Goal: Task Accomplishment & Management: Complete application form

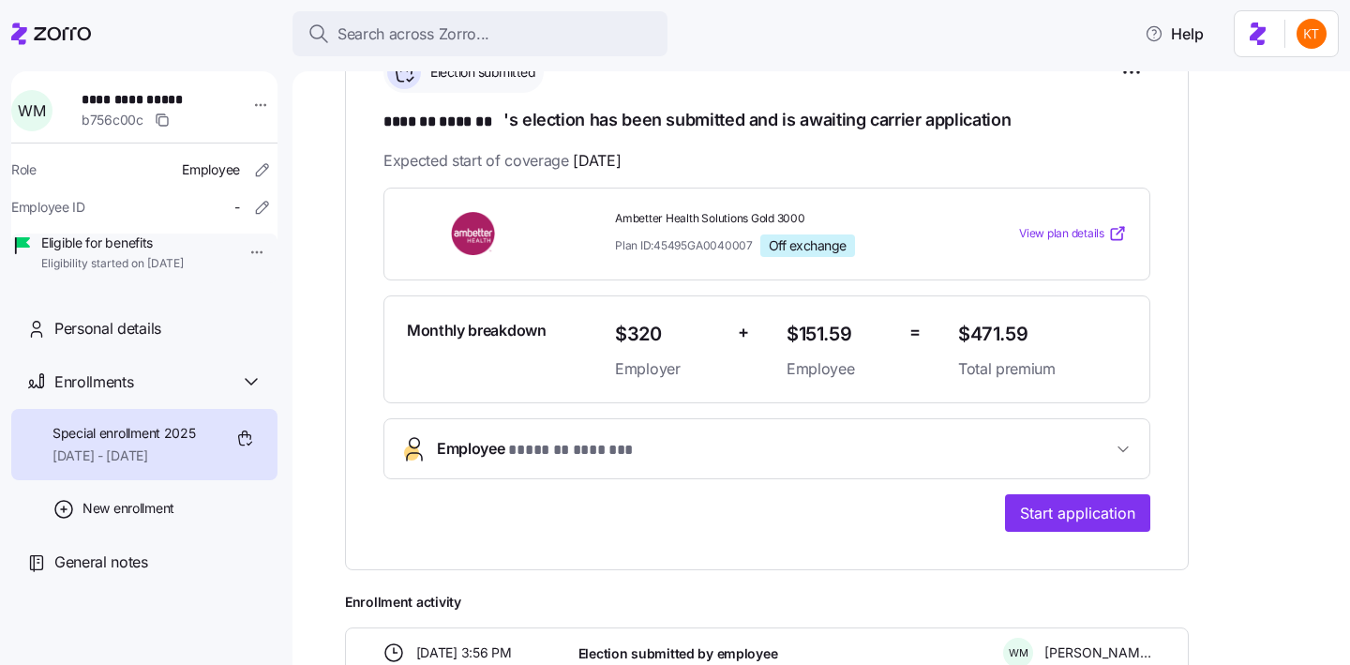
scroll to position [319, 0]
click at [1086, 514] on span "Start application" at bounding box center [1077, 513] width 115 height 22
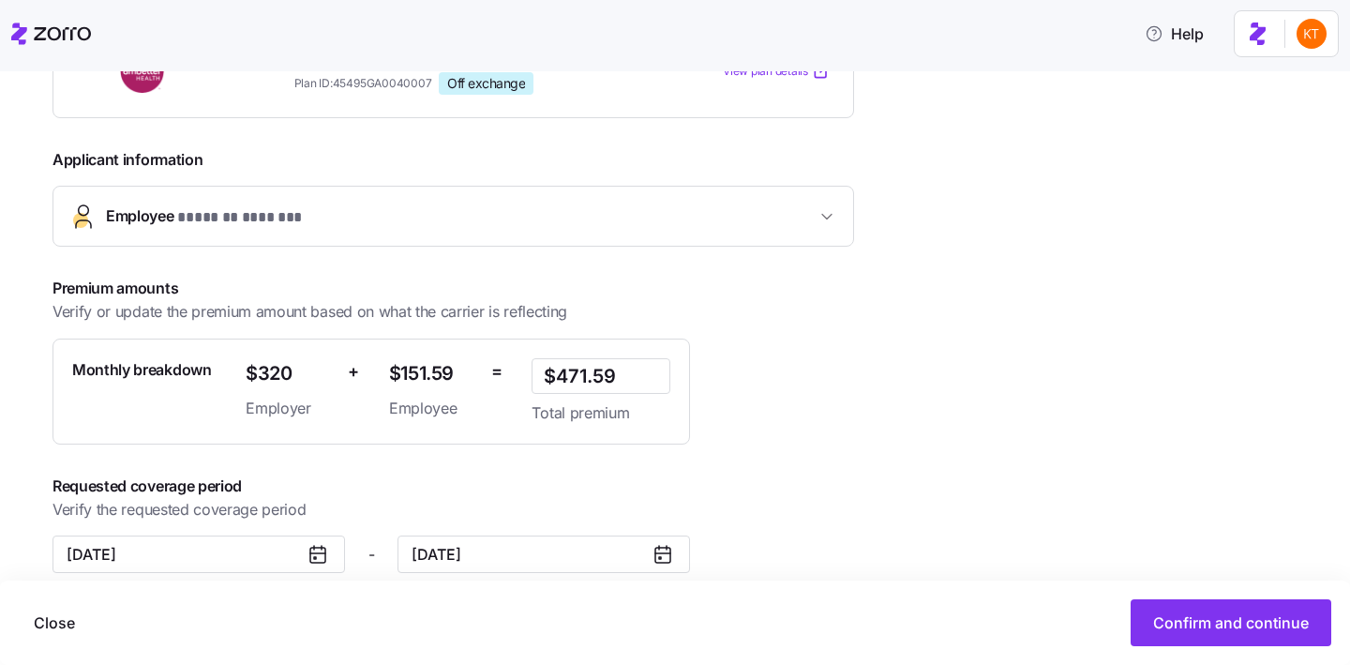
scroll to position [388, 0]
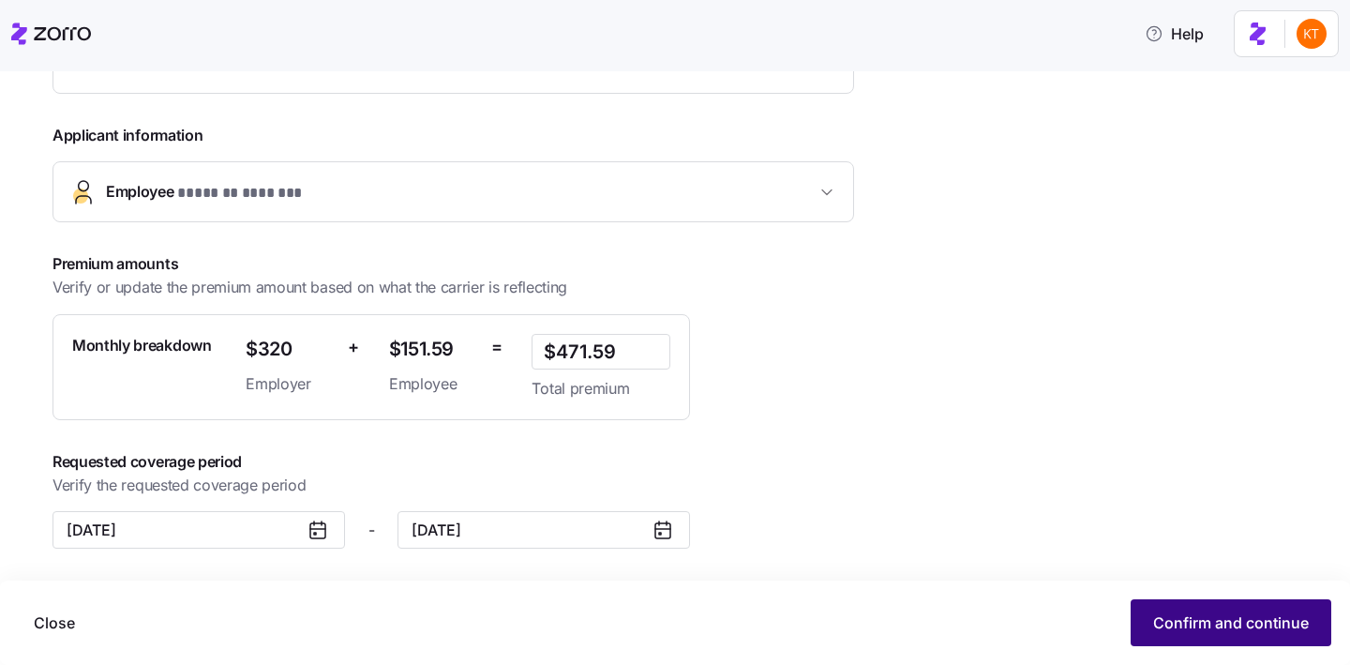
click at [1169, 614] on span "Confirm and continue" at bounding box center [1231, 622] width 156 height 22
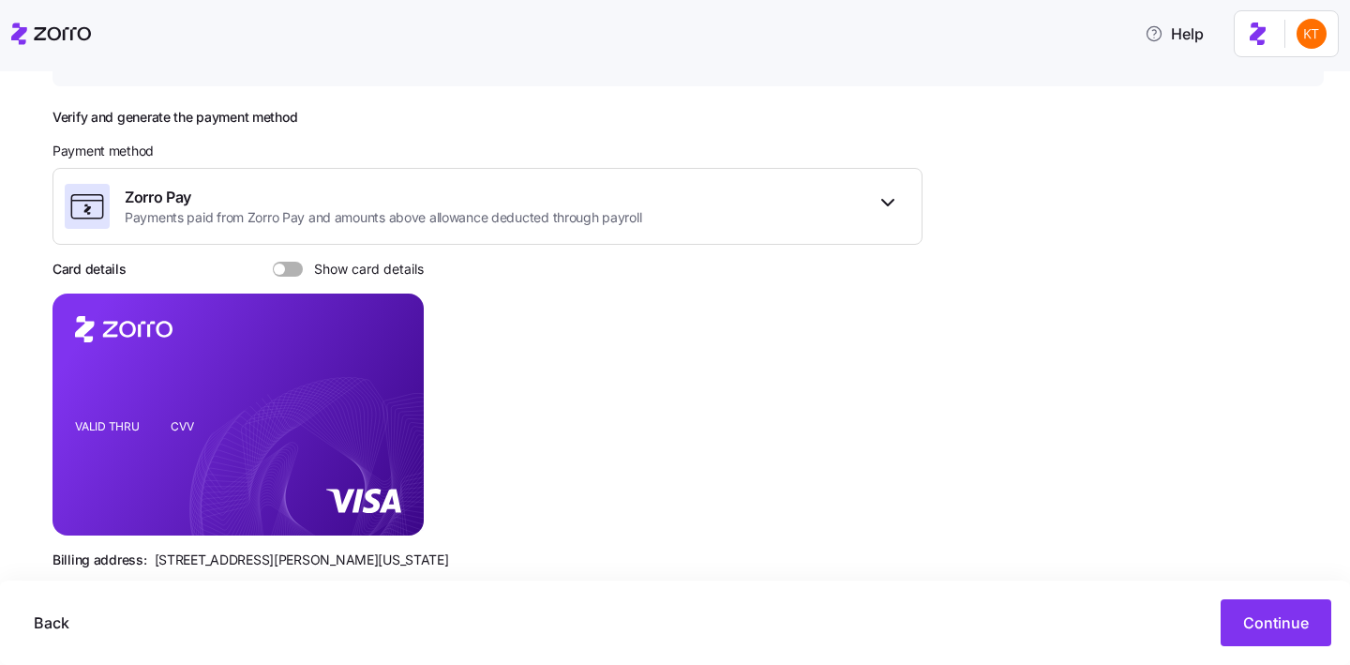
scroll to position [262, 0]
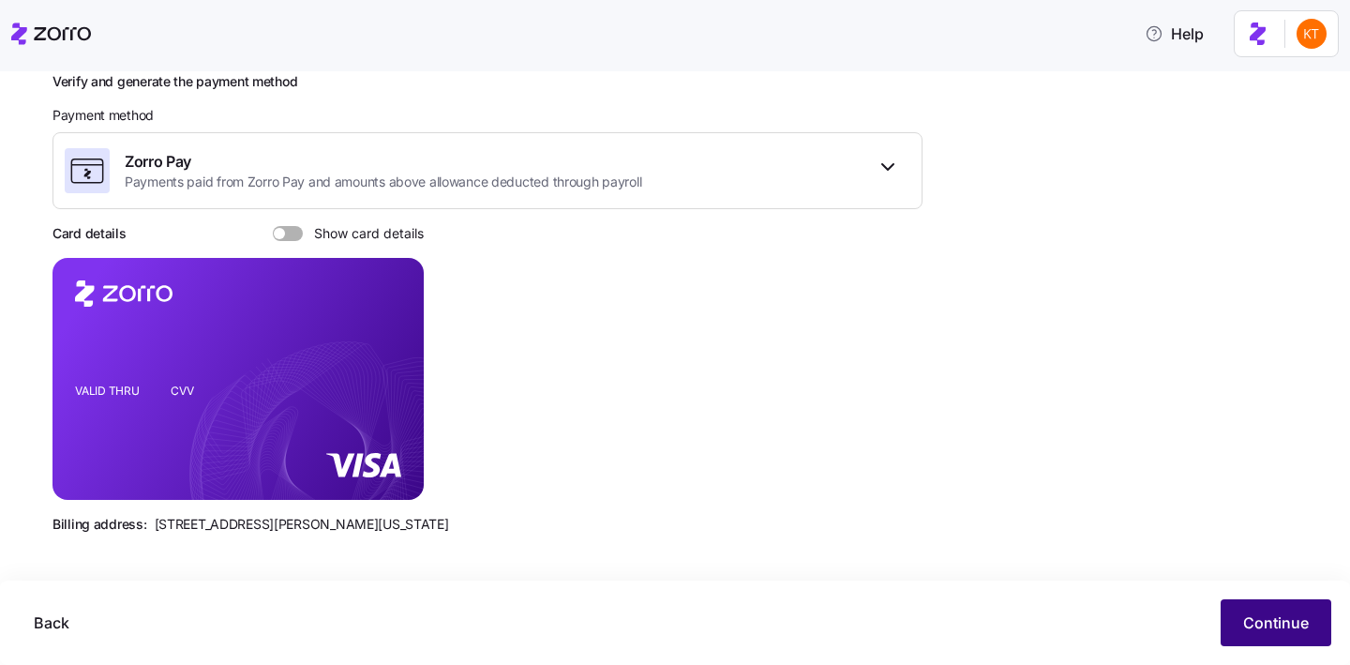
click at [1273, 631] on span "Continue" at bounding box center [1276, 622] width 66 height 22
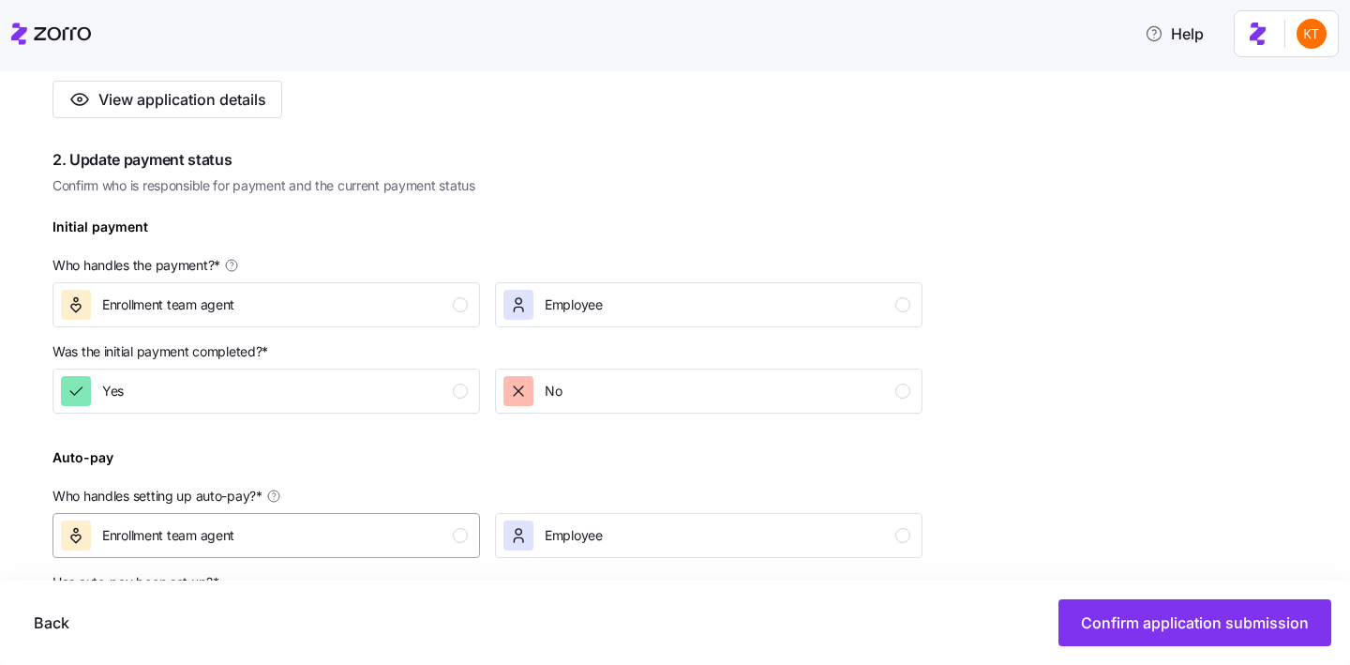
scroll to position [526, 0]
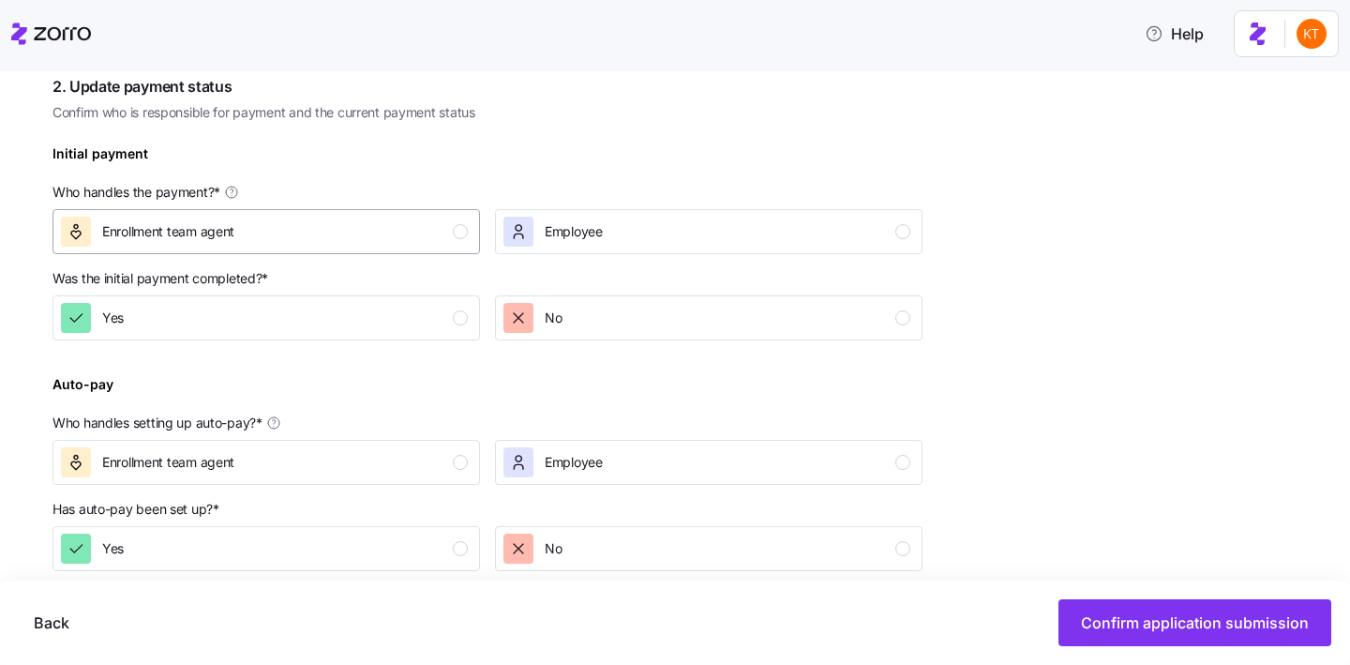
click at [430, 245] on div "Enrollment team agent" at bounding box center [264, 232] width 407 height 30
click at [438, 304] on button "Yes" at bounding box center [265, 317] width 427 height 45
click at [441, 460] on div "Enrollment team agent" at bounding box center [264, 462] width 407 height 30
click at [453, 537] on div "Yes" at bounding box center [264, 548] width 407 height 30
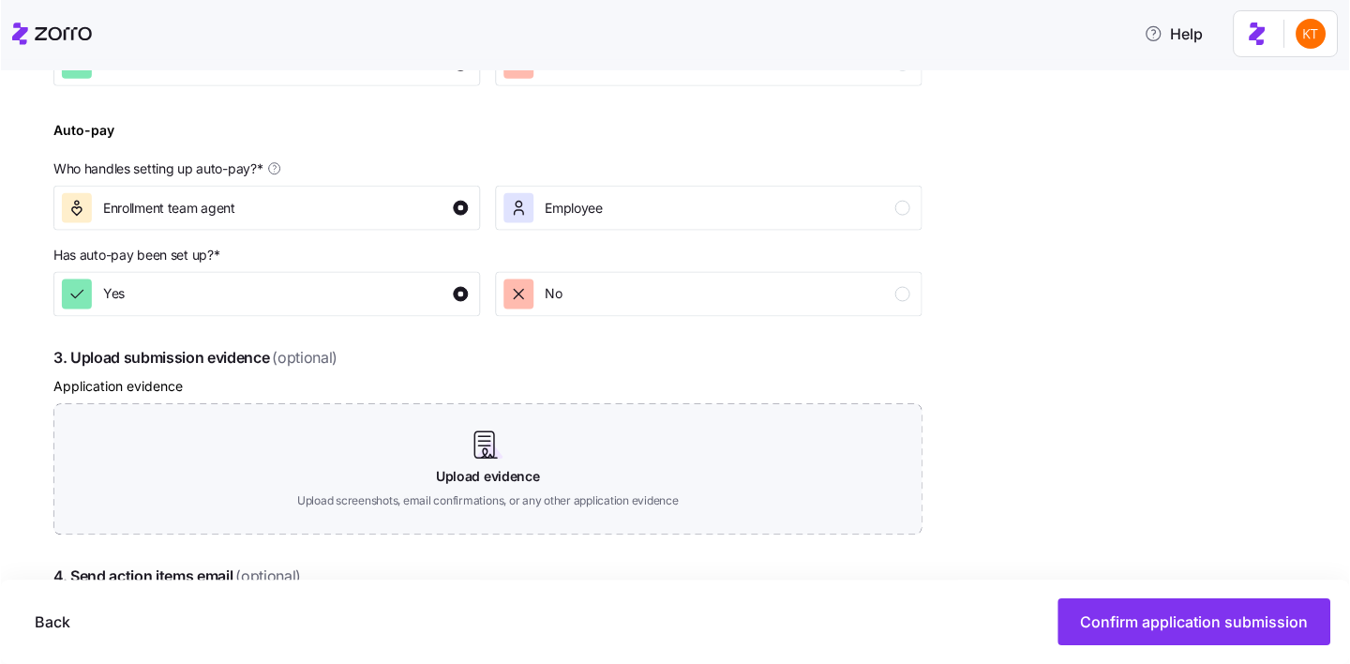
scroll to position [853, 0]
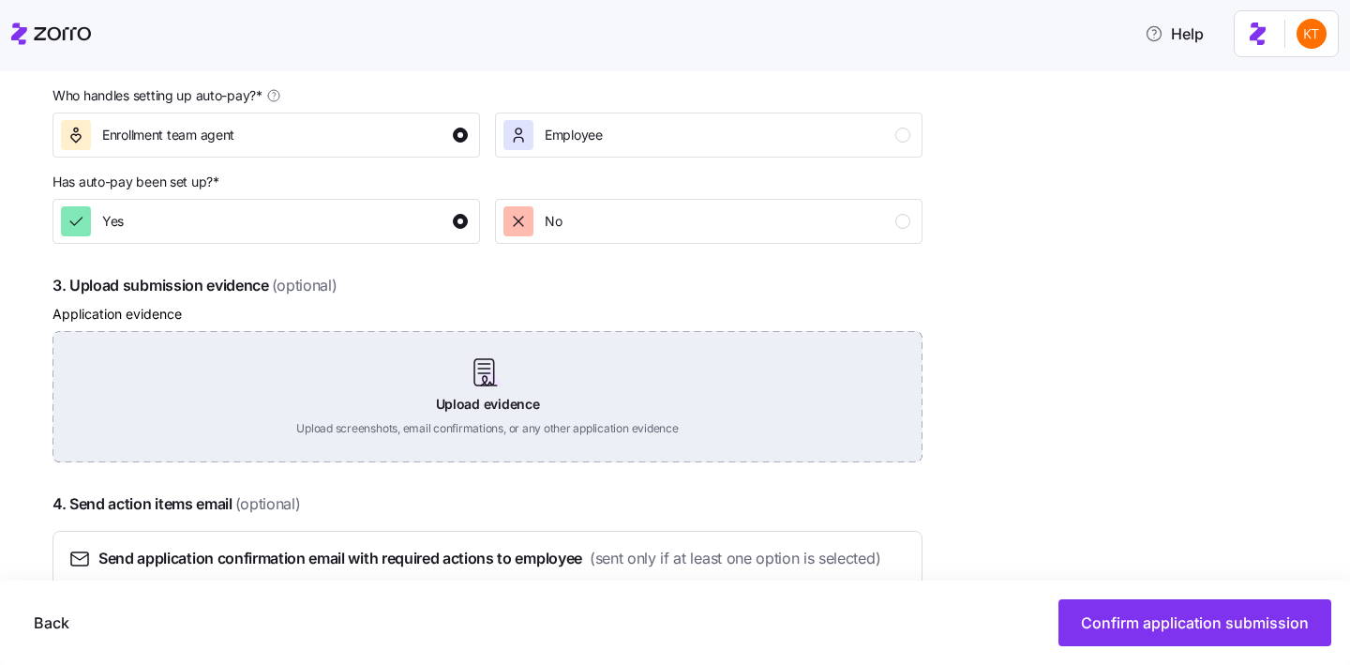
click at [472, 383] on div "Upload evidence Upload screenshots, email confirmations, or any other applicati…" at bounding box center [487, 396] width 870 height 131
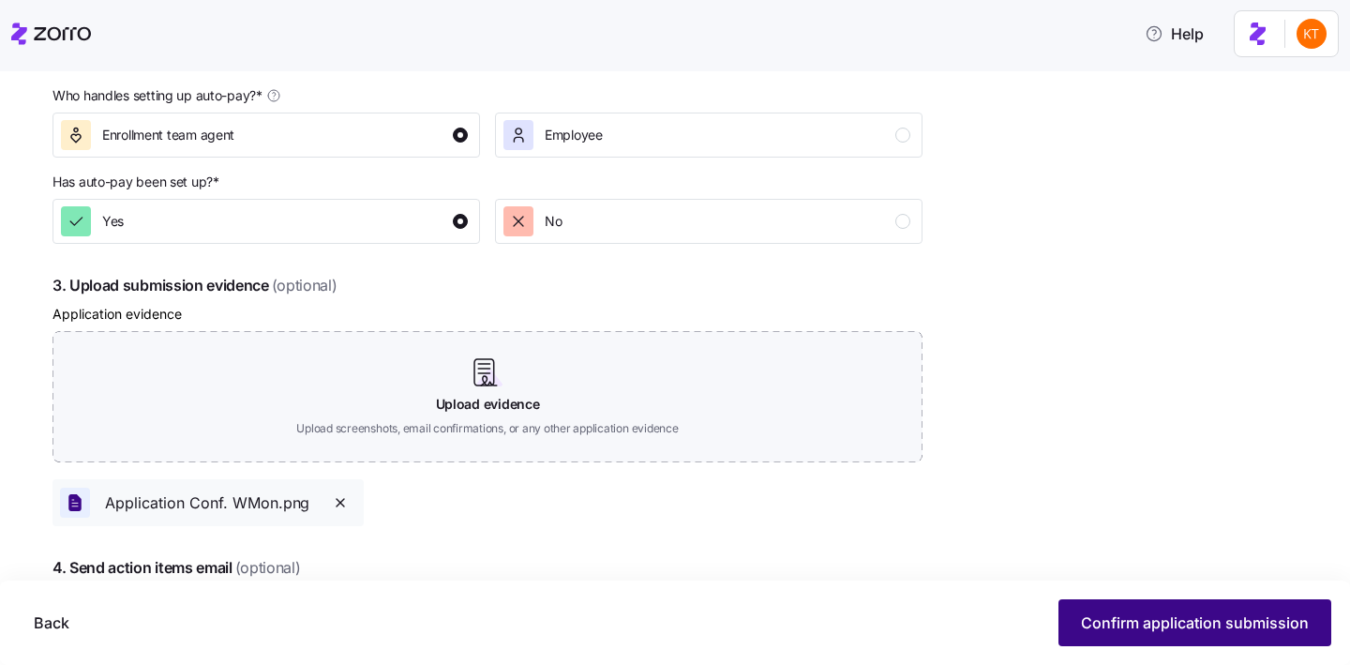
click at [1172, 630] on span "Confirm application submission" at bounding box center [1195, 622] width 228 height 22
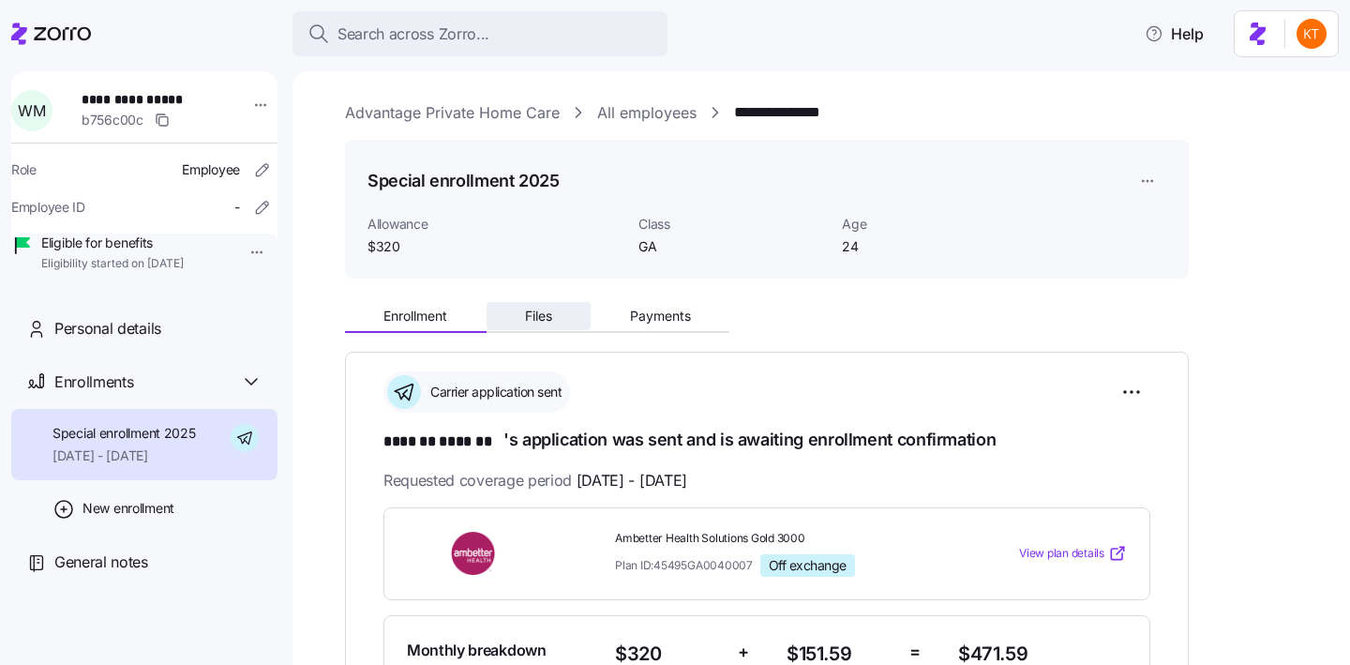
click at [531, 314] on span "Files" at bounding box center [538, 315] width 27 height 13
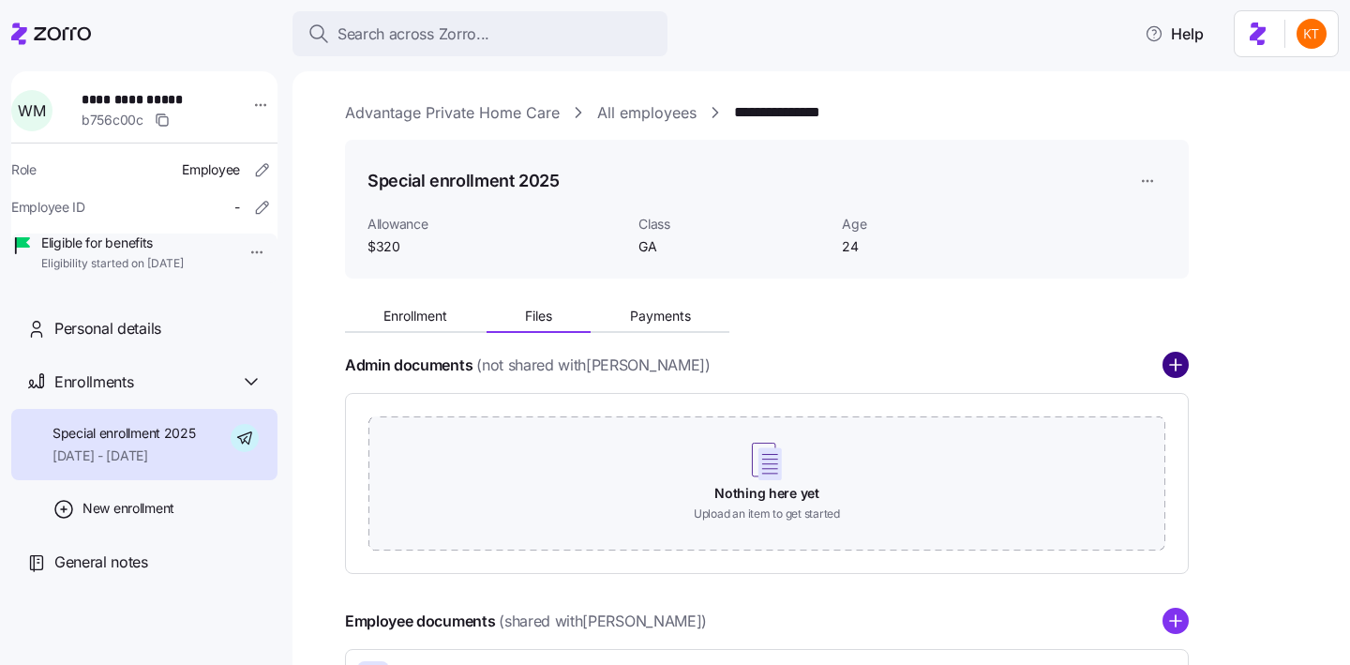
click at [1183, 364] on circle "add icon" at bounding box center [1175, 365] width 24 height 24
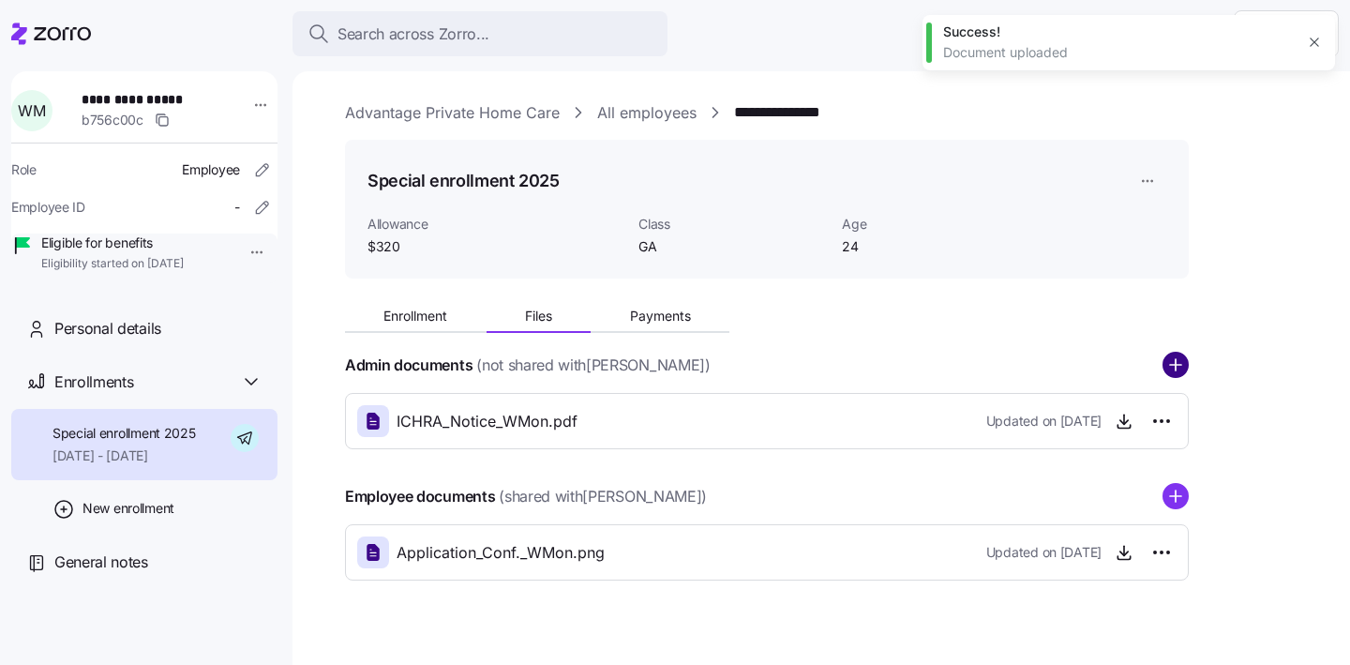
click at [1181, 362] on circle "add icon" at bounding box center [1175, 365] width 24 height 24
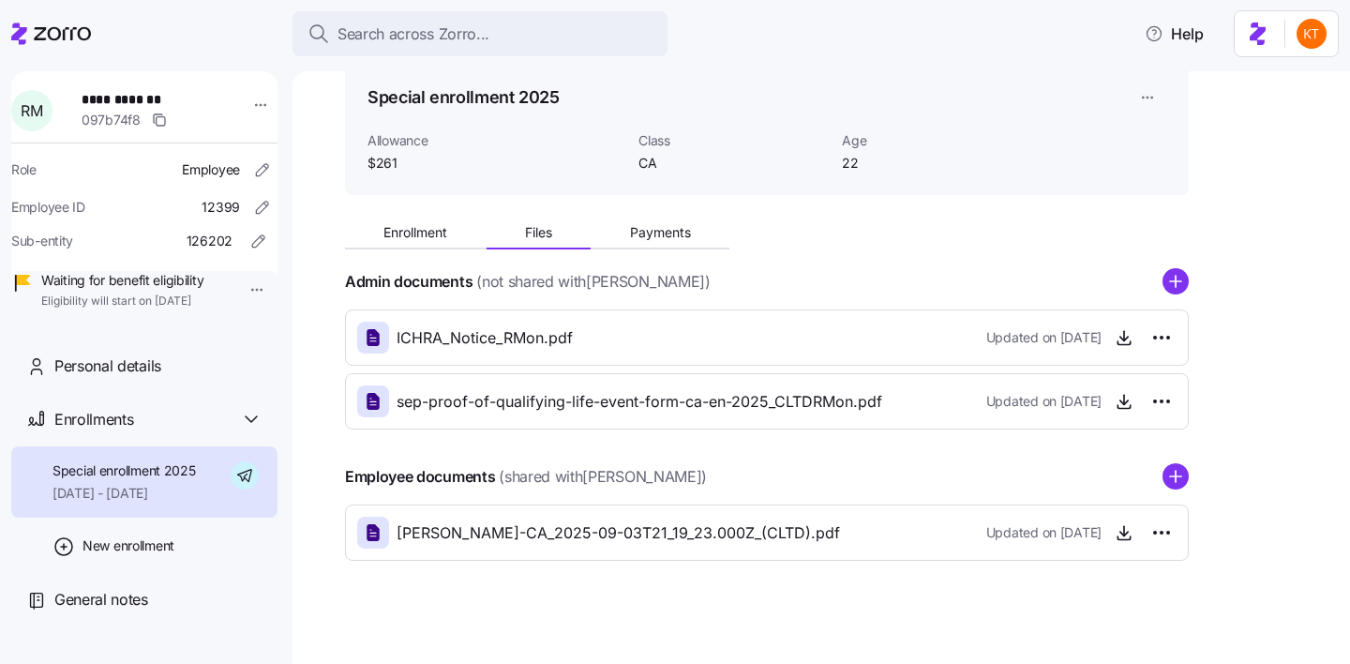
scroll to position [93, 0]
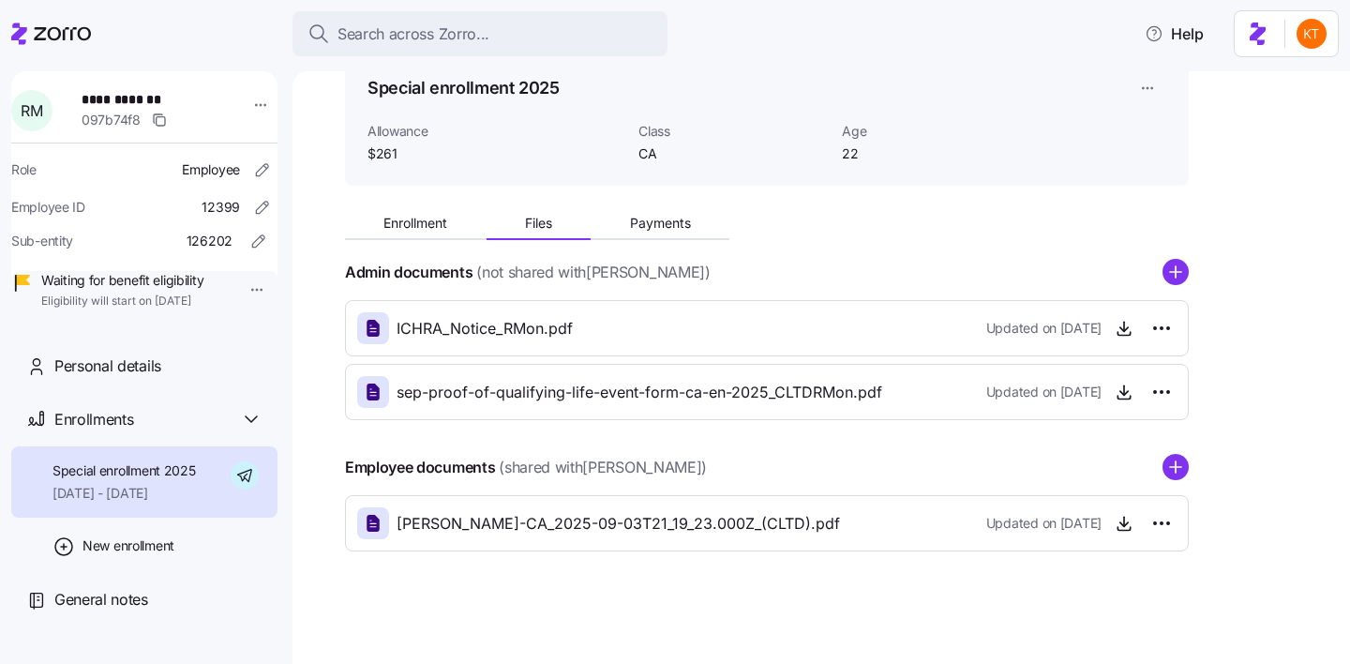
click at [1176, 269] on icon "add icon" at bounding box center [1176, 271] width 0 height 11
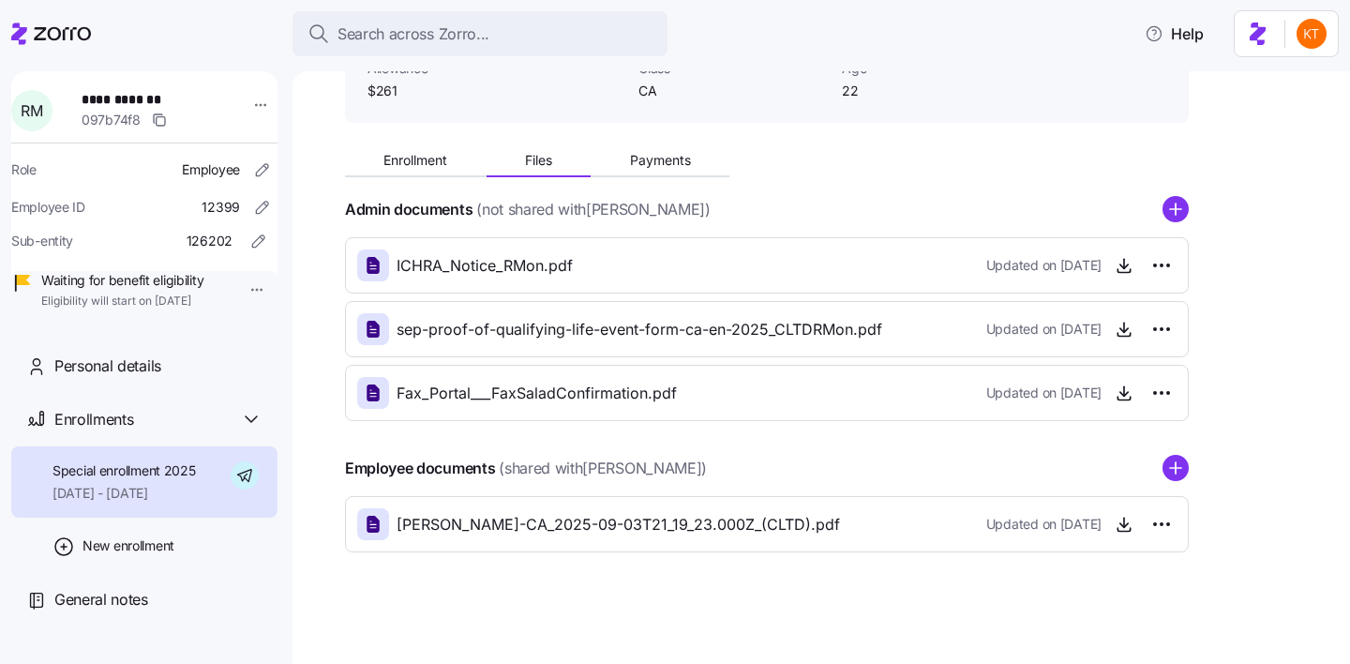
scroll to position [157, 0]
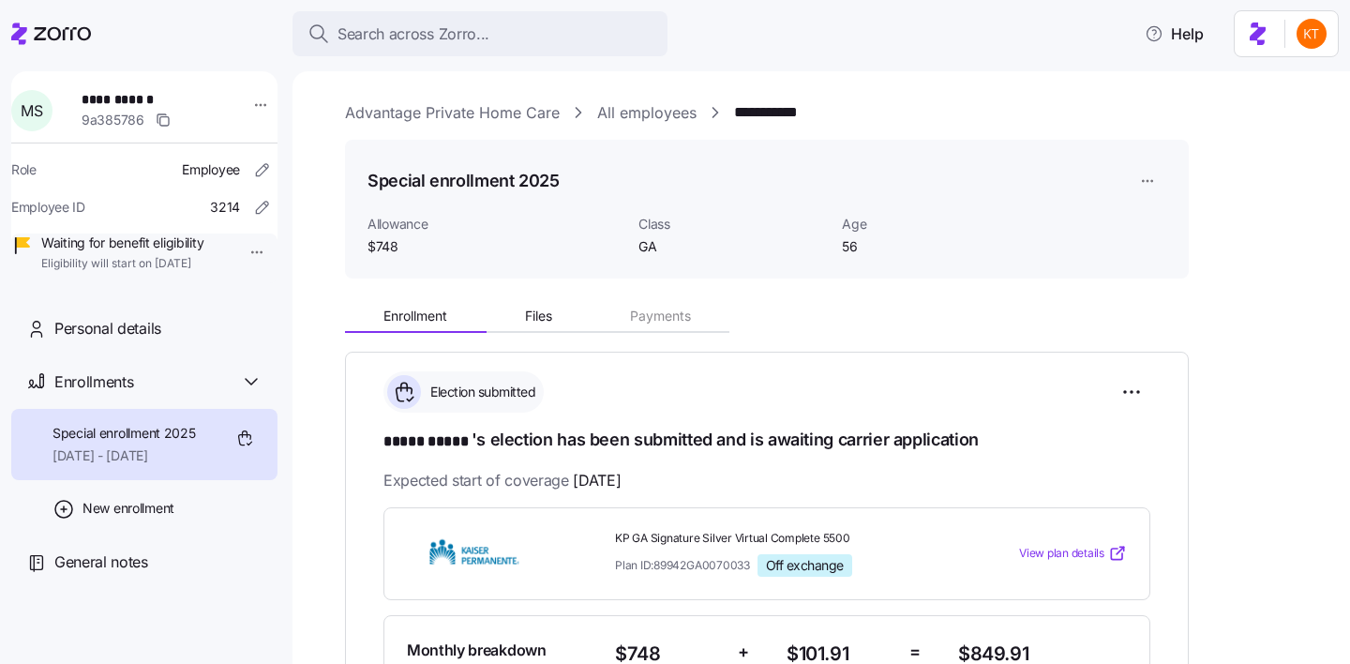
click at [550, 320] on span "Files" at bounding box center [538, 315] width 27 height 13
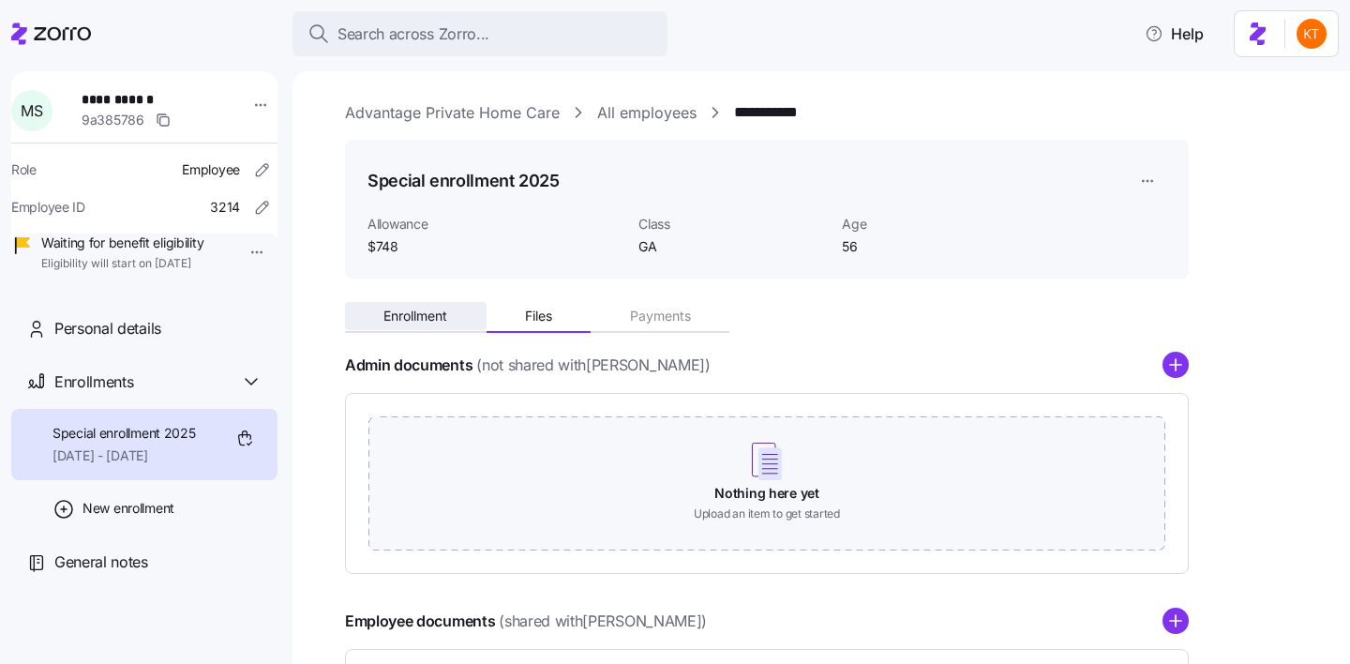
click at [450, 317] on button "Enrollment" at bounding box center [416, 316] width 142 height 28
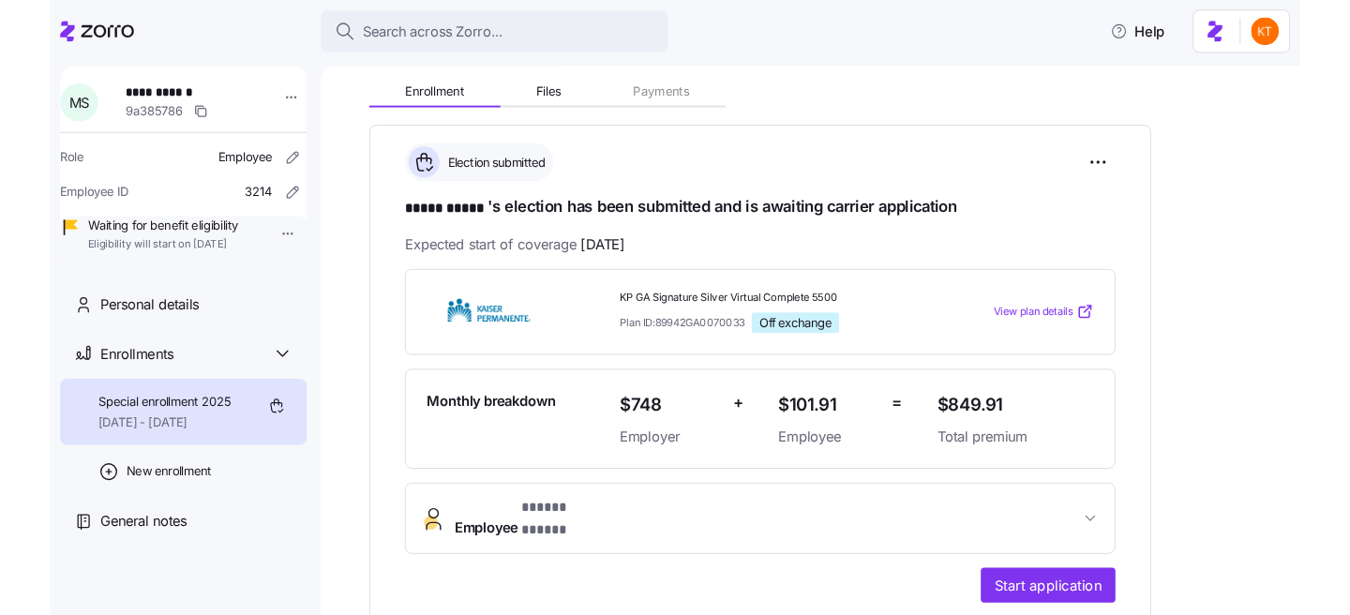
scroll to position [508, 0]
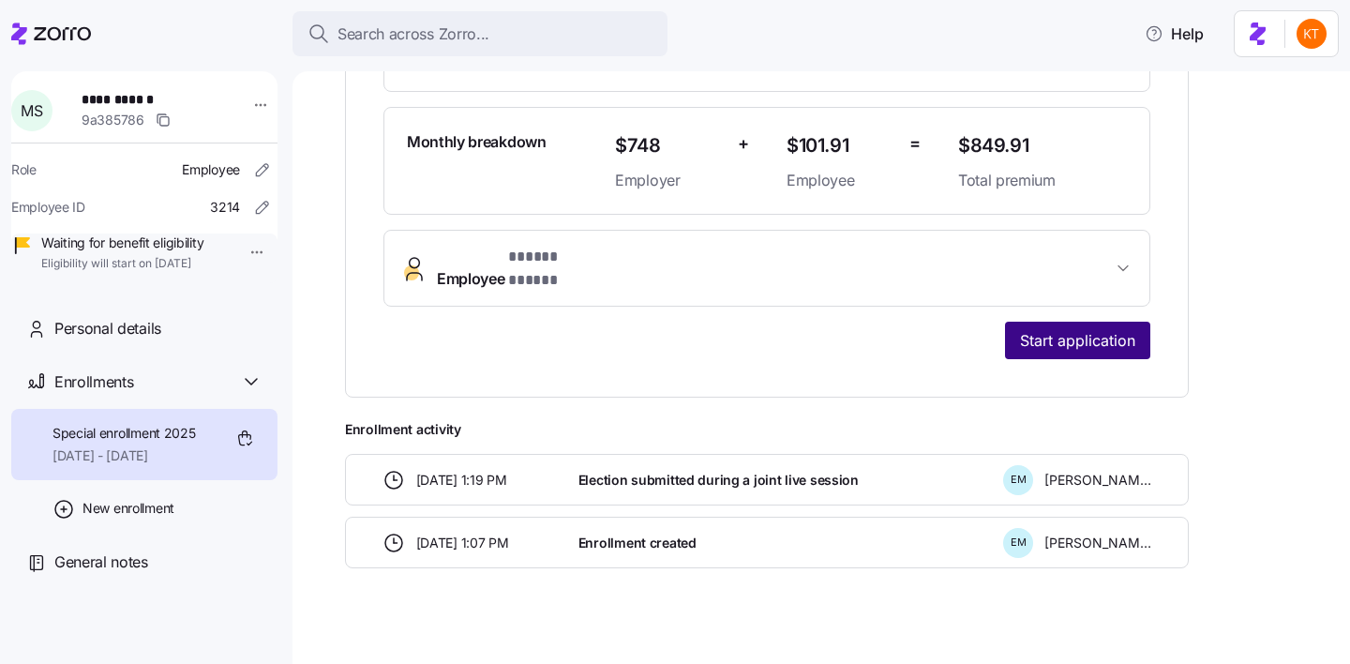
click at [1096, 329] on span "Start application" at bounding box center [1077, 340] width 115 height 22
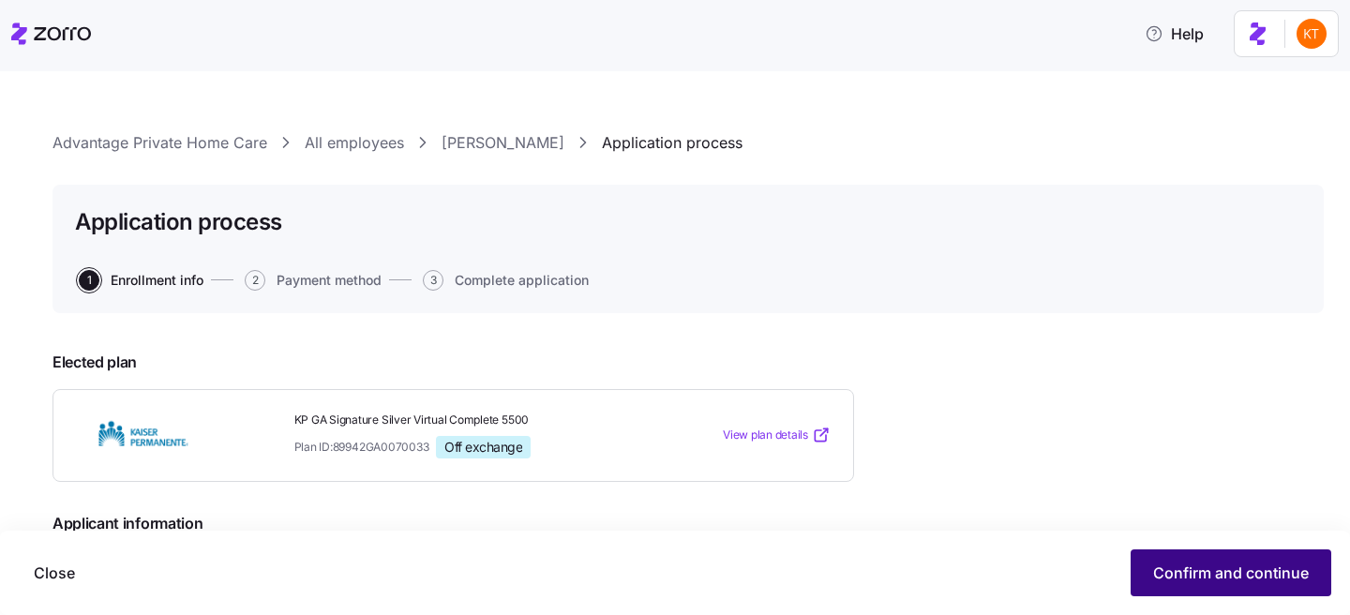
click at [1290, 576] on span "Confirm and continue" at bounding box center [1231, 573] width 156 height 22
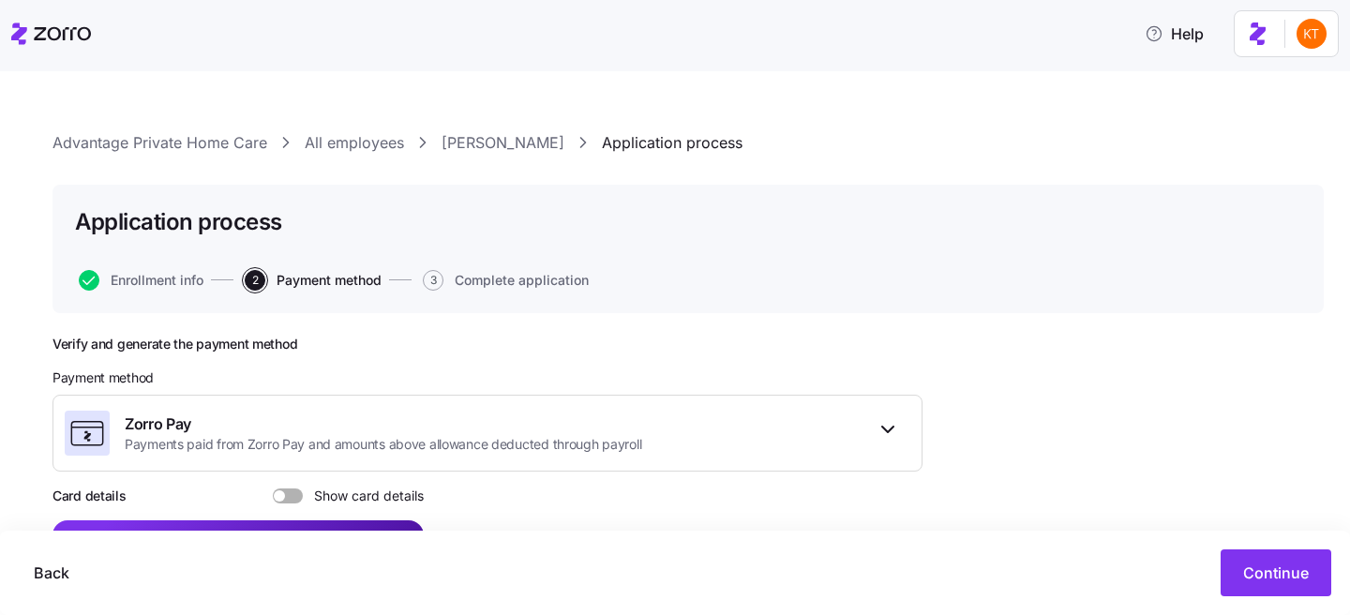
scroll to position [39, 0]
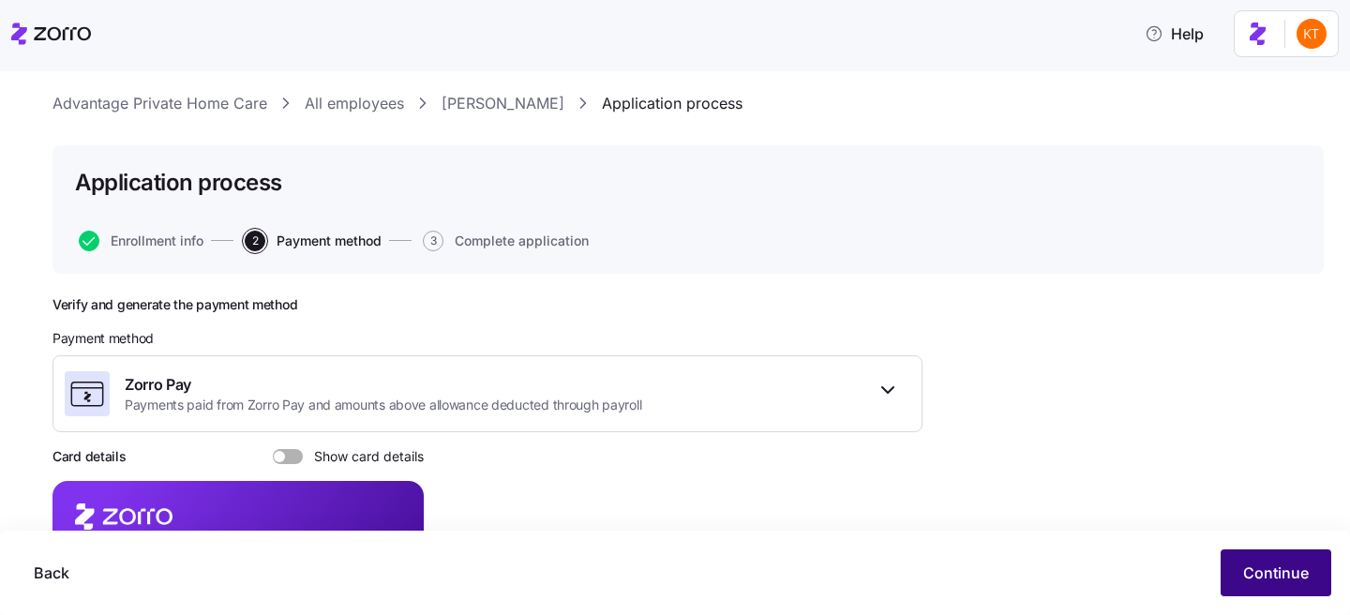
click at [1264, 570] on span "Continue" at bounding box center [1276, 573] width 66 height 22
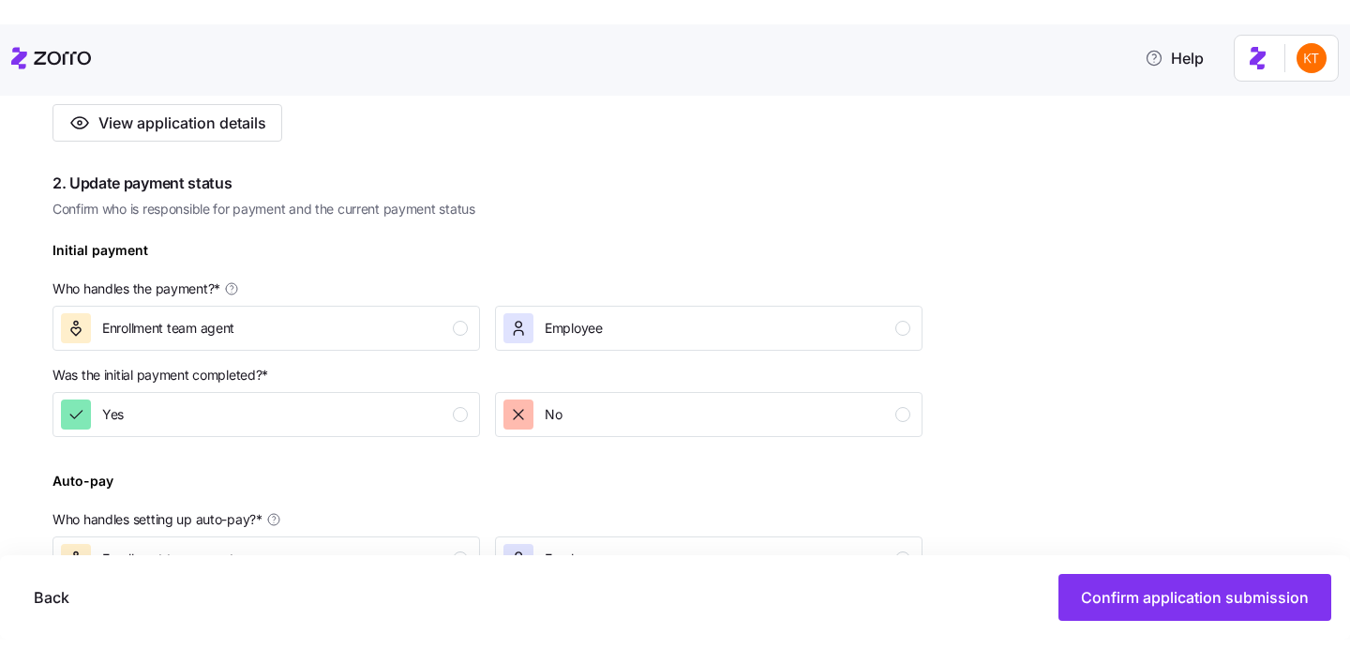
scroll to position [201, 0]
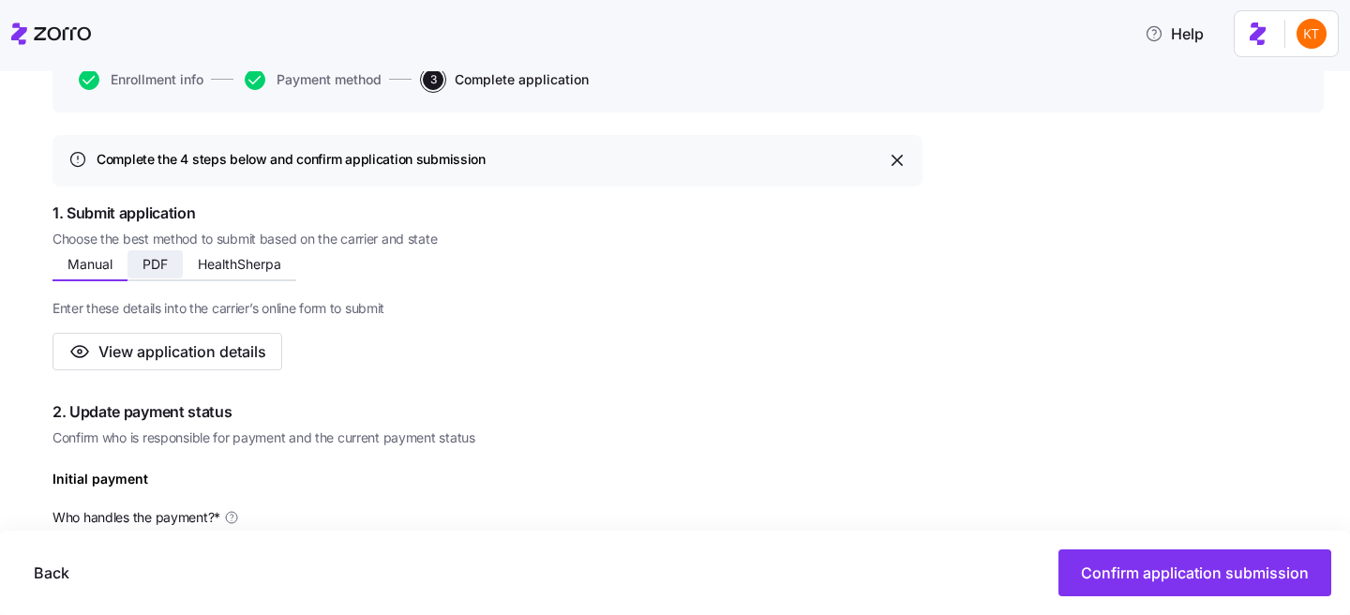
click at [165, 263] on span "PDF" at bounding box center [154, 264] width 25 height 13
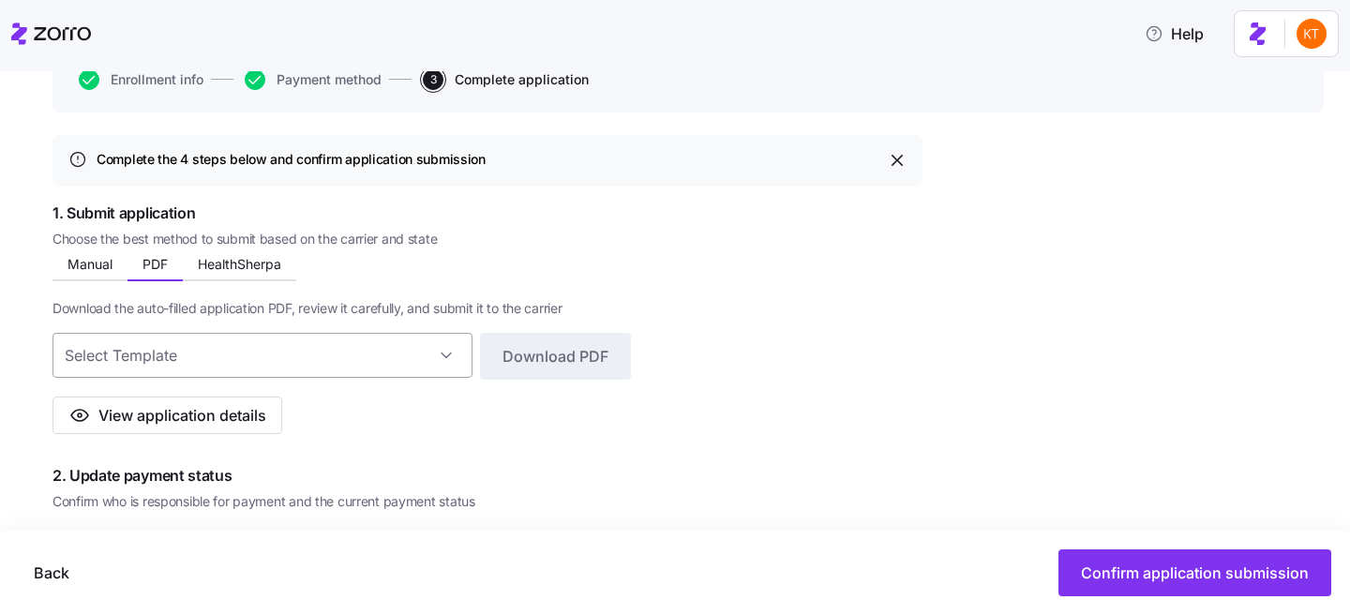
click at [434, 351] on input at bounding box center [262, 355] width 420 height 45
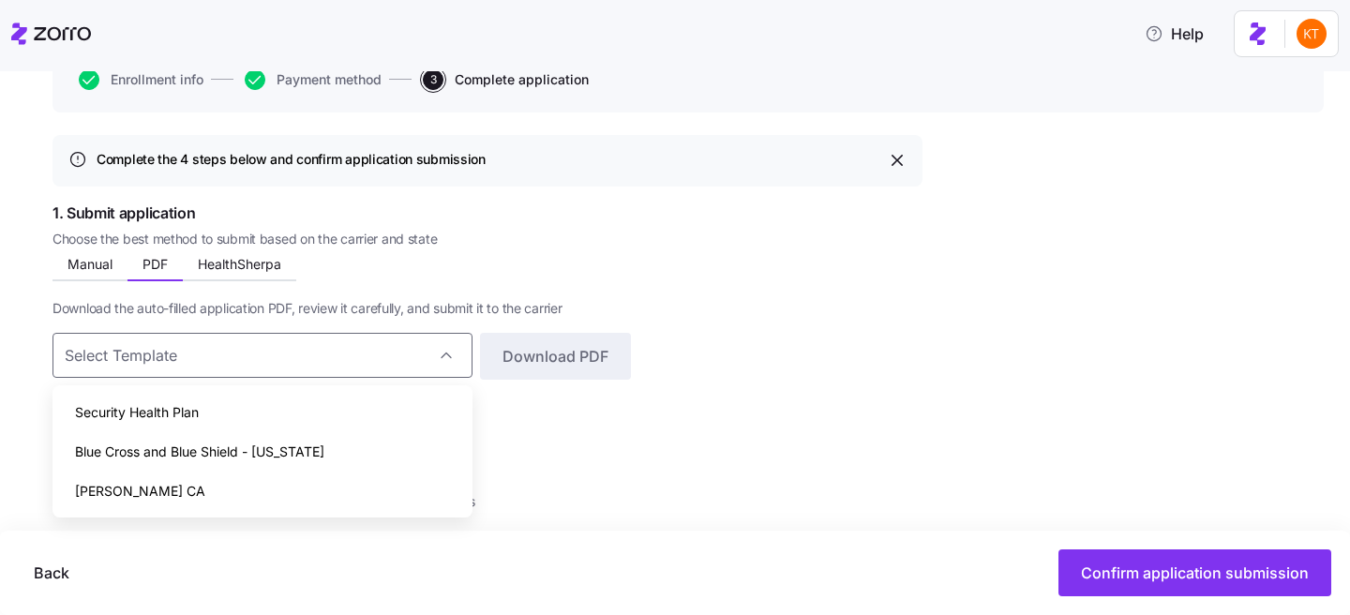
click at [331, 494] on div "Kaiser CA" at bounding box center [262, 491] width 405 height 39
type input "Kaiser CA"
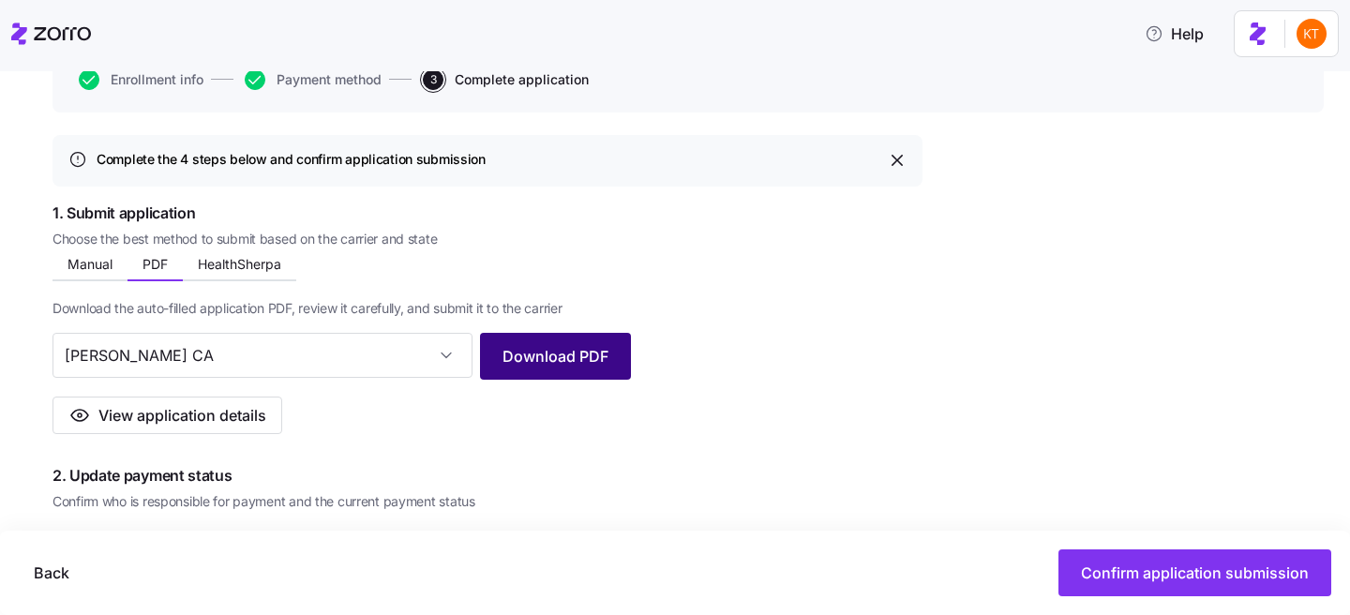
click at [549, 368] on button "Download PDF" at bounding box center [555, 356] width 151 height 47
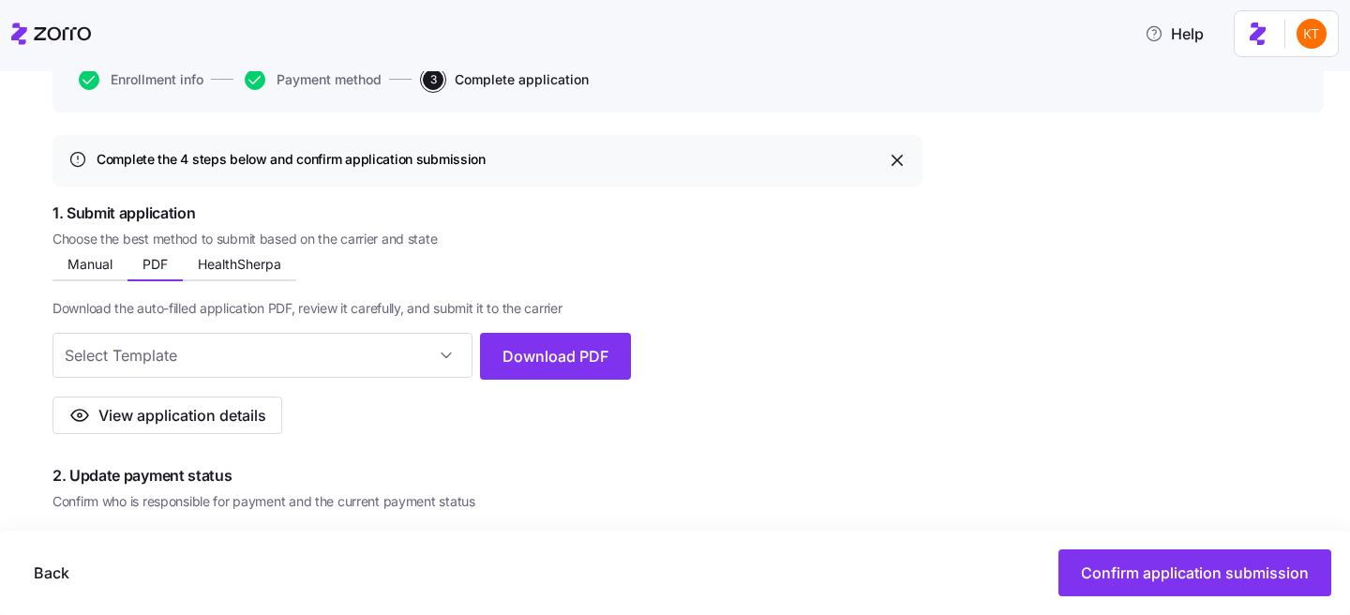
click at [0, 0] on body "Help Advantage Private Home Care All employees Marim Stagg Application process …" at bounding box center [675, 302] width 1350 height 604
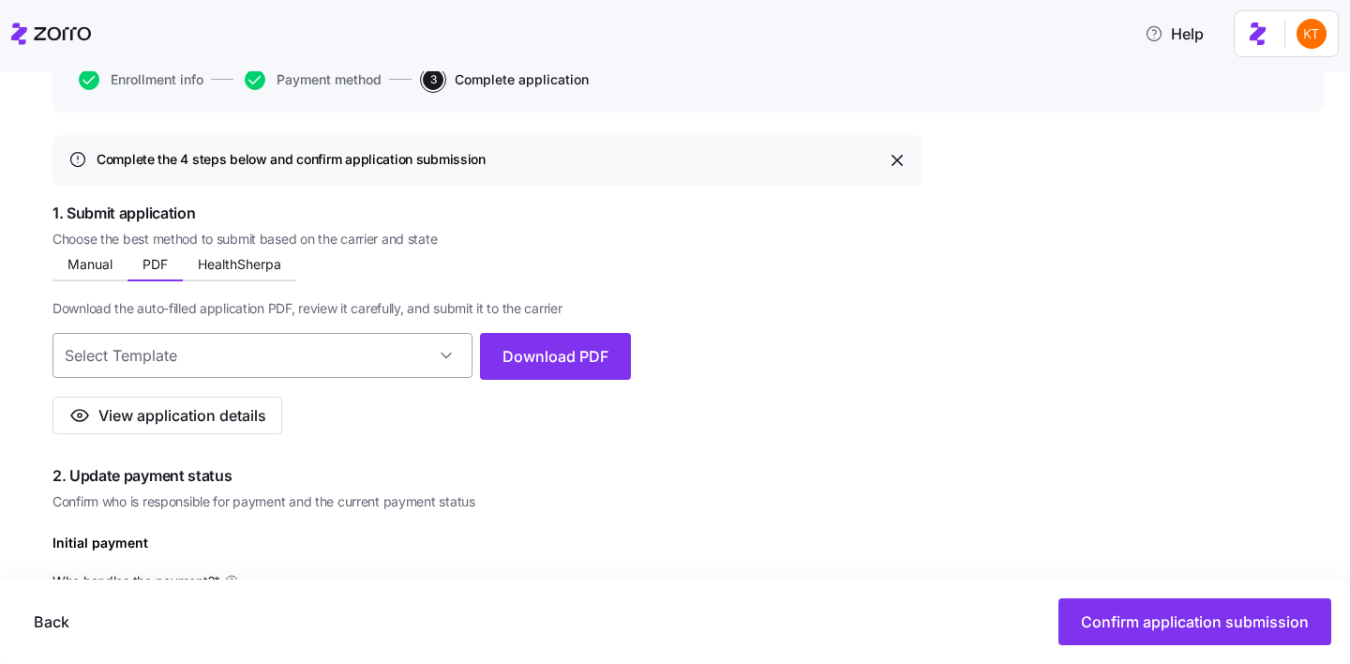
click at [456, 359] on input at bounding box center [262, 355] width 420 height 45
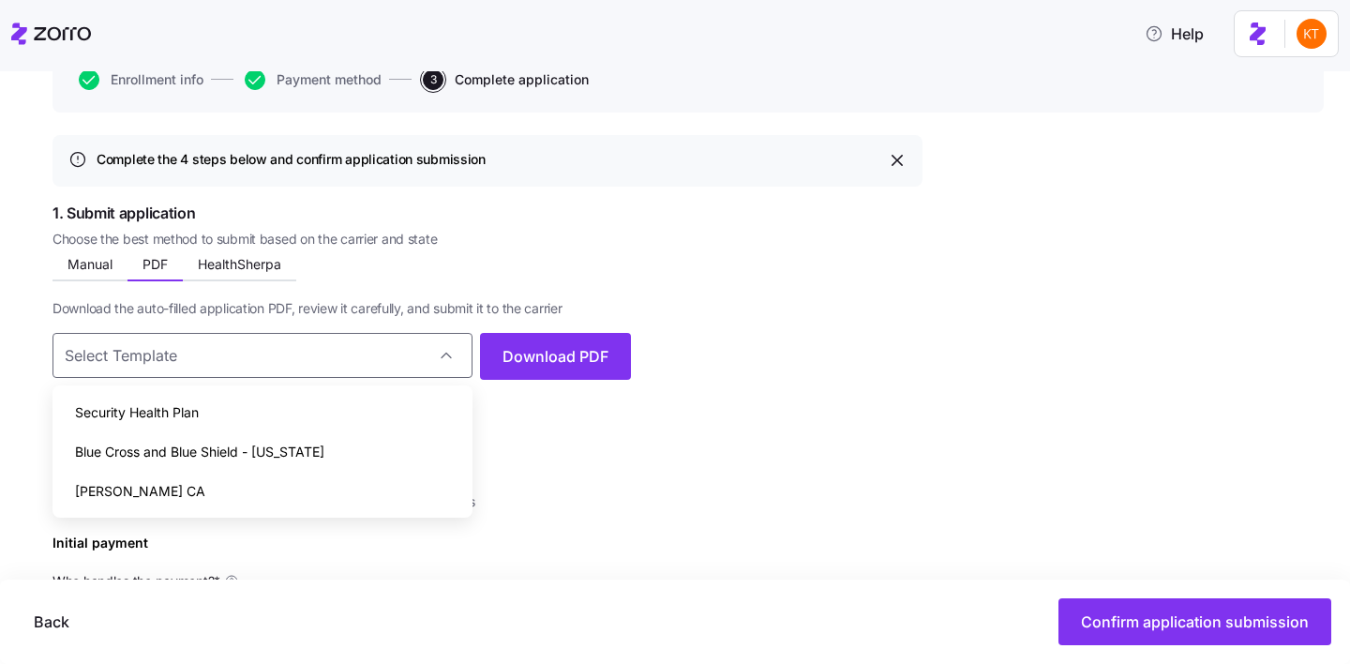
click at [391, 494] on div "Kaiser CA" at bounding box center [262, 491] width 405 height 39
type input "Kaiser CA"
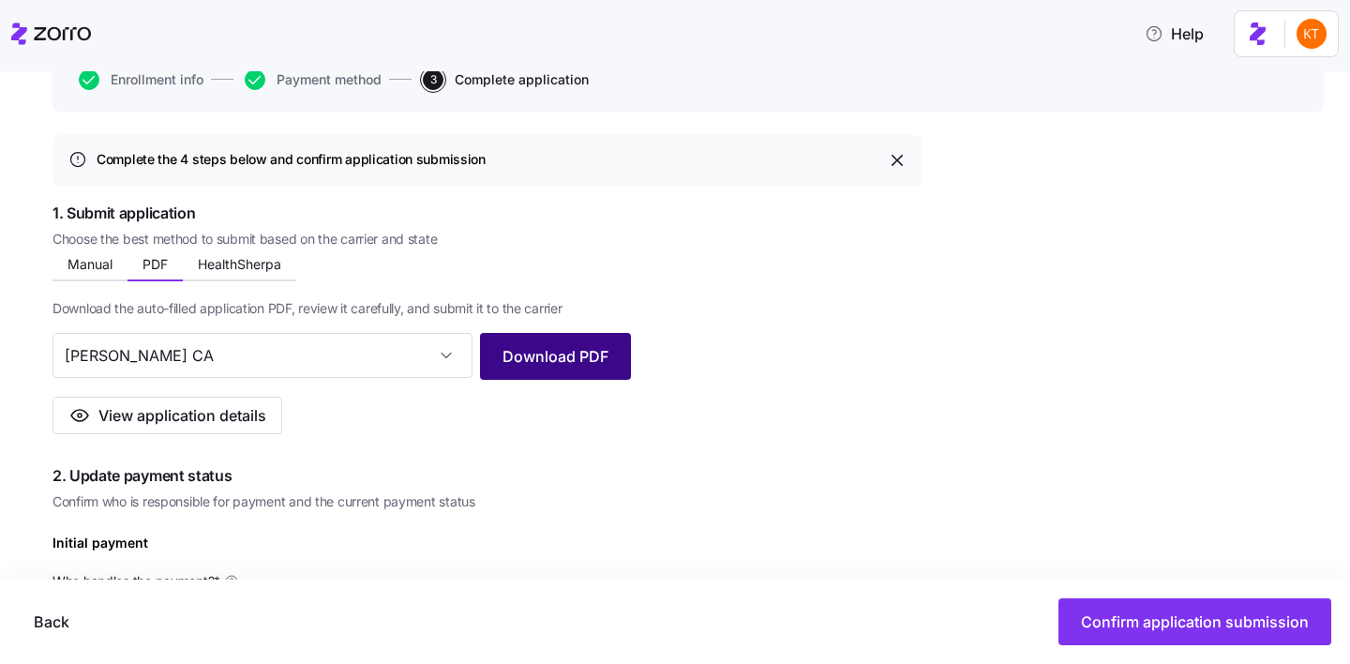
click at [583, 352] on span "Download PDF" at bounding box center [555, 356] width 106 height 22
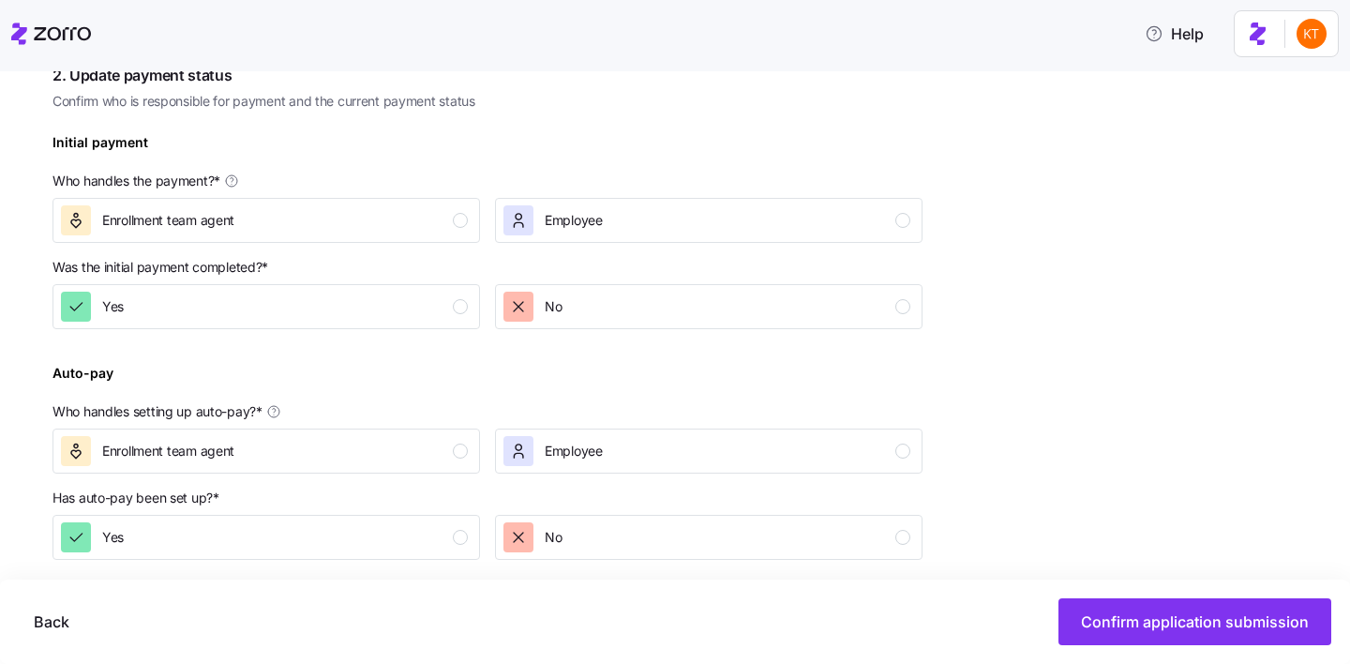
scroll to position [0, 0]
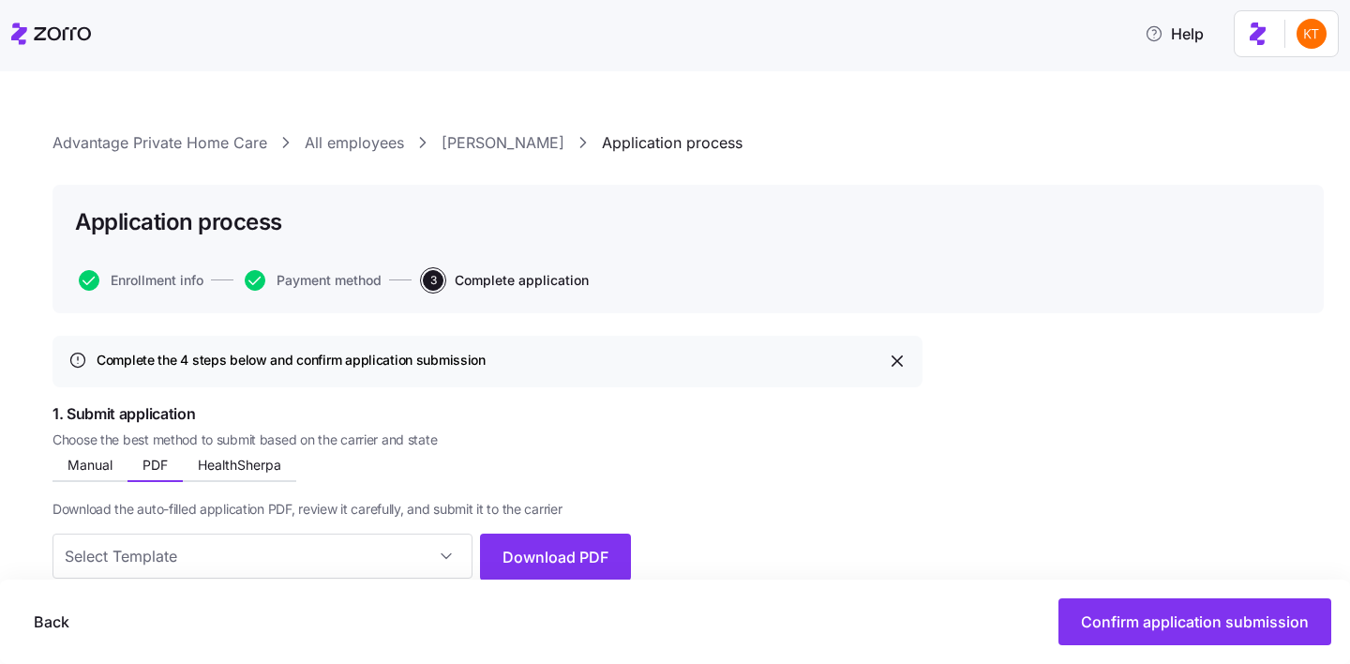
click at [512, 148] on link "Marim Stagg" at bounding box center [503, 142] width 123 height 23
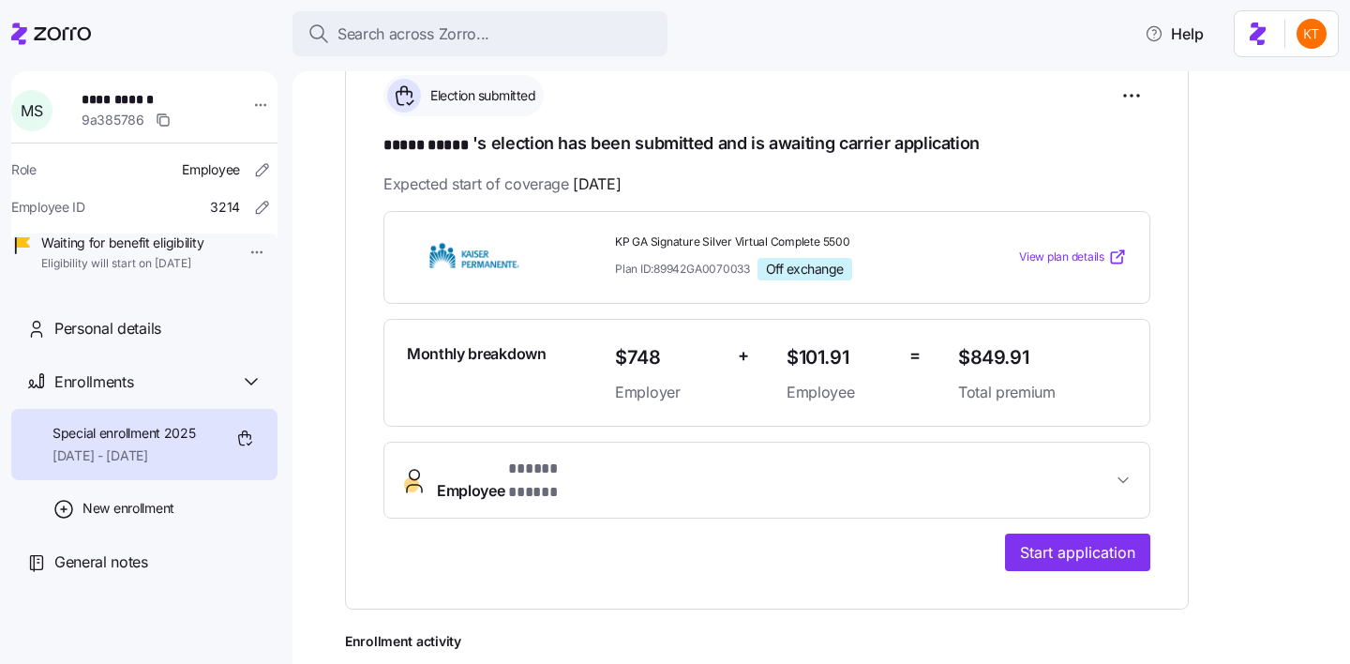
scroll to position [508, 0]
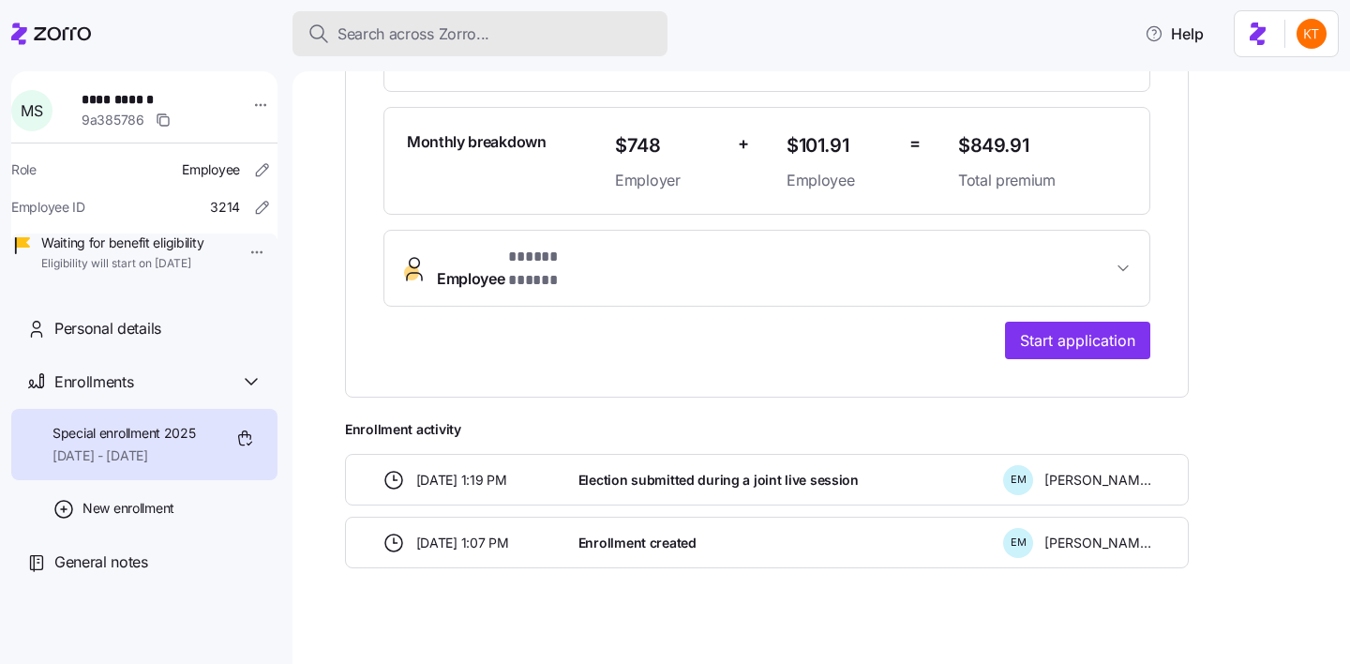
click at [472, 40] on span "Search across Zorro..." at bounding box center [413, 33] width 152 height 23
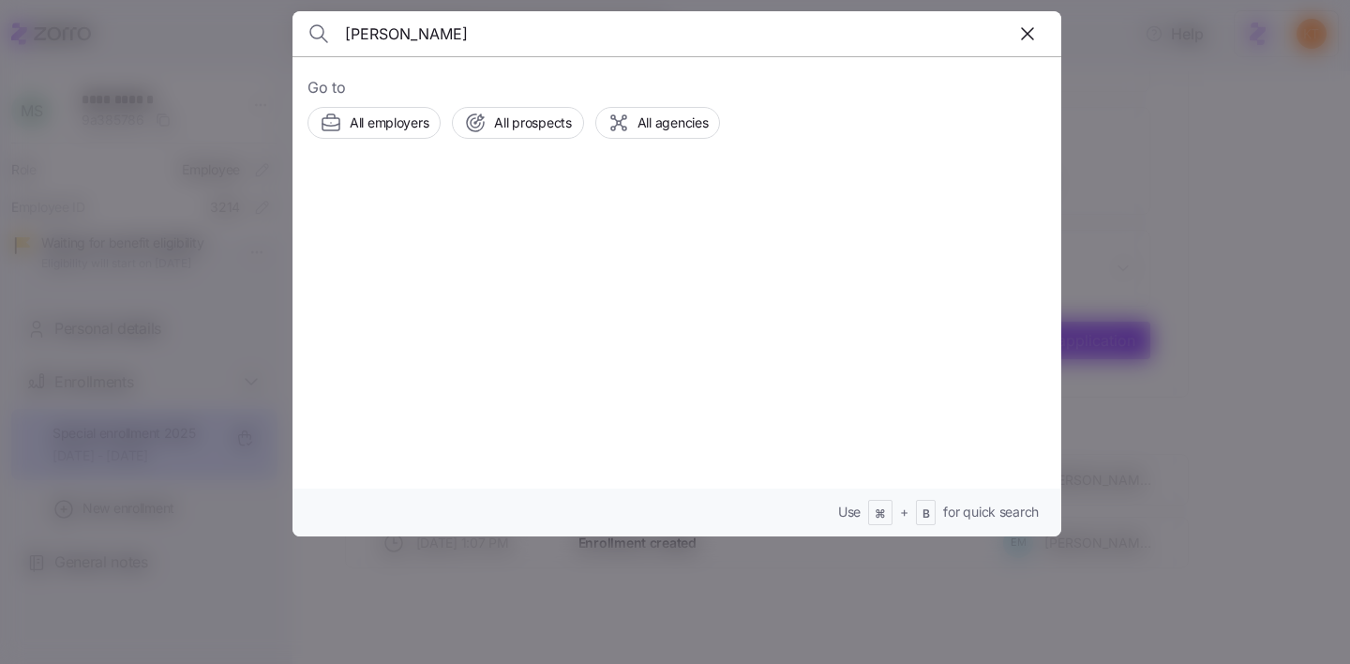
type input "jefrrey bridges"
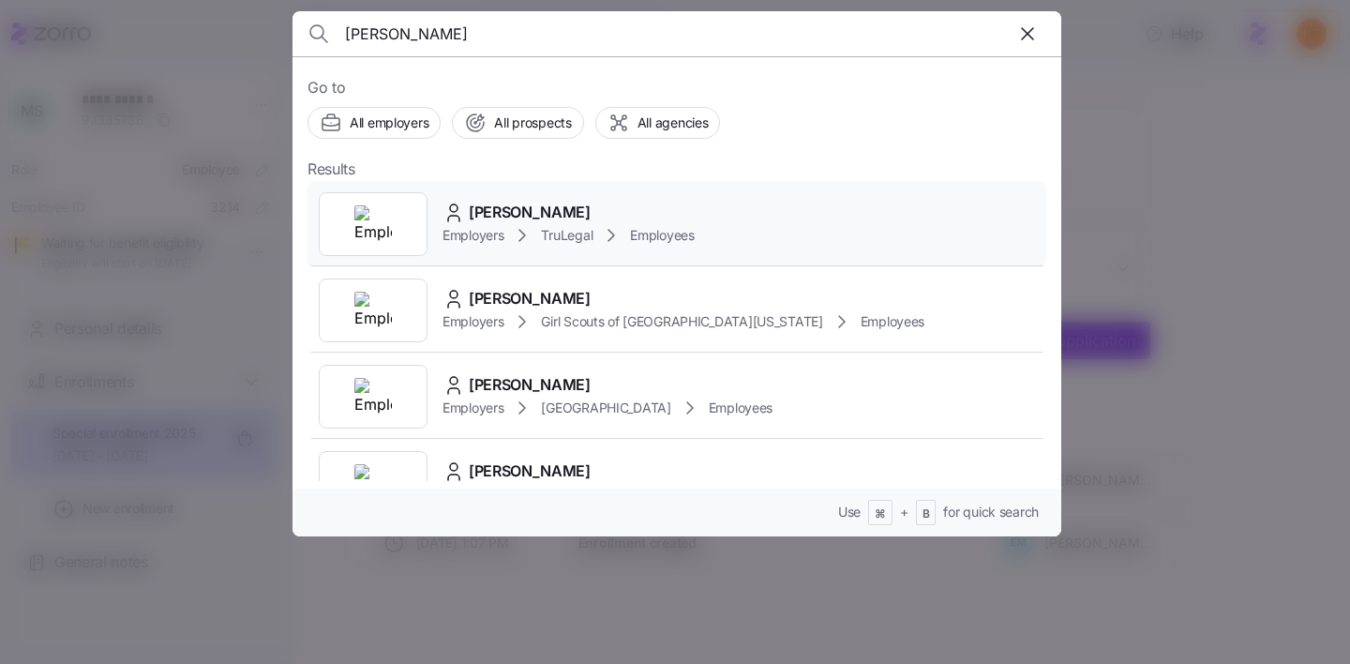
click at [562, 263] on div "Jeffrey Bridges Employers TruLegal Employees" at bounding box center [676, 224] width 739 height 86
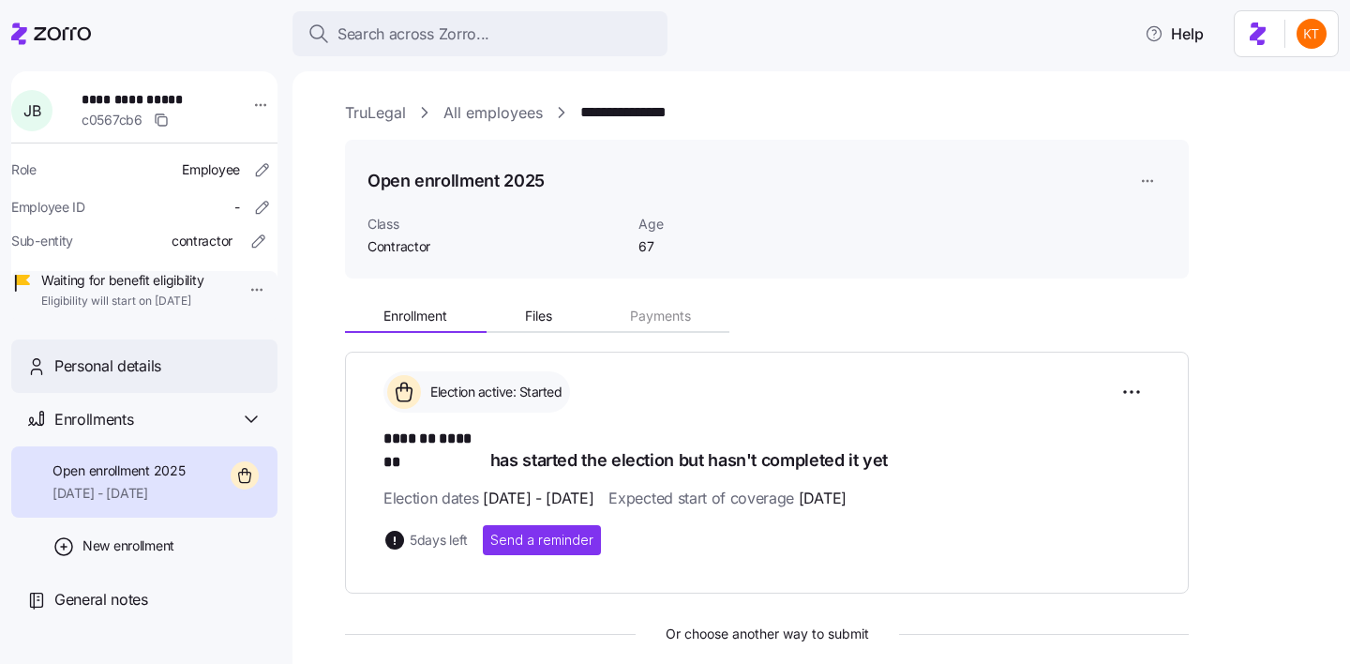
click at [131, 378] on span "Personal details" at bounding box center [107, 365] width 107 height 23
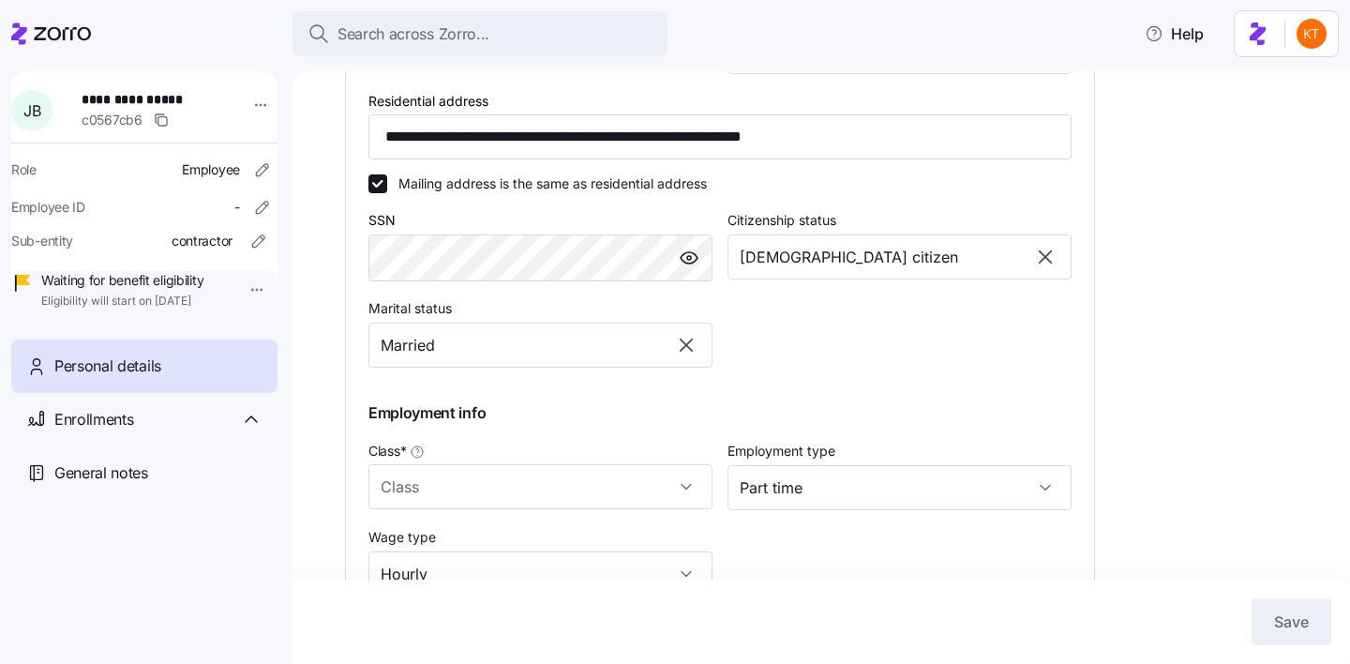
scroll to position [745, 0]
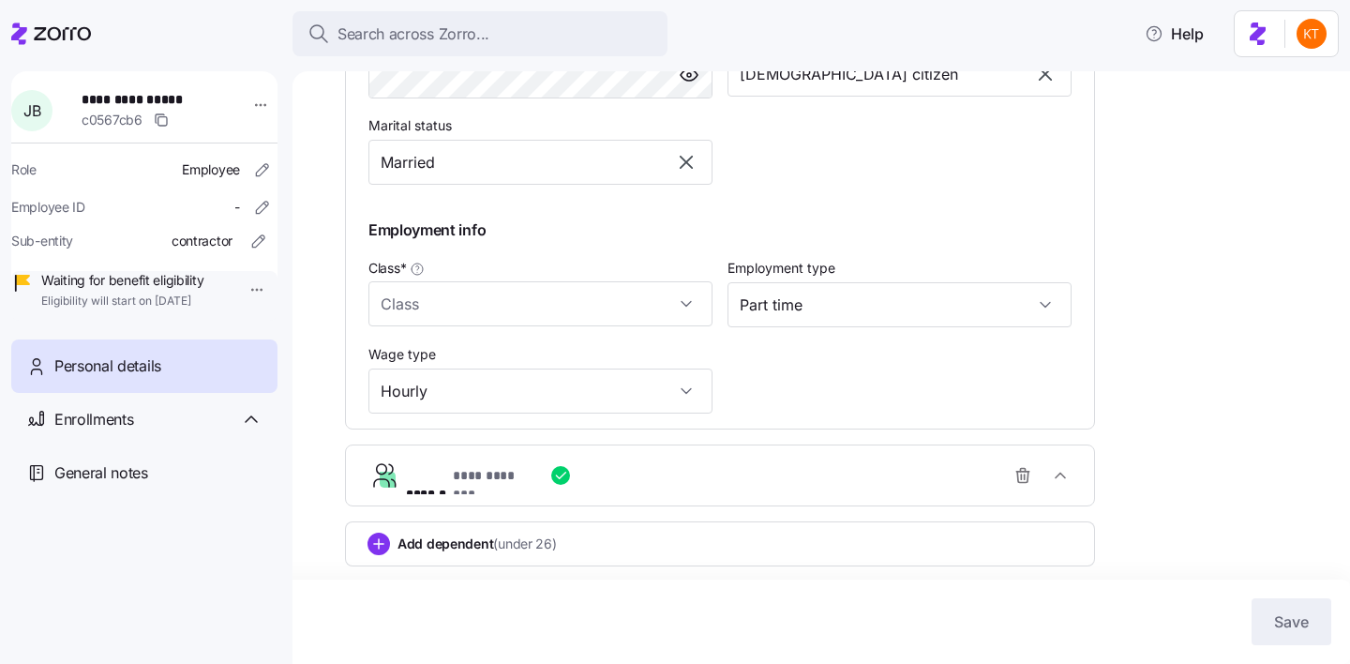
type input "Contractor"
click at [554, 464] on div "**********" at bounding box center [727, 475] width 643 height 37
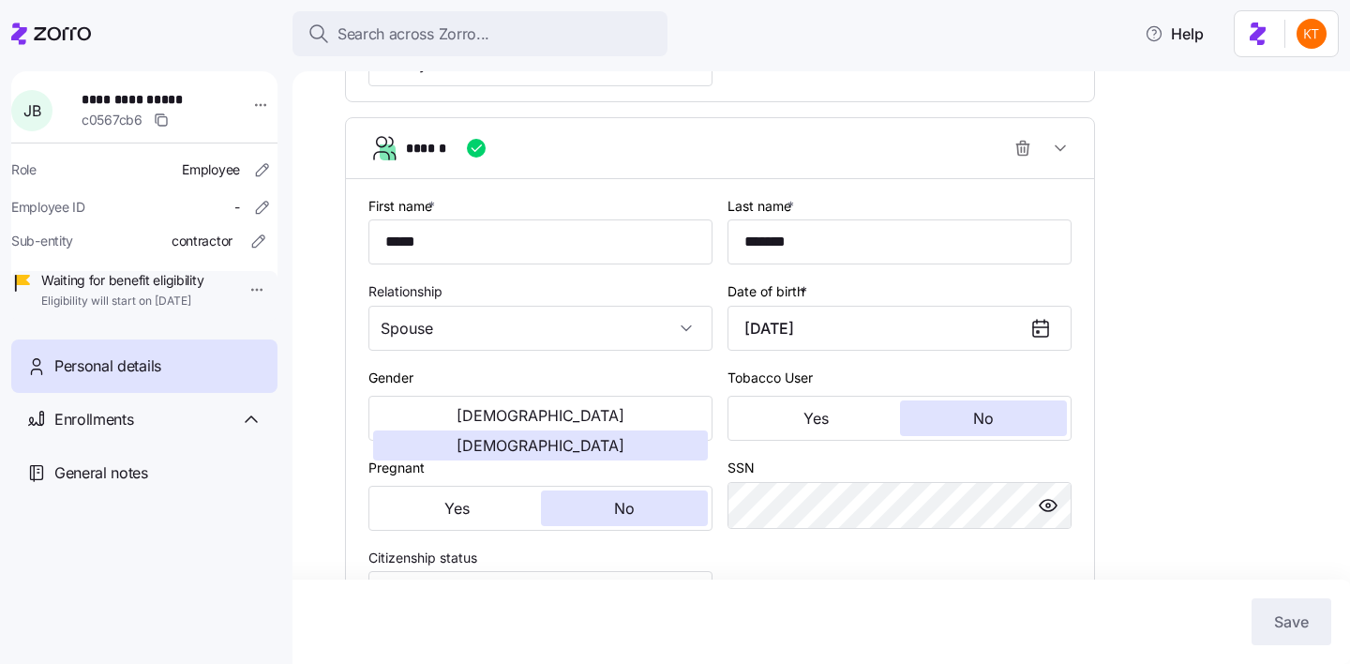
scroll to position [754, 0]
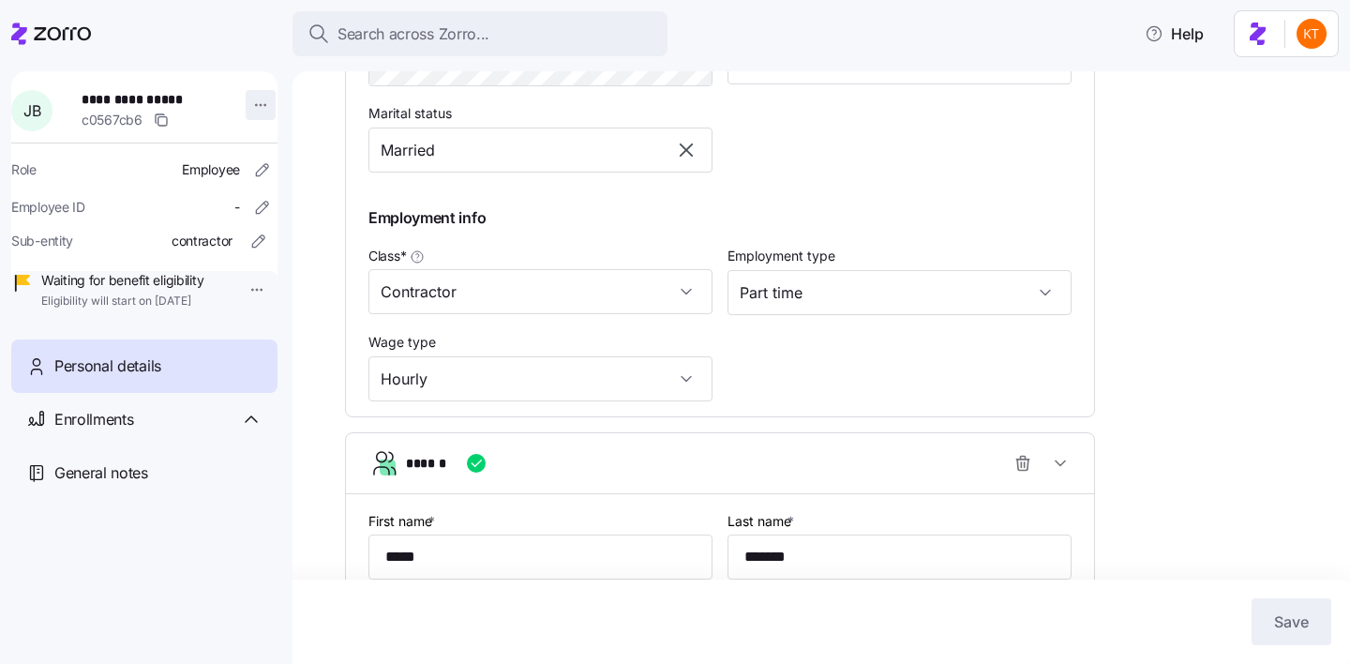
click at [249, 104] on html "**********" at bounding box center [675, 326] width 1350 height 652
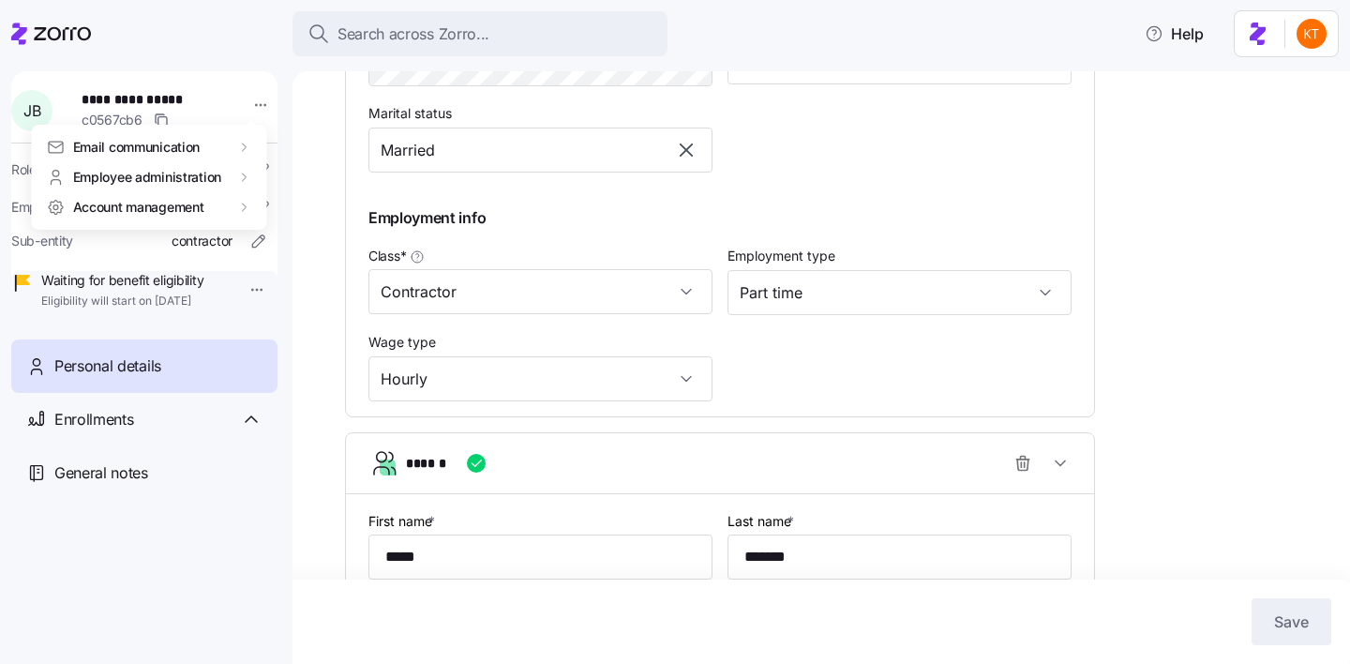
click at [262, 53] on html "**********" at bounding box center [675, 326] width 1350 height 652
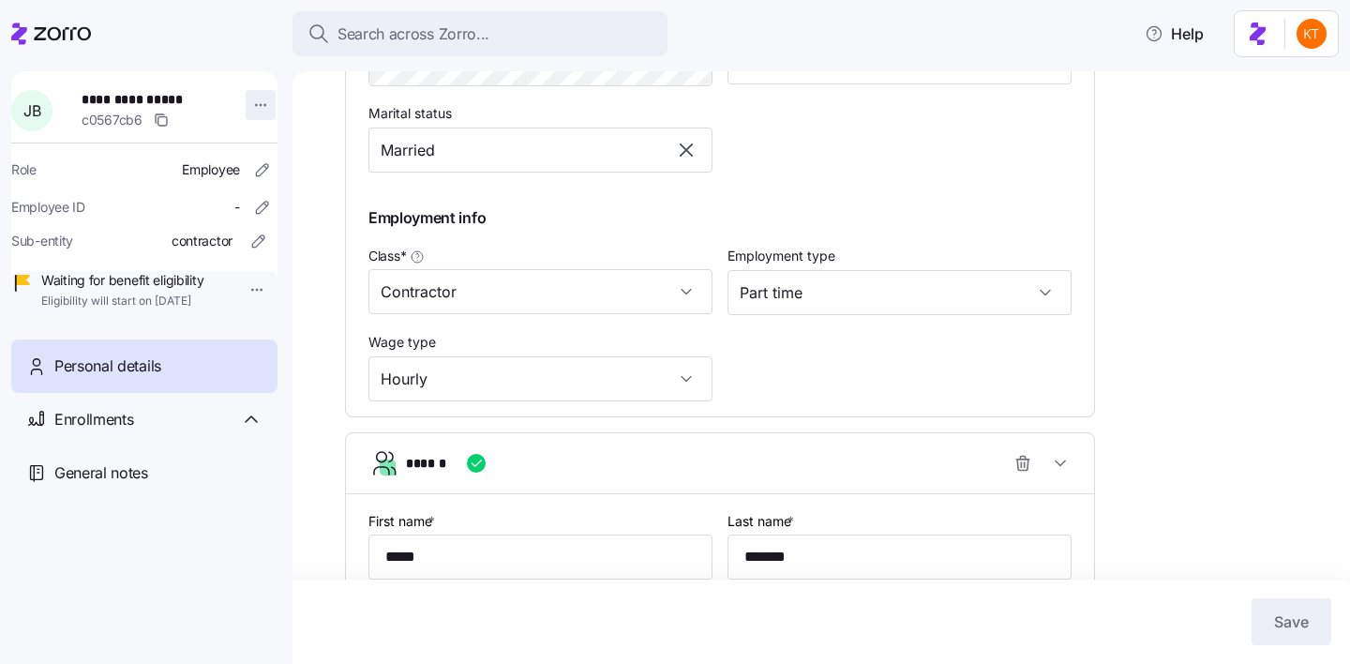
click at [253, 110] on html "**********" at bounding box center [675, 326] width 1350 height 652
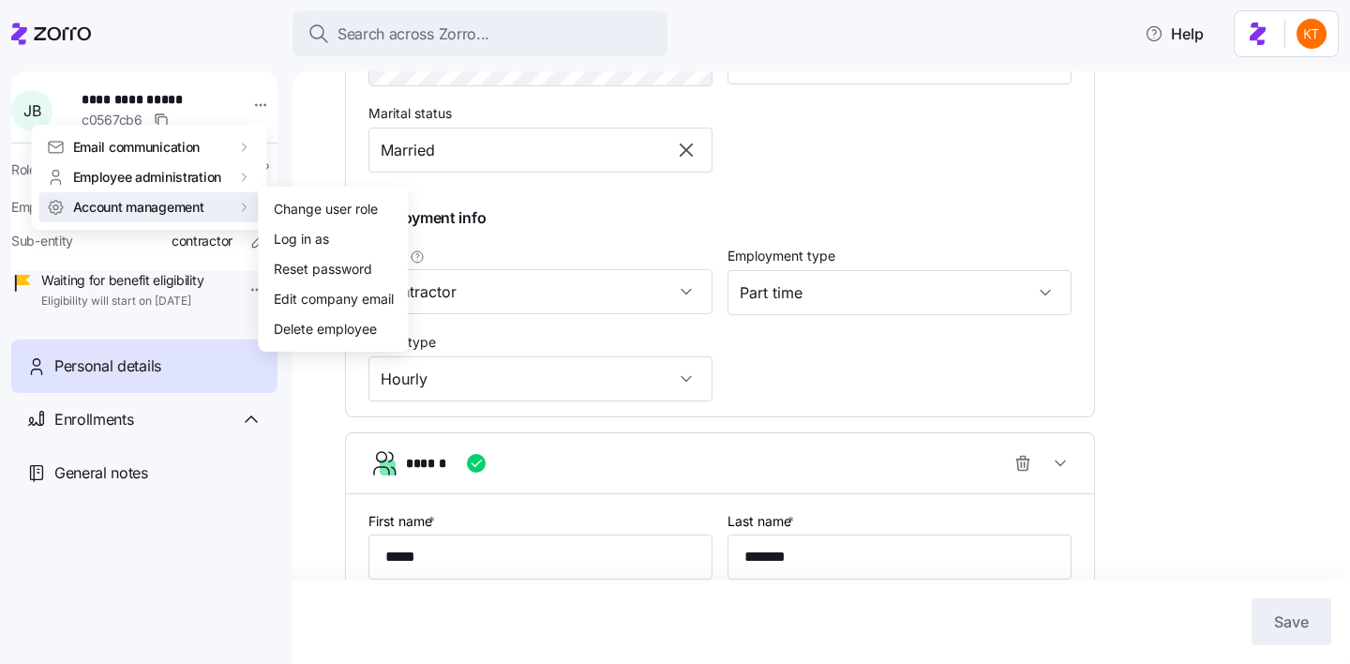
click at [1040, 164] on html "**********" at bounding box center [675, 326] width 1350 height 652
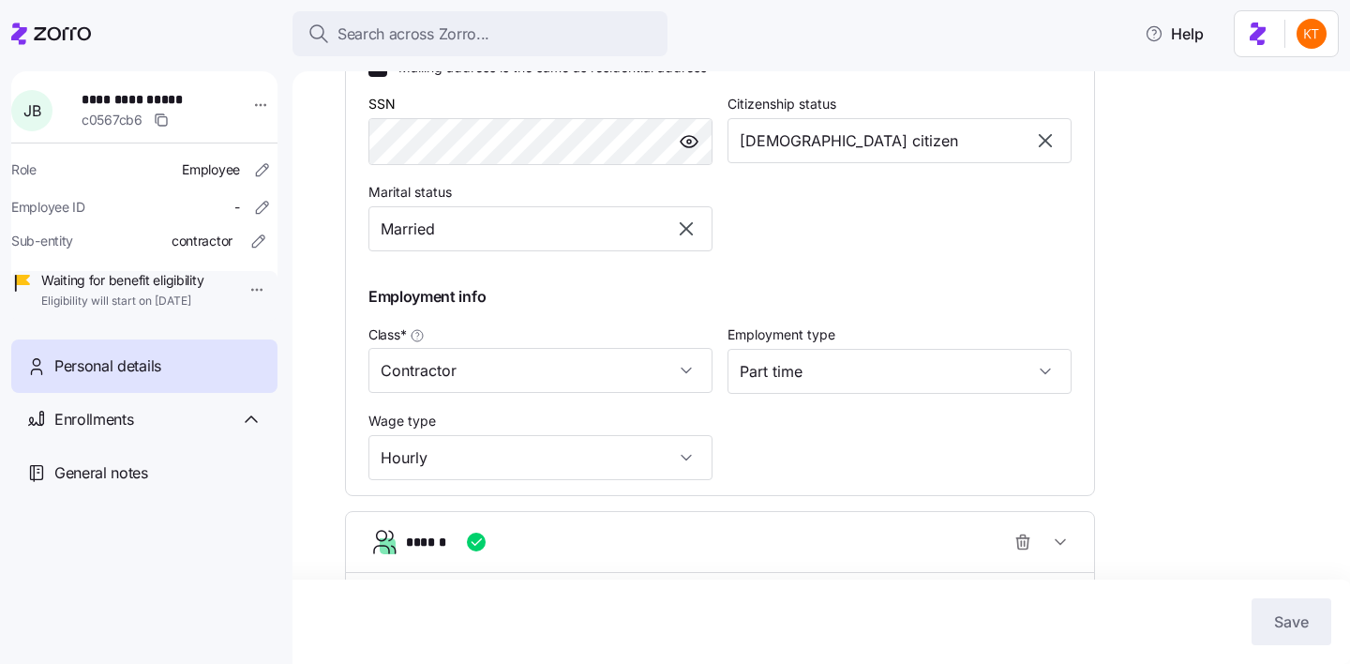
scroll to position [675, 0]
click at [692, 377] on input "Contractor" at bounding box center [540, 370] width 344 height 45
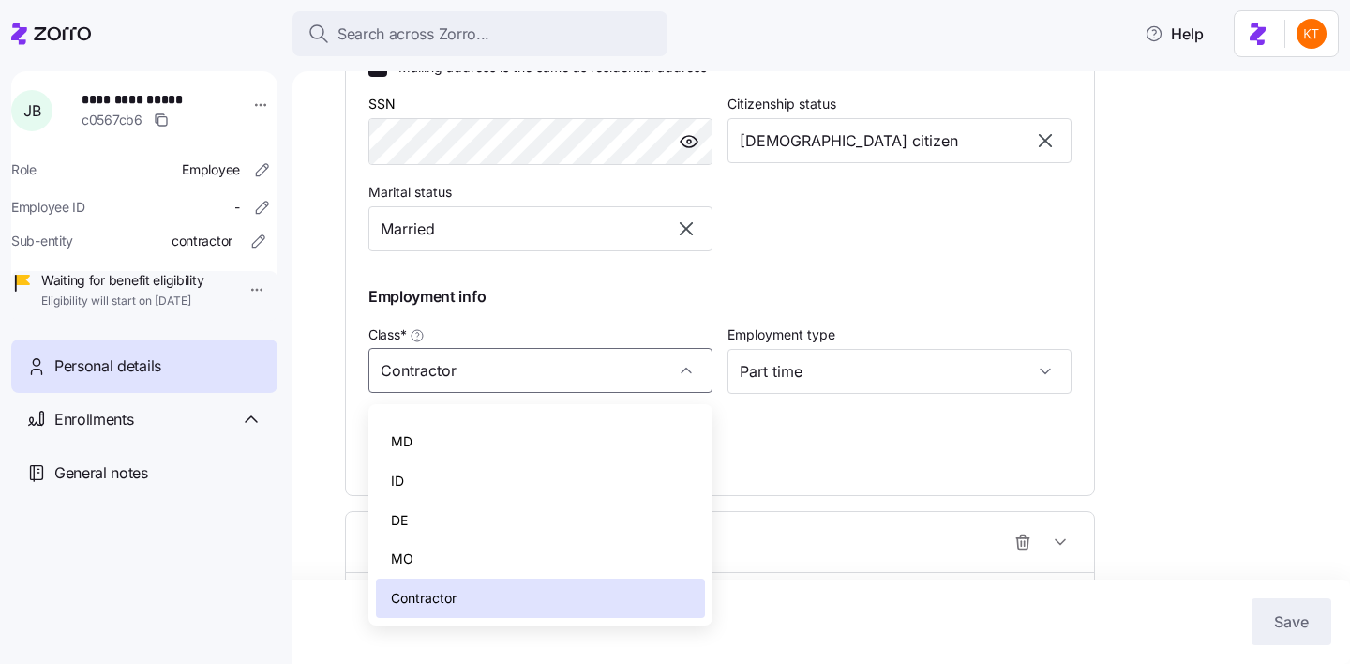
click at [1211, 332] on div "**********" at bounding box center [834, 336] width 979 height 1821
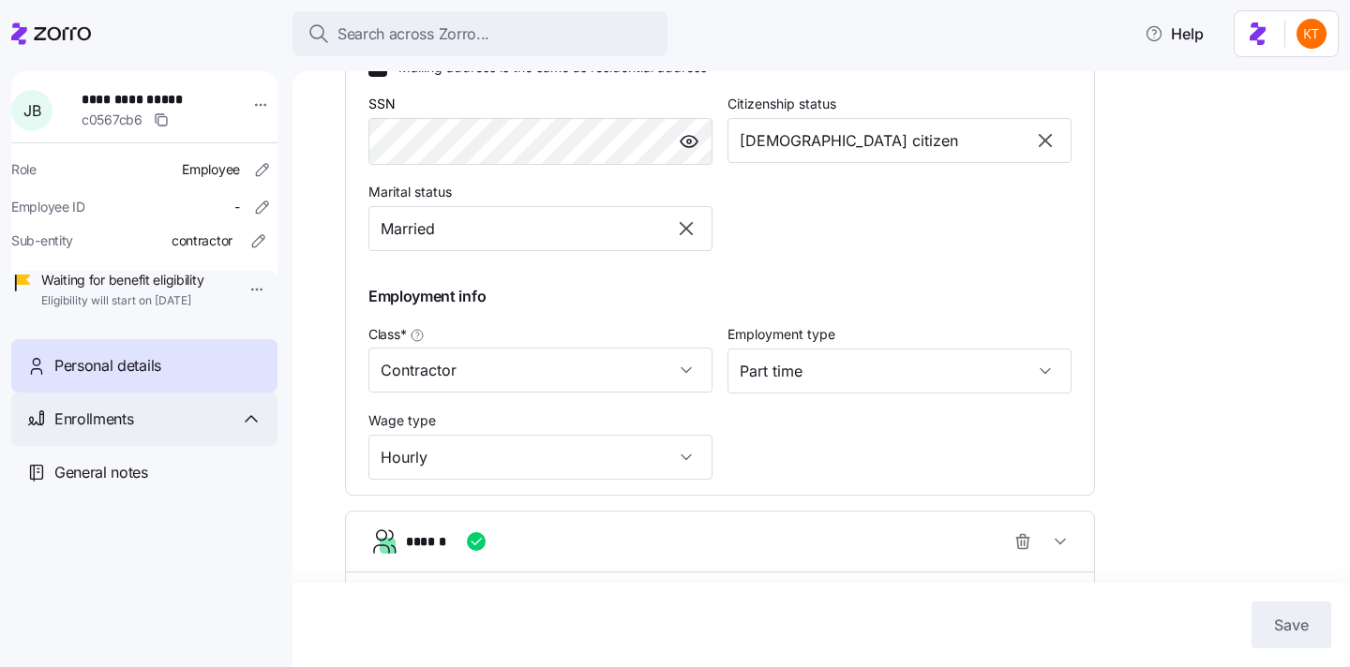
click at [157, 431] on div "Enrollments" at bounding box center [158, 419] width 208 height 23
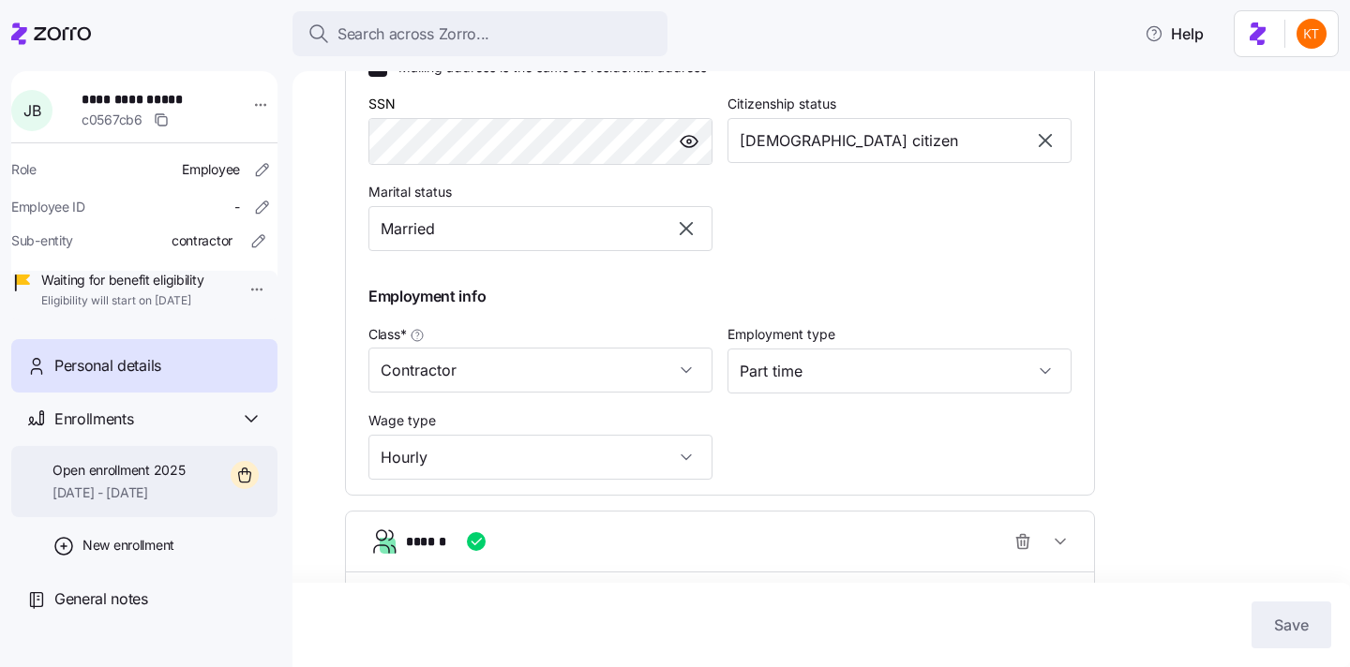
click at [176, 502] on span "10/01/2025 - 12/31/2025" at bounding box center [118, 493] width 132 height 19
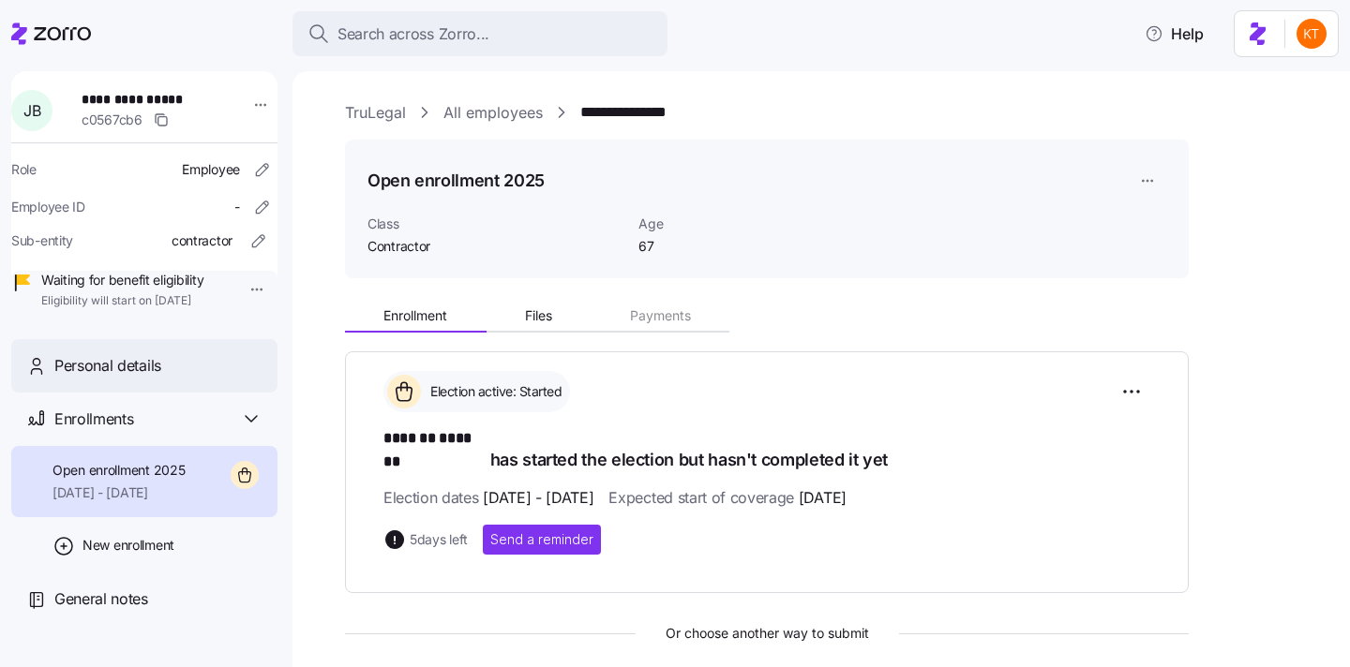
click at [129, 393] on div "Personal details" at bounding box center [144, 365] width 266 height 53
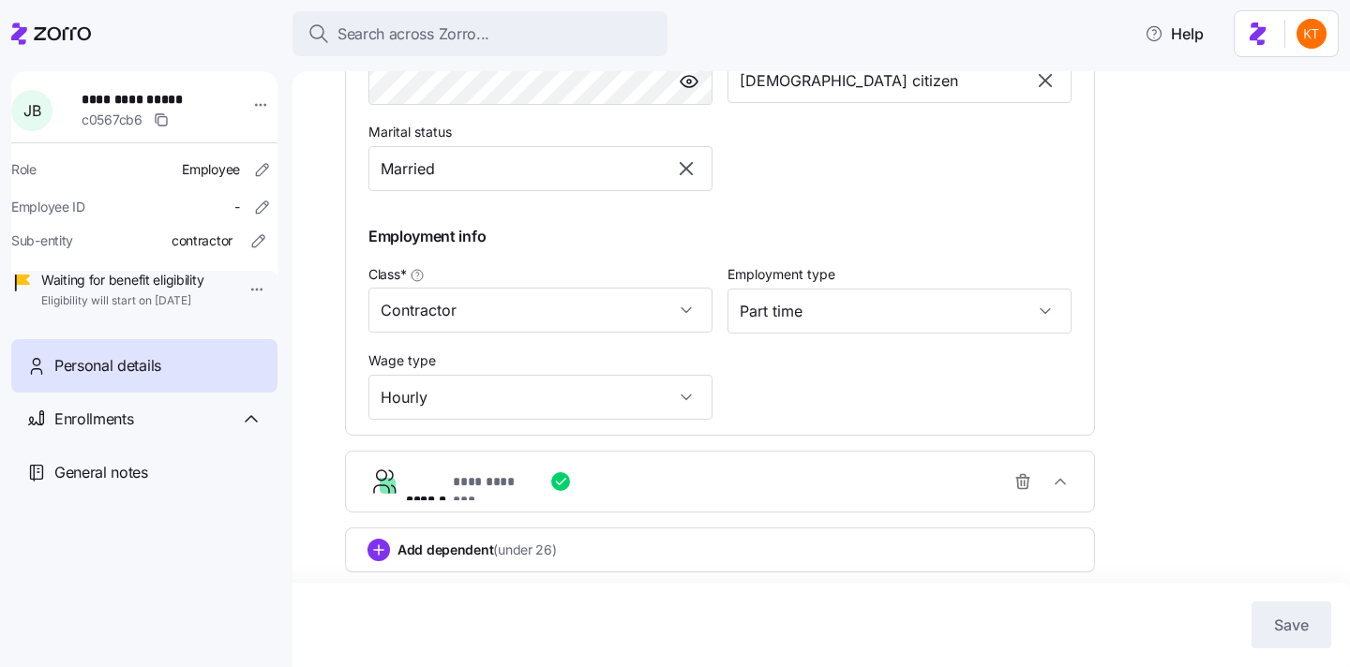
scroll to position [742, 0]
click at [484, 494] on div "**********" at bounding box center [727, 478] width 643 height 37
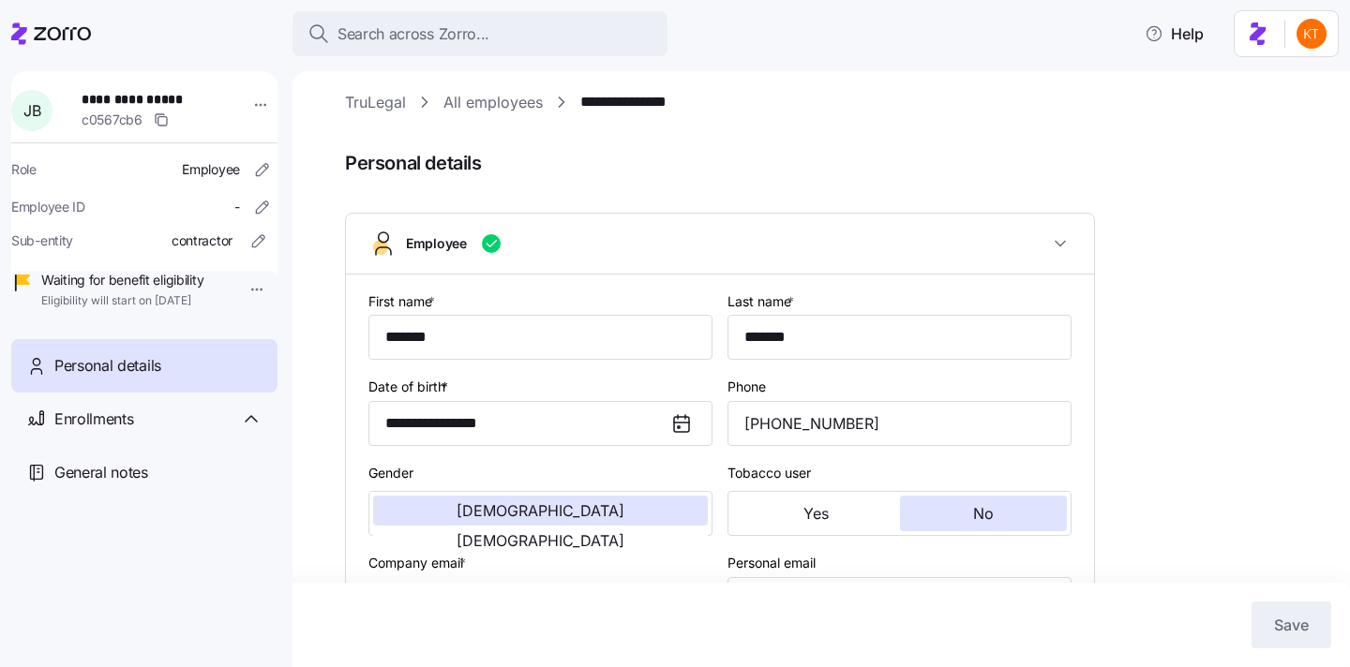
scroll to position [0, 0]
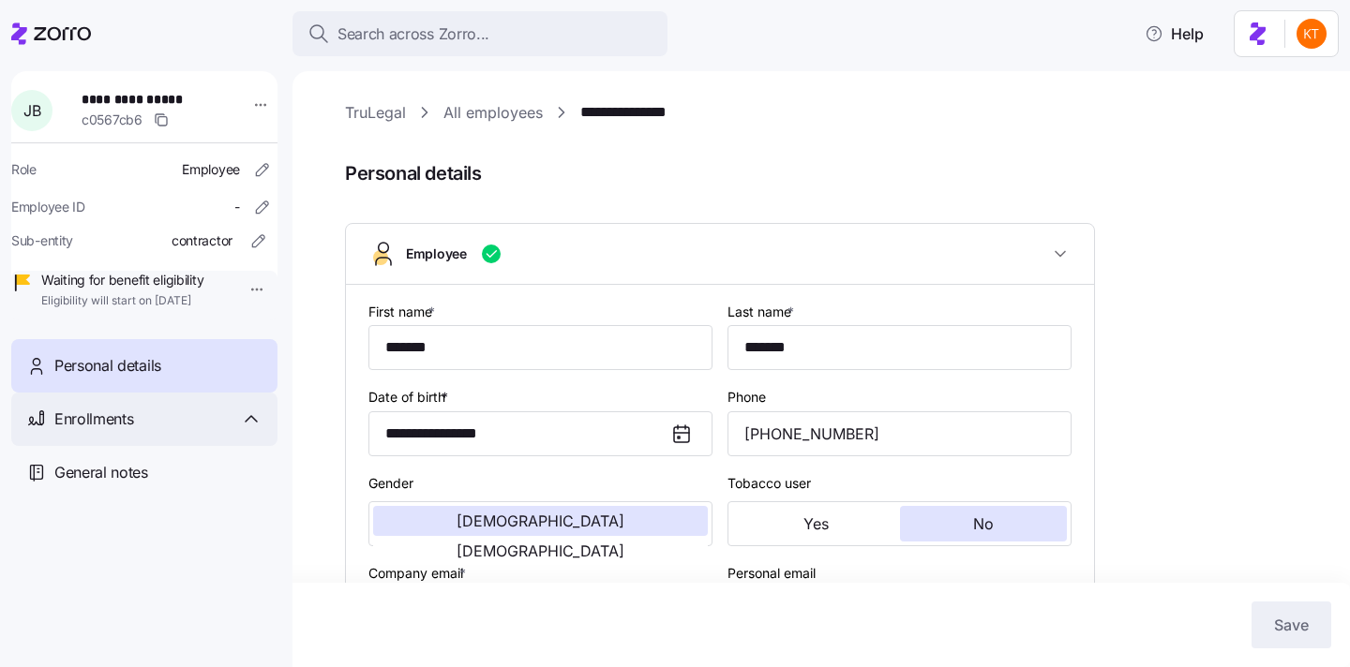
click at [198, 431] on div "Enrollments" at bounding box center [158, 419] width 208 height 23
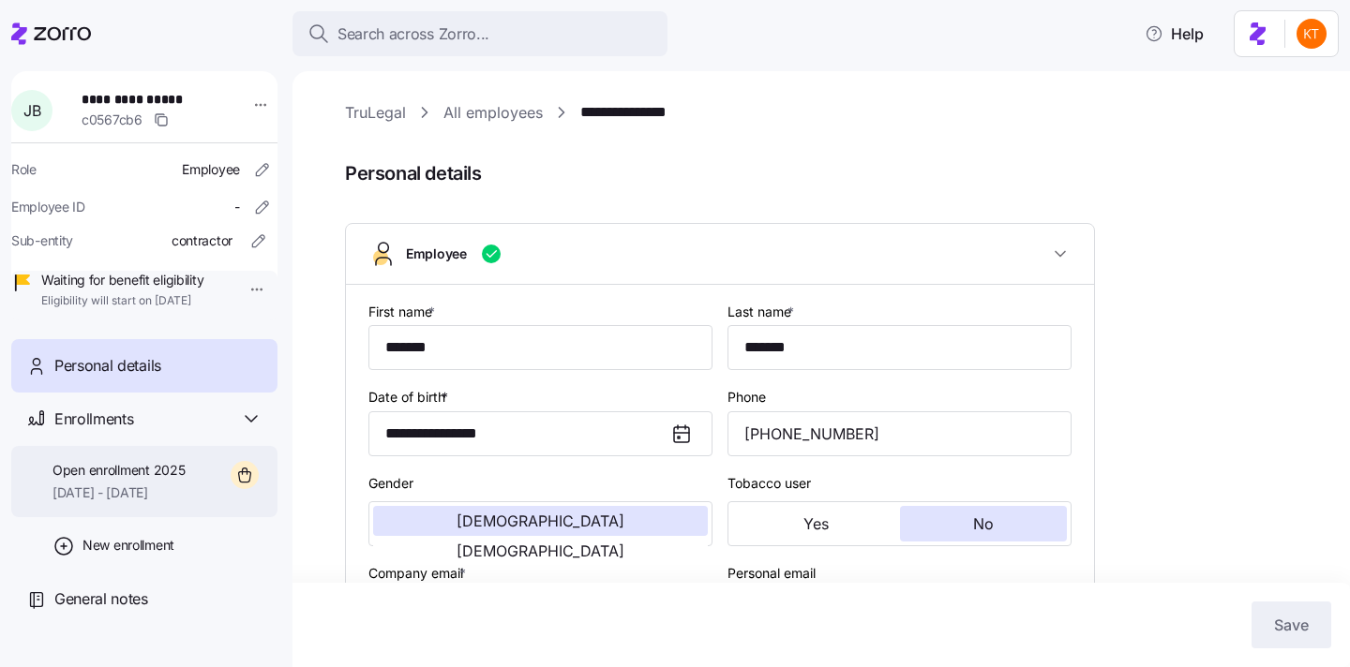
click at [185, 480] on span "Open enrollment 2025" at bounding box center [118, 470] width 132 height 19
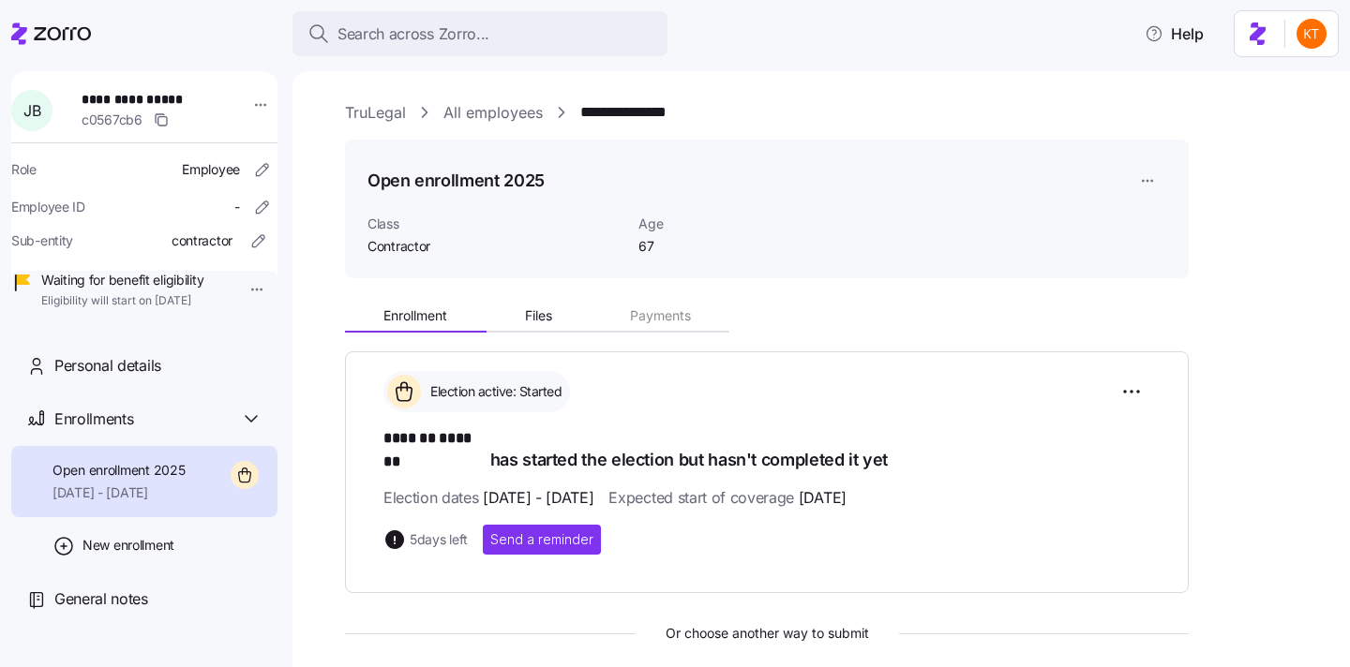
scroll to position [262, 0]
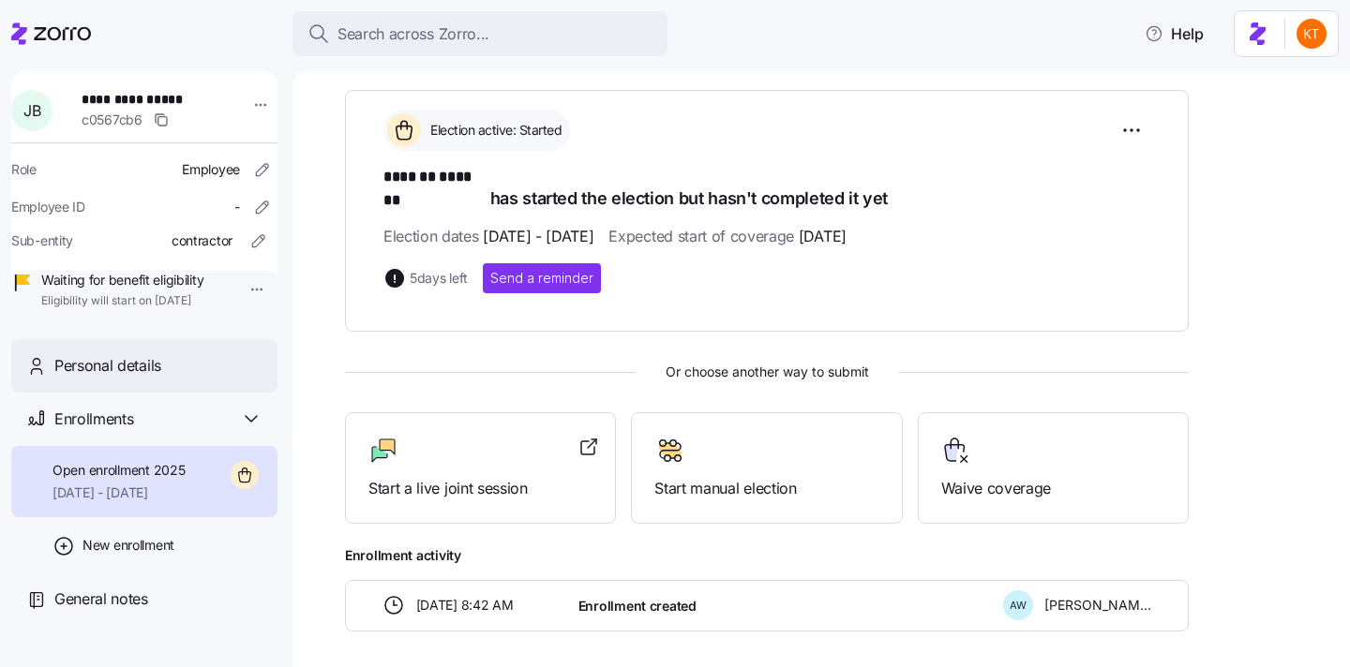
click at [187, 393] on div "Personal details" at bounding box center [144, 365] width 266 height 53
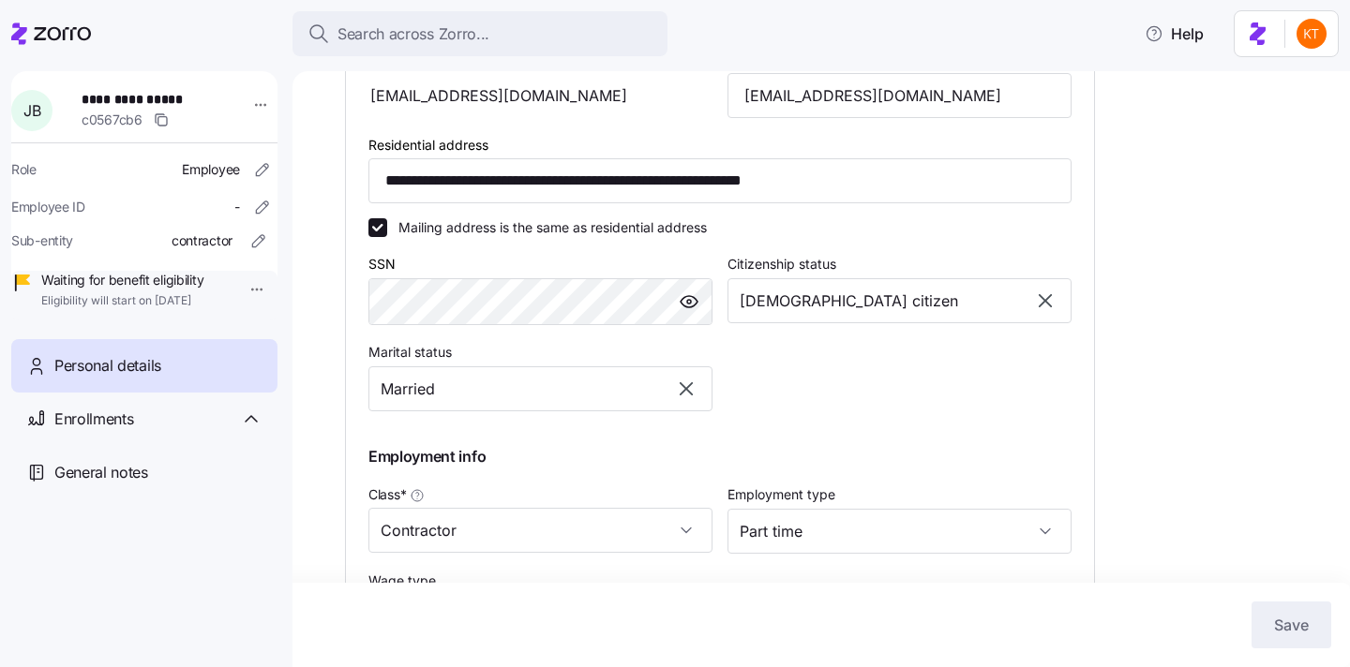
scroll to position [742, 0]
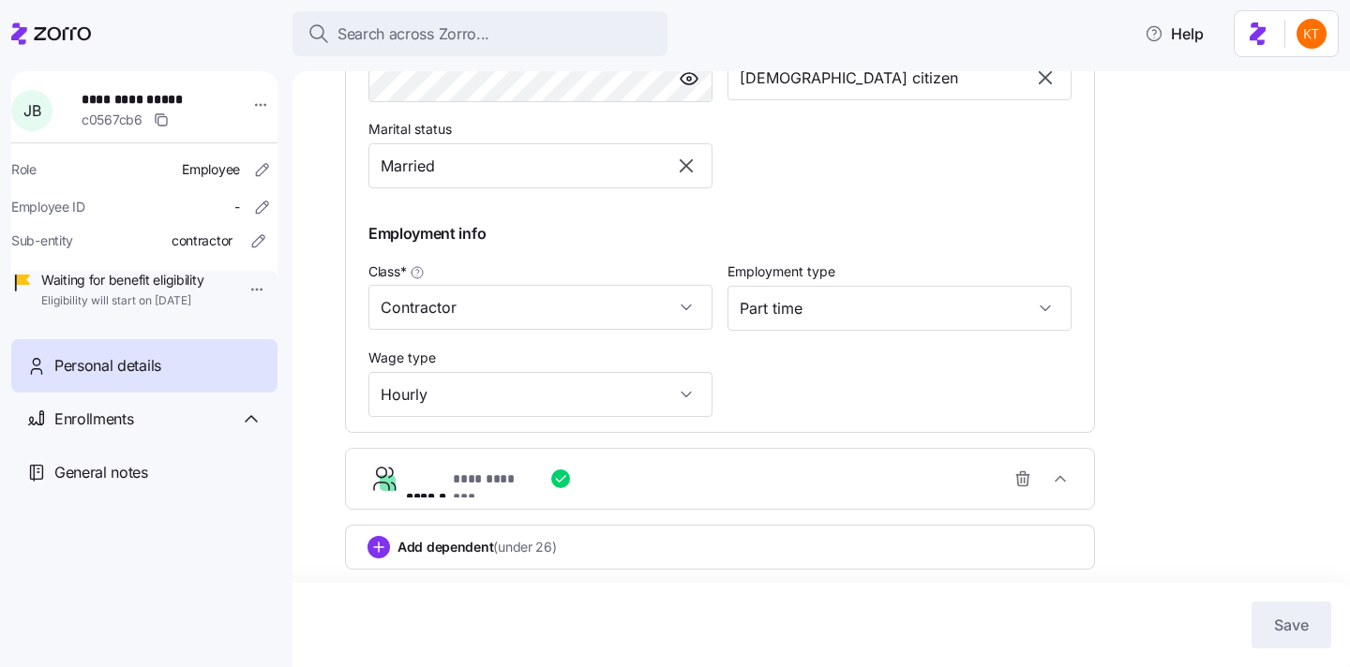
click at [742, 465] on div "**********" at bounding box center [727, 478] width 643 height 37
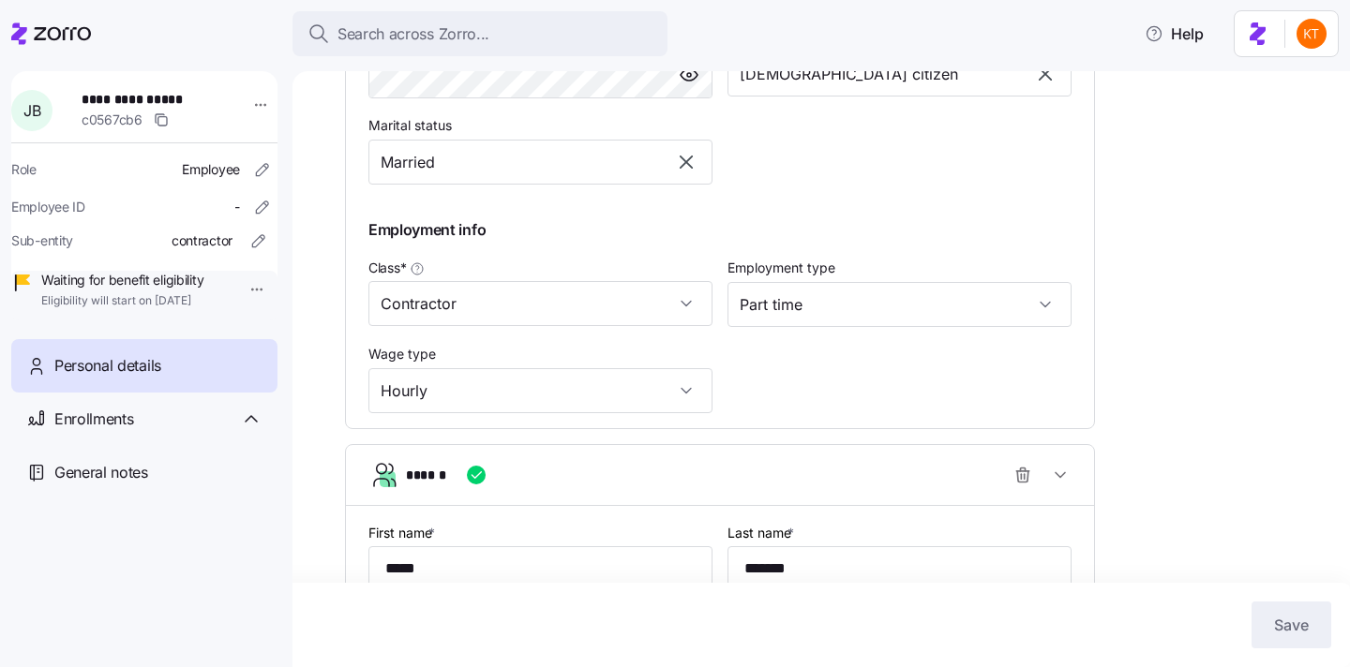
scroll to position [1025, 0]
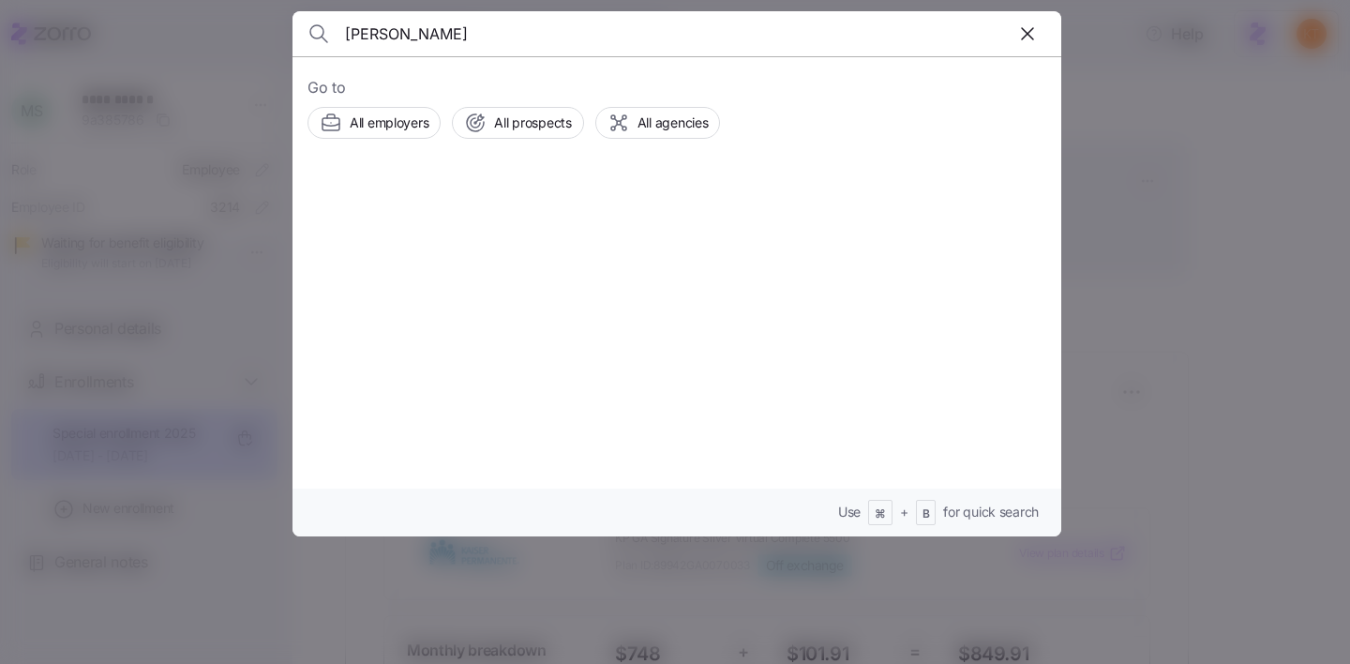
type input "jeffrey bridges"
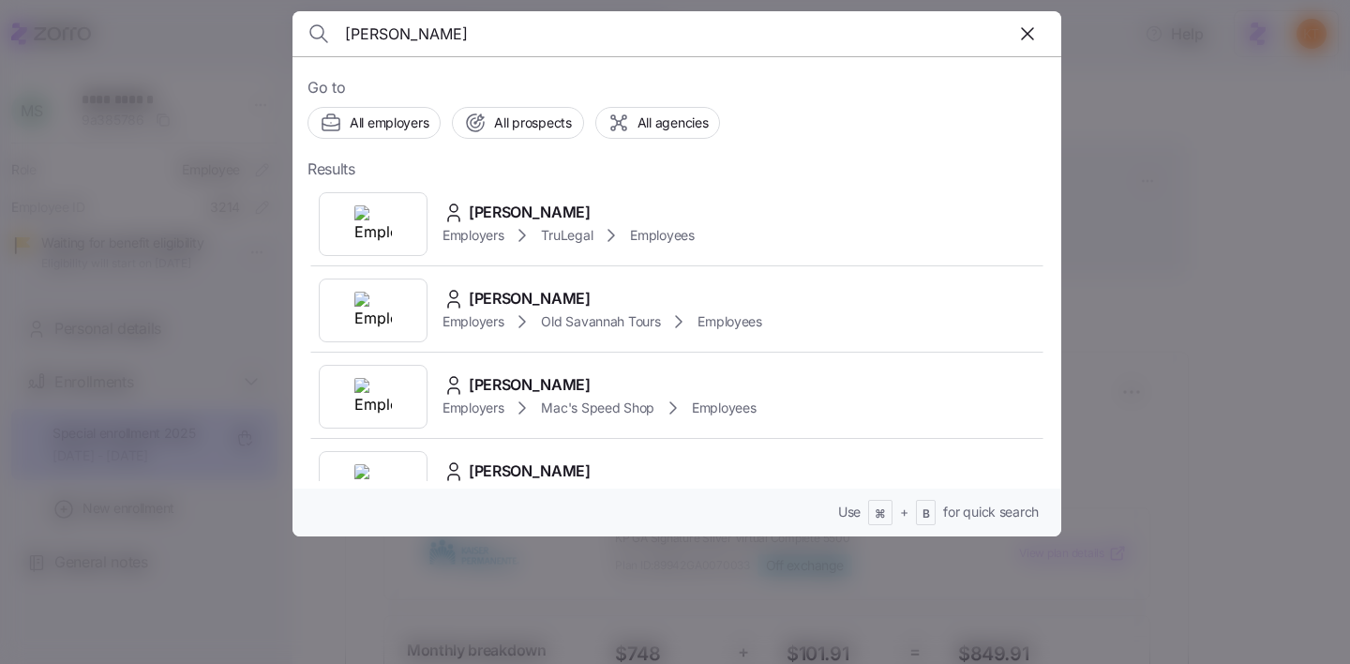
click at [527, 204] on span "Jeffrey Bridges" at bounding box center [530, 212] width 122 height 23
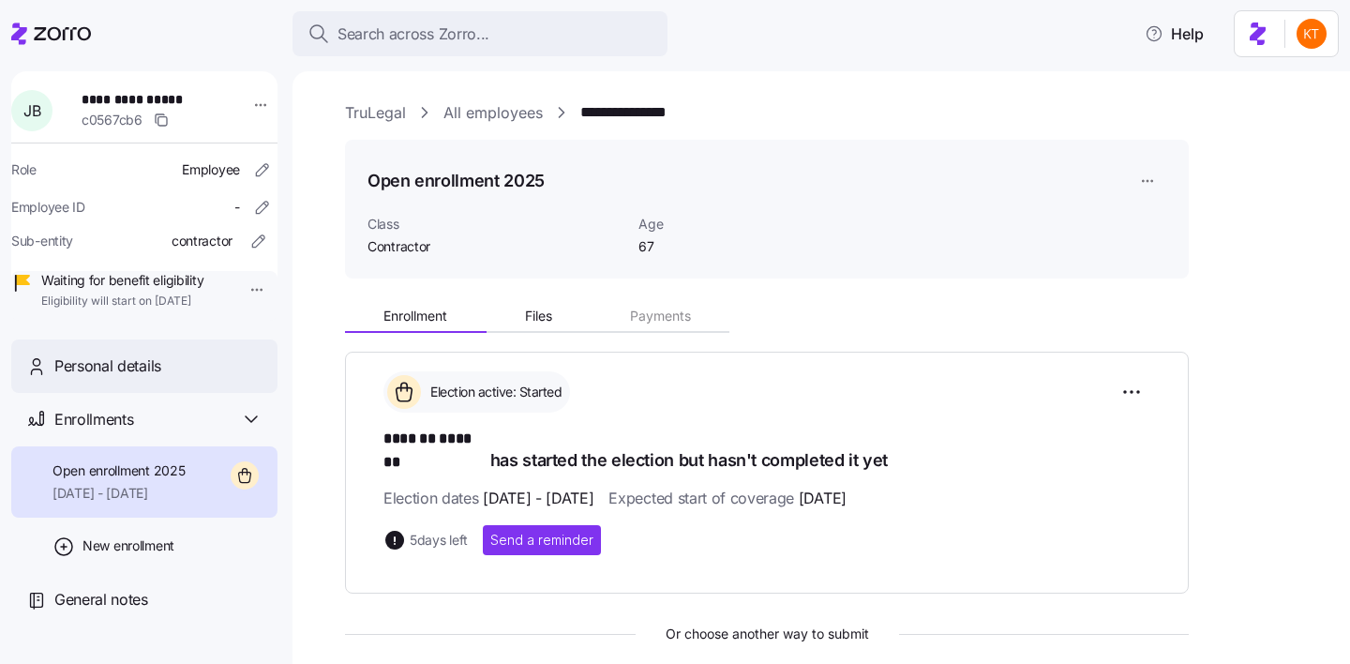
click at [199, 378] on div "Personal details" at bounding box center [158, 365] width 208 height 23
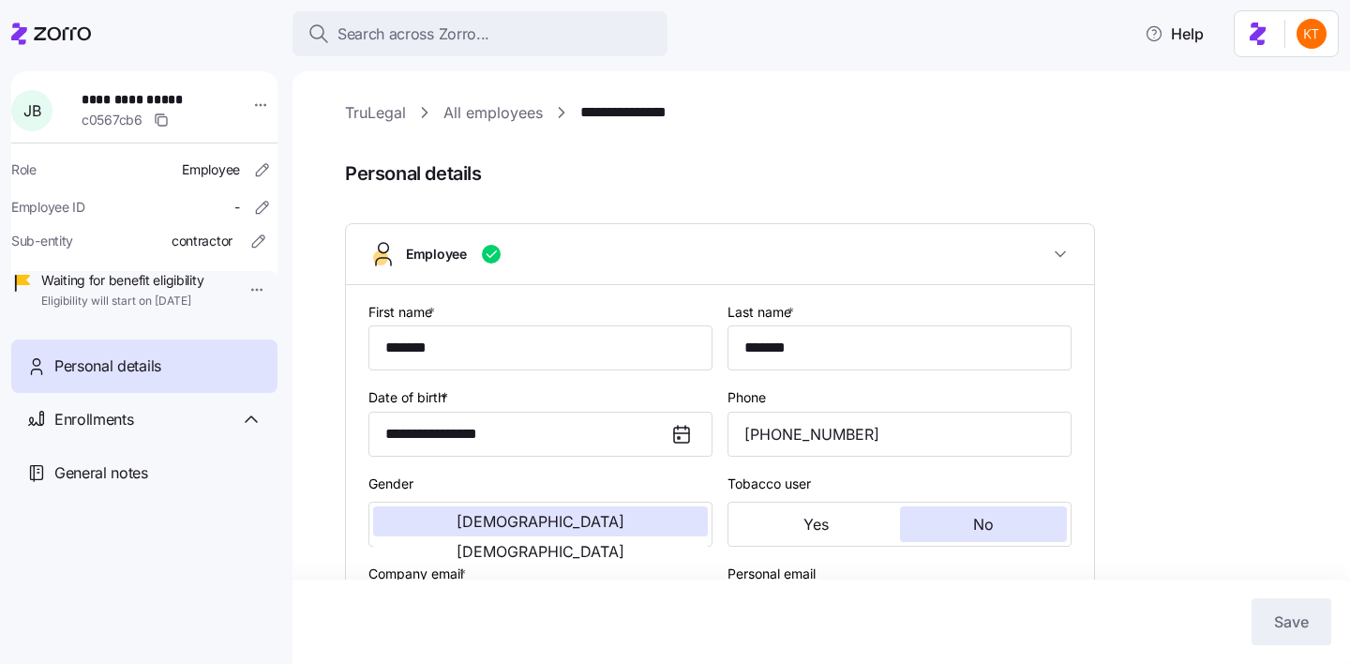
scroll to position [4, 0]
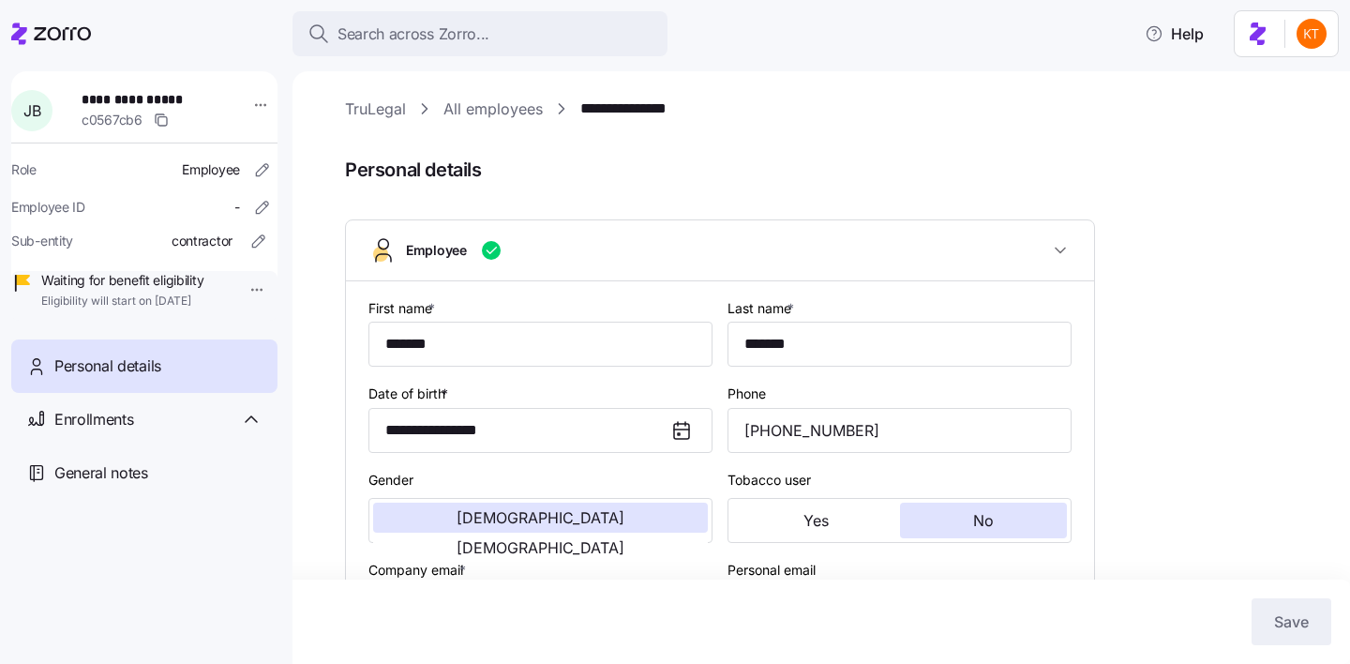
type input "Contractor"
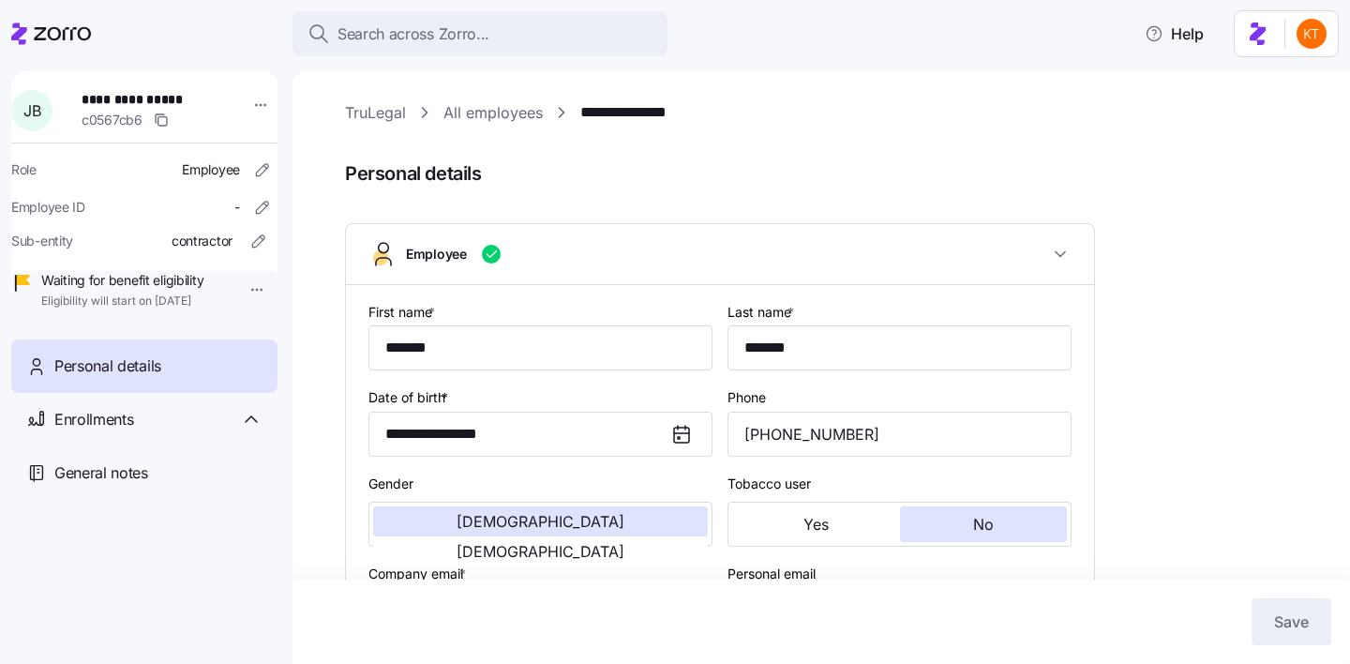
scroll to position [0, 0]
click at [75, 446] on div "Enrollments" at bounding box center [144, 419] width 266 height 53
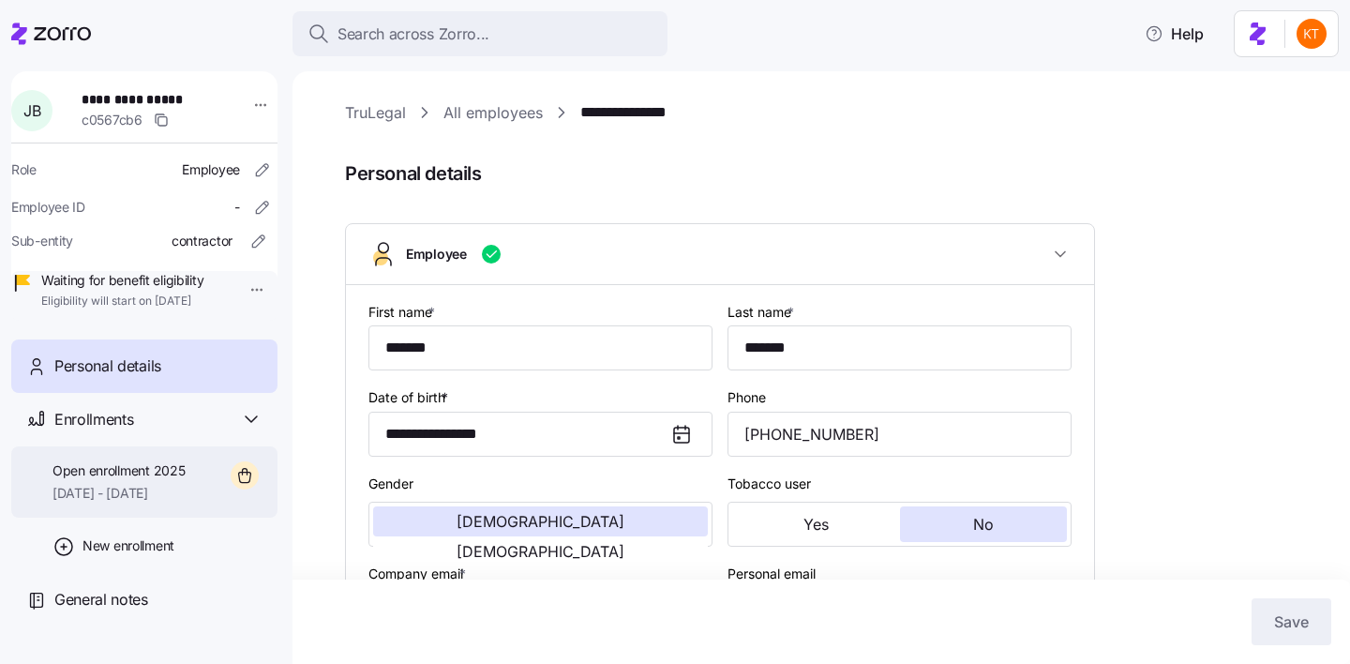
click at [139, 480] on span "Open enrollment 2025" at bounding box center [118, 470] width 132 height 19
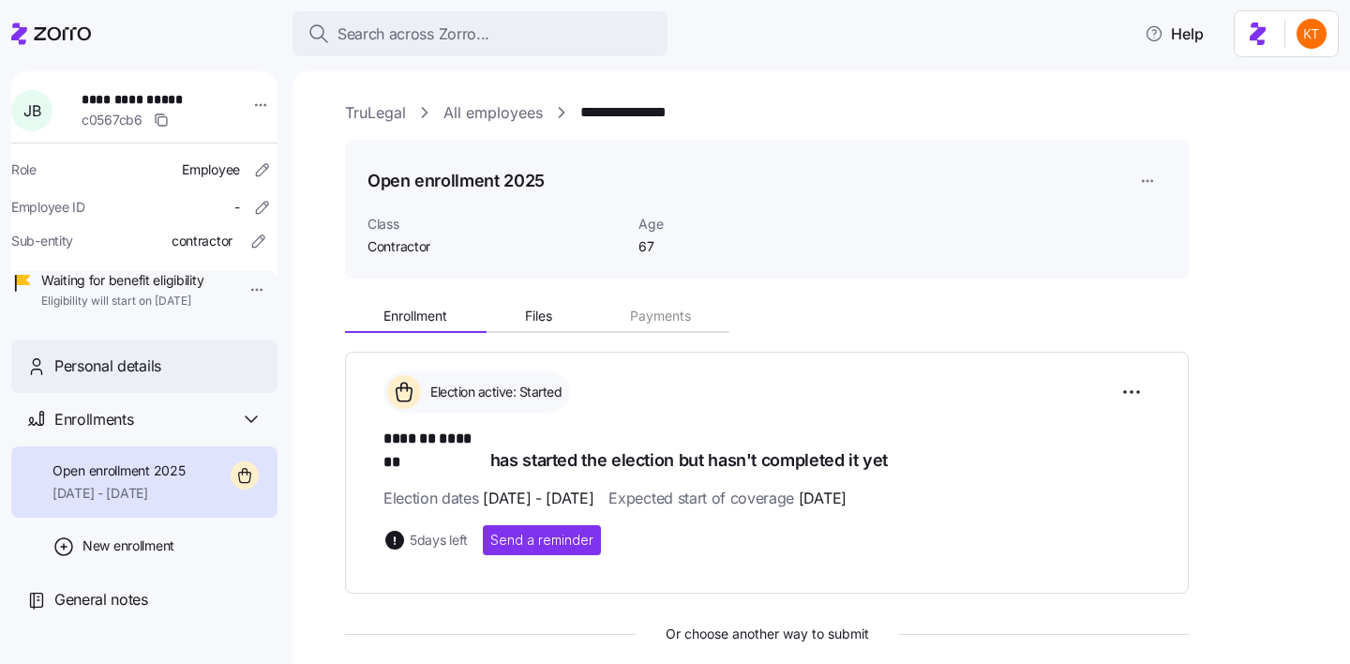
click at [206, 378] on div "Personal details" at bounding box center [158, 365] width 208 height 23
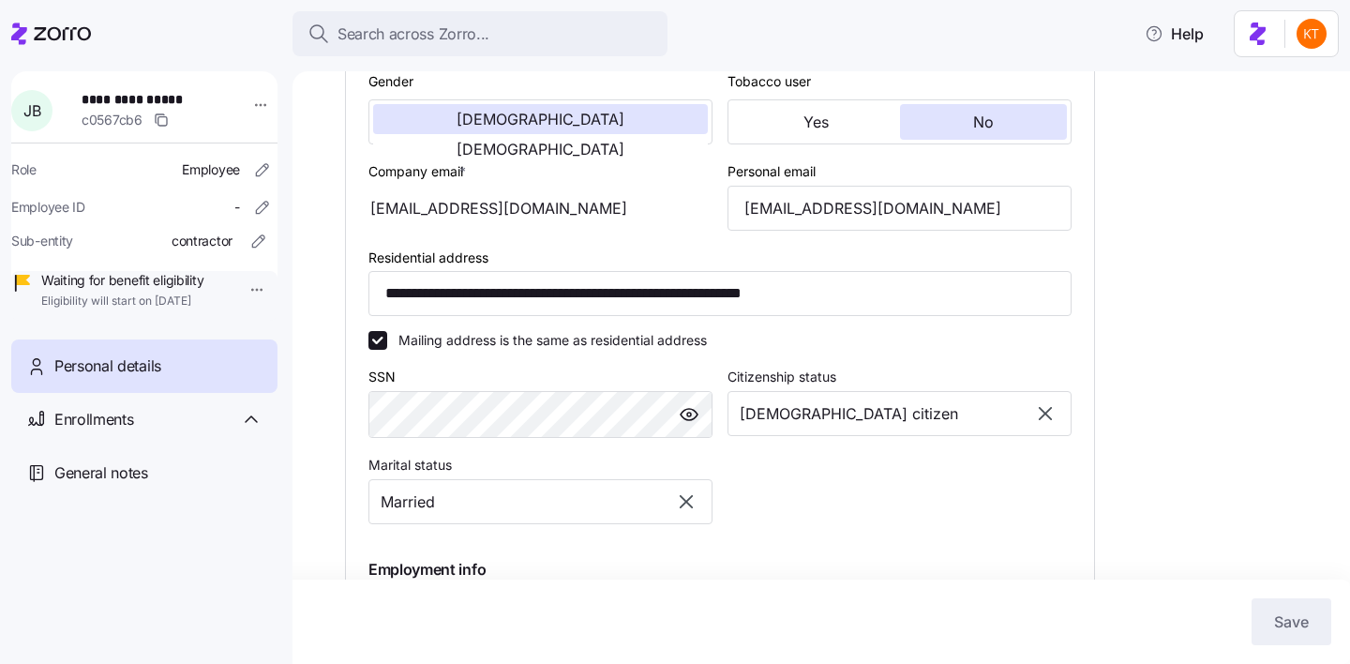
scroll to position [404, 0]
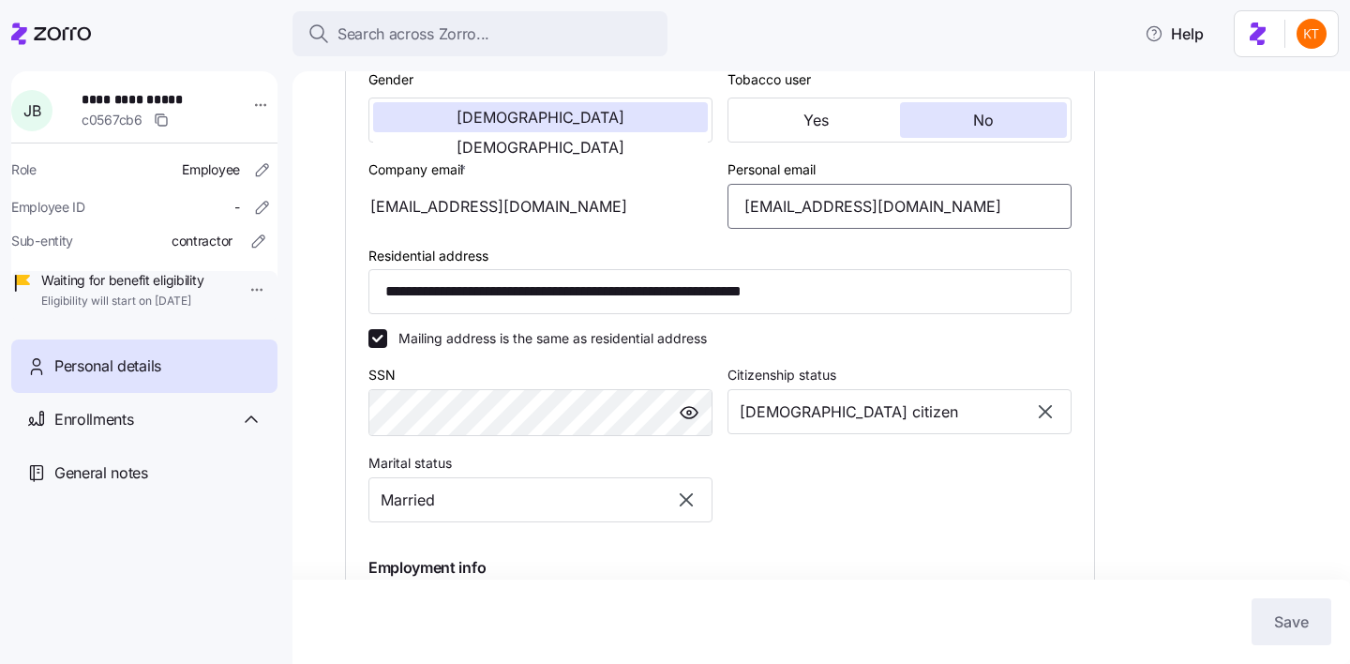
click at [889, 212] on input "[EMAIL_ADDRESS][DOMAIN_NAME]" at bounding box center [899, 206] width 344 height 45
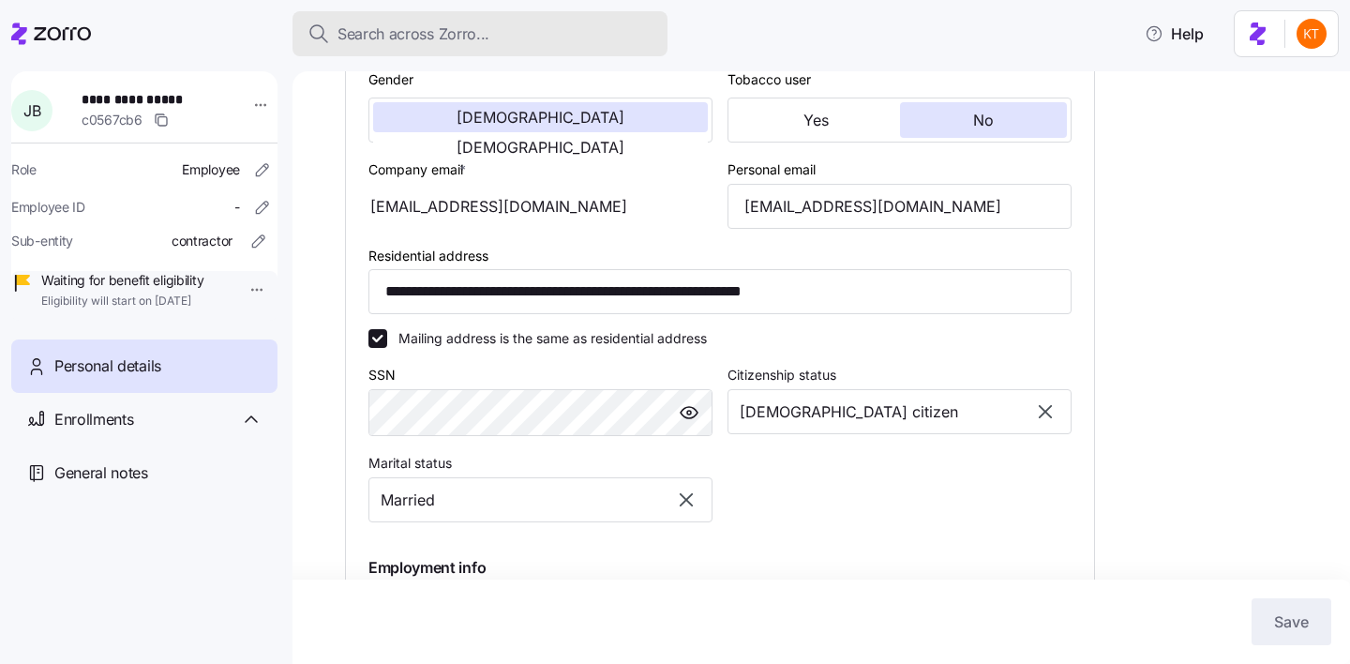
click at [434, 34] on span "Search across Zorro..." at bounding box center [413, 33] width 152 height 23
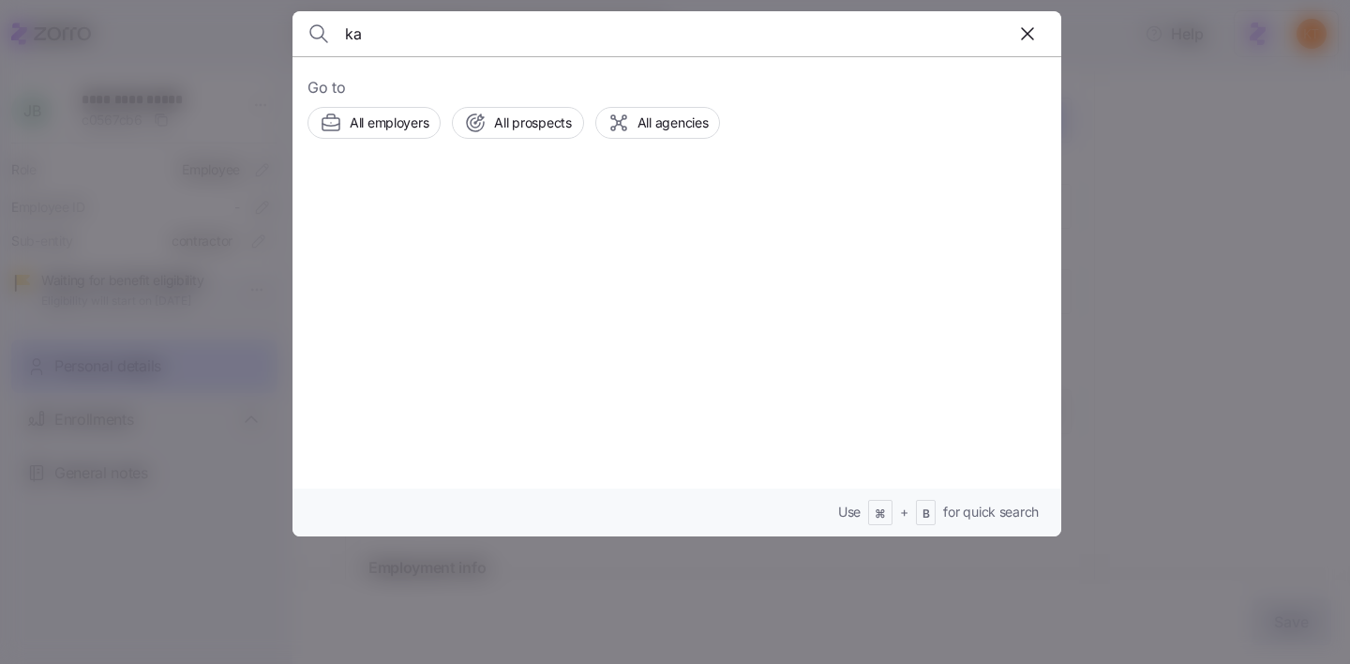
type input "k"
type input "laurie lee"
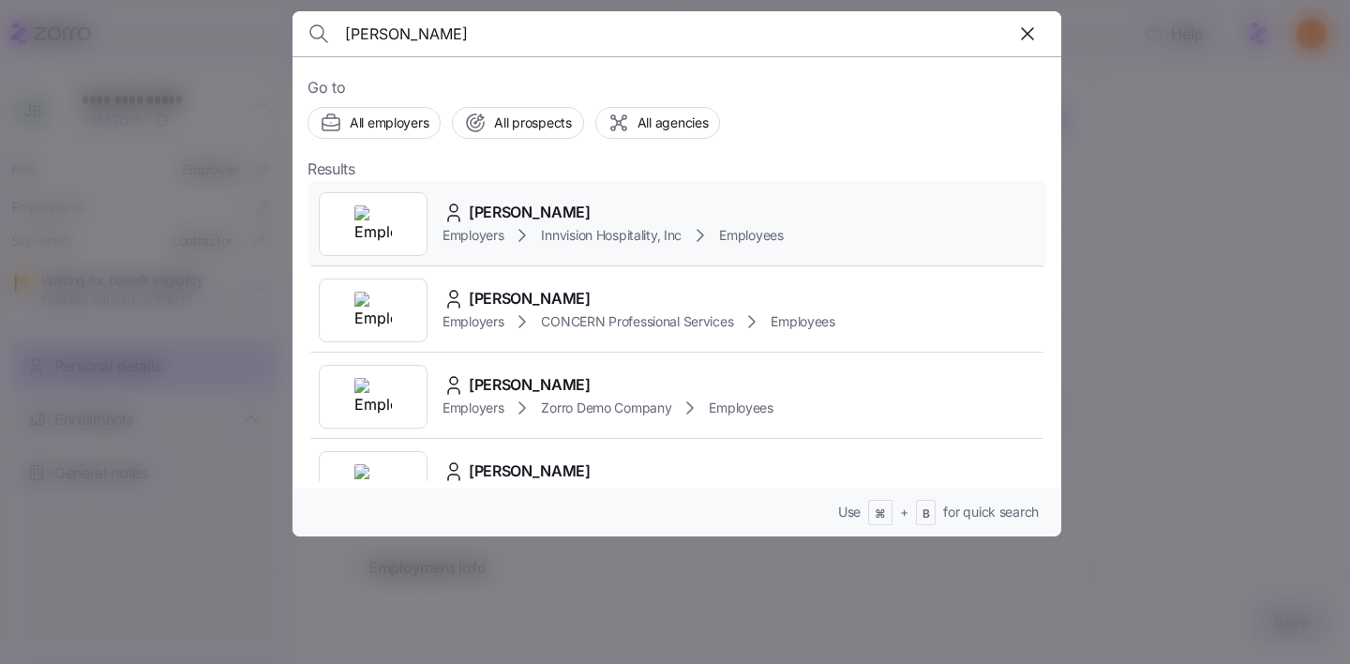
click at [448, 204] on icon at bounding box center [453, 213] width 22 height 22
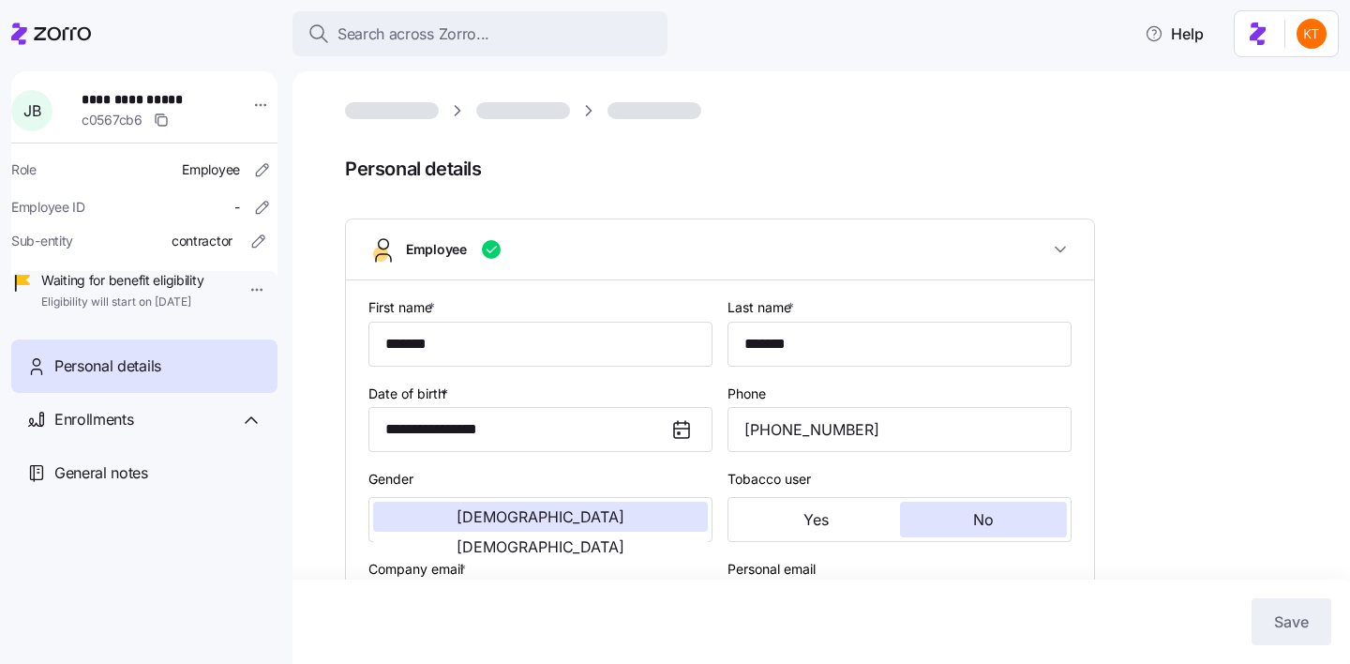
type input "Contractor"
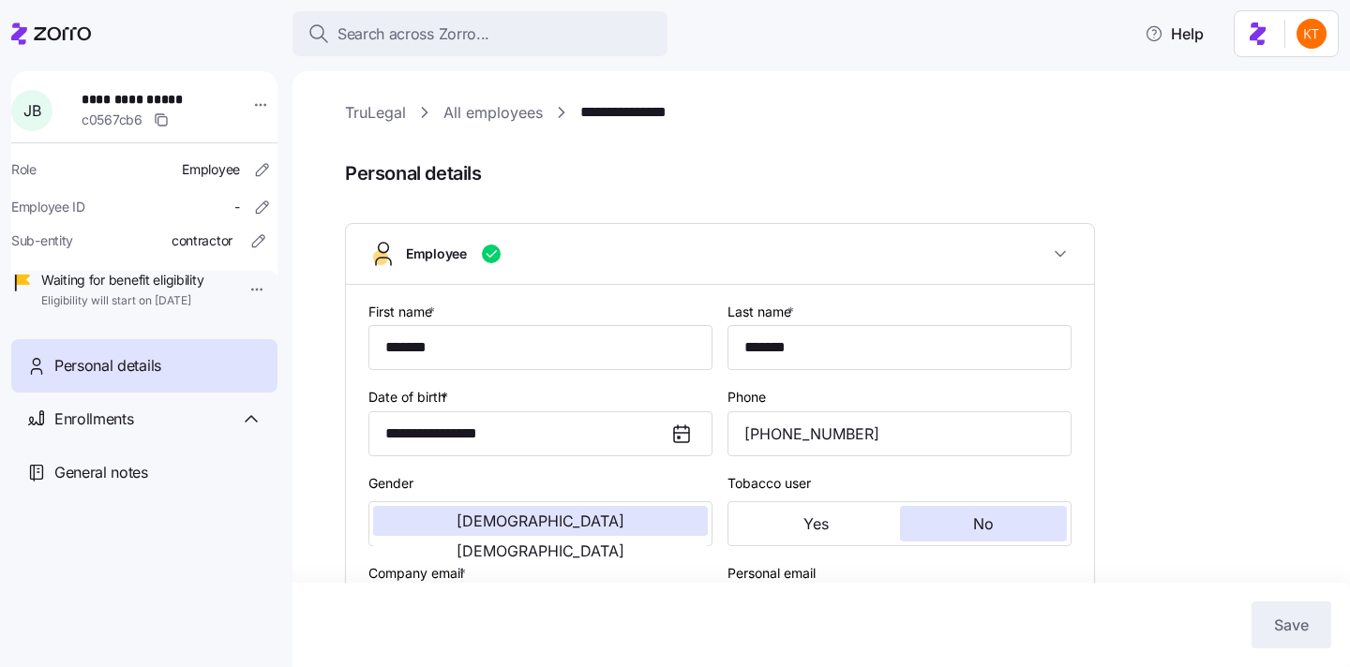
click at [394, 112] on link "TruLegal" at bounding box center [375, 112] width 61 height 23
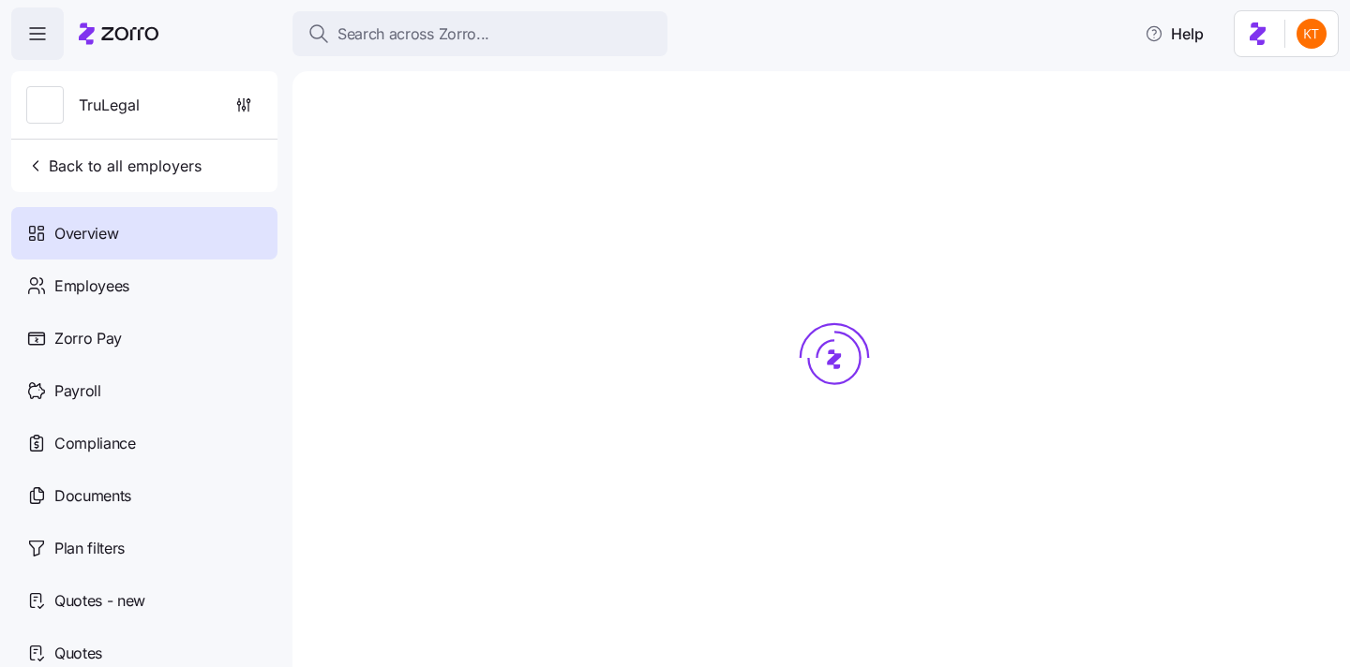
click at [496, 113] on div at bounding box center [834, 393] width 979 height 585
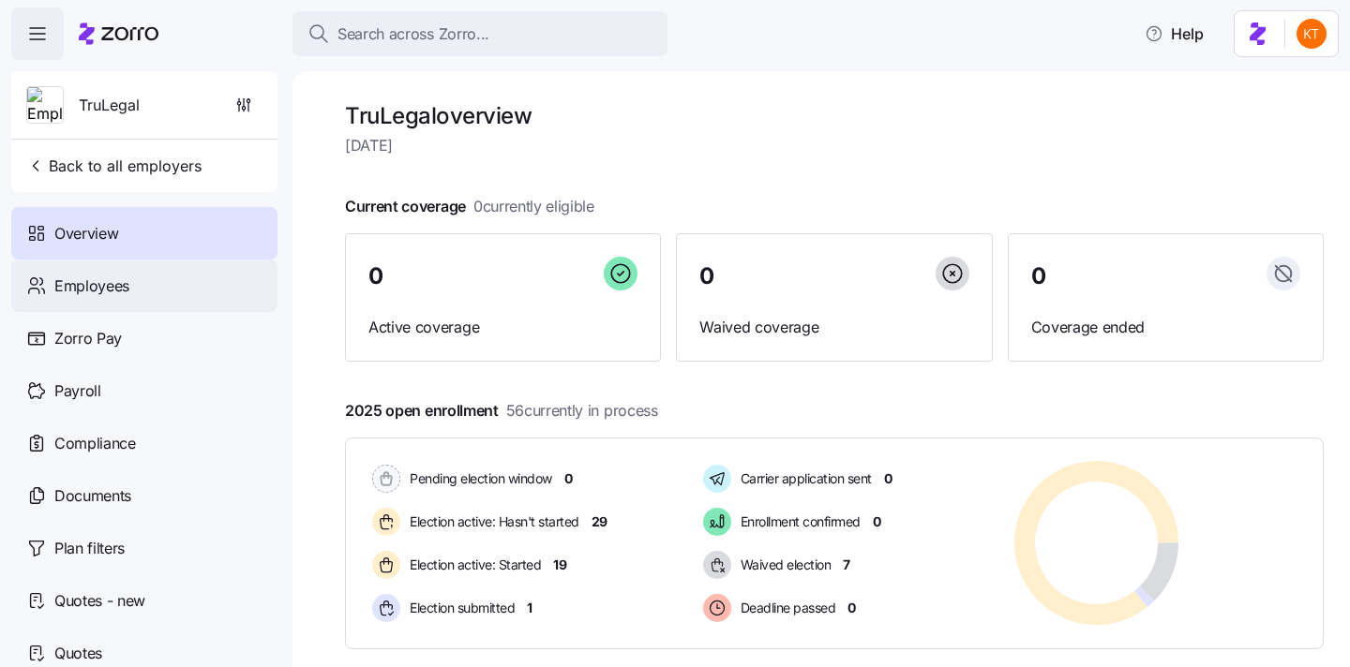
click at [209, 286] on div "Employees" at bounding box center [144, 286] width 266 height 52
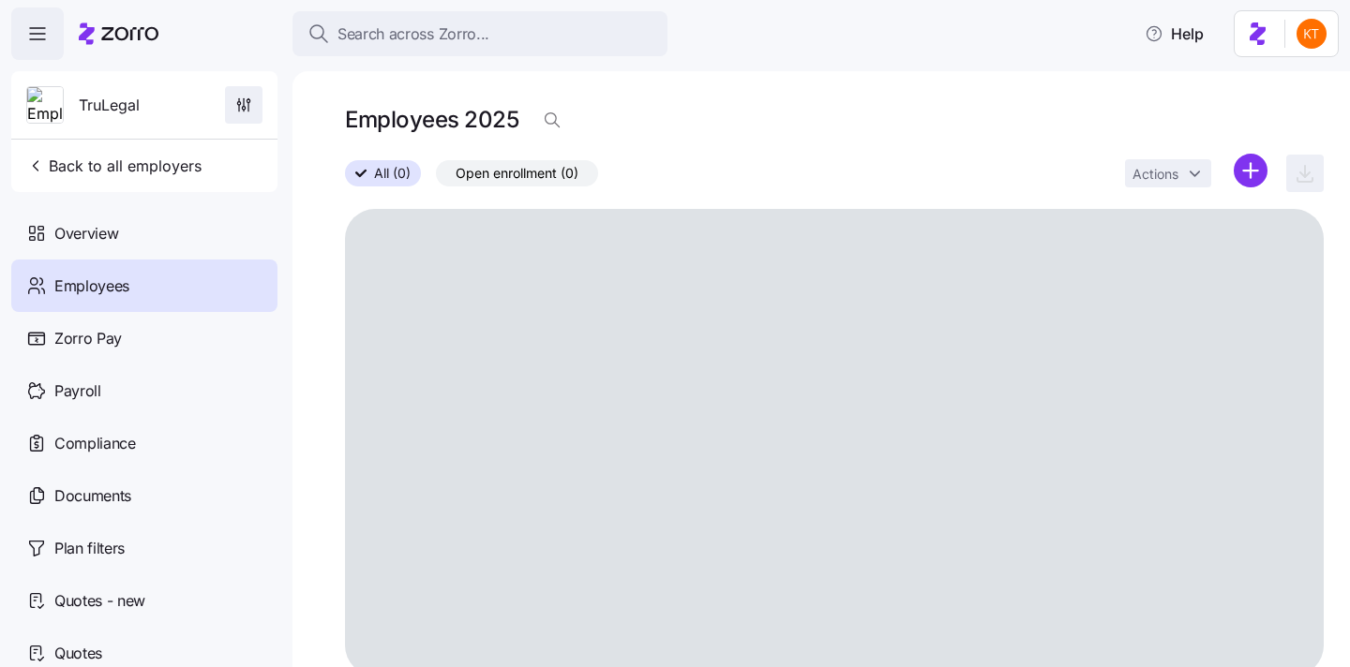
click at [242, 108] on icon "button" at bounding box center [243, 108] width 3 height 3
click at [1237, 175] on html "Search across Zorro... Help TruLegal Back to all employers Overview Employees Z…" at bounding box center [675, 328] width 1350 height 656
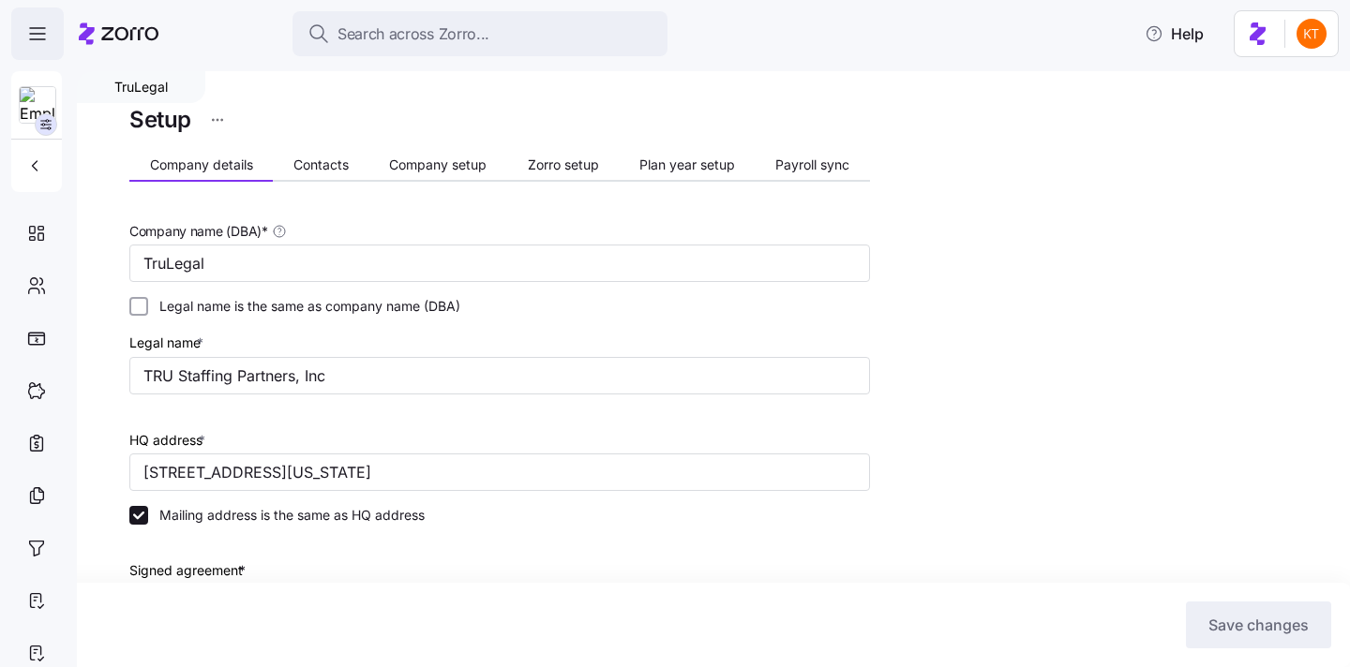
click at [47, 40] on icon "button" at bounding box center [37, 33] width 22 height 22
click at [43, 36] on icon "button" at bounding box center [37, 33] width 22 height 22
click at [15, 23] on span "button" at bounding box center [37, 33] width 51 height 51
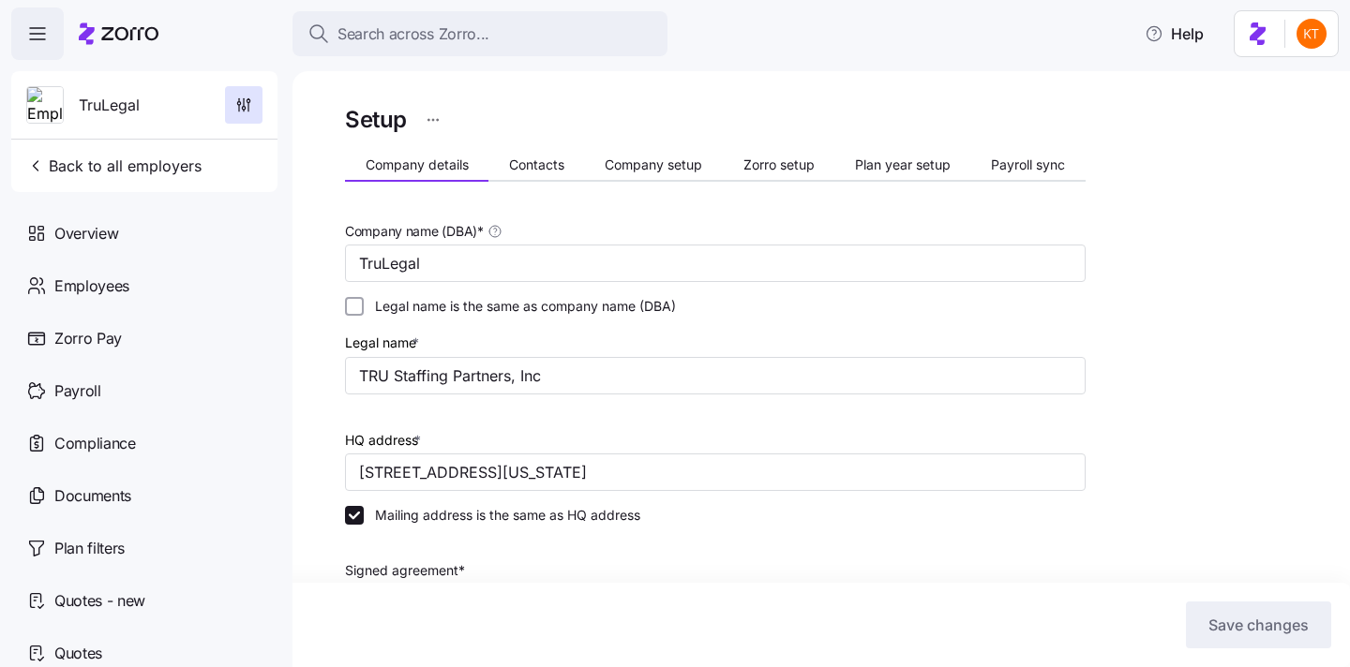
click at [104, 32] on icon at bounding box center [119, 33] width 80 height 22
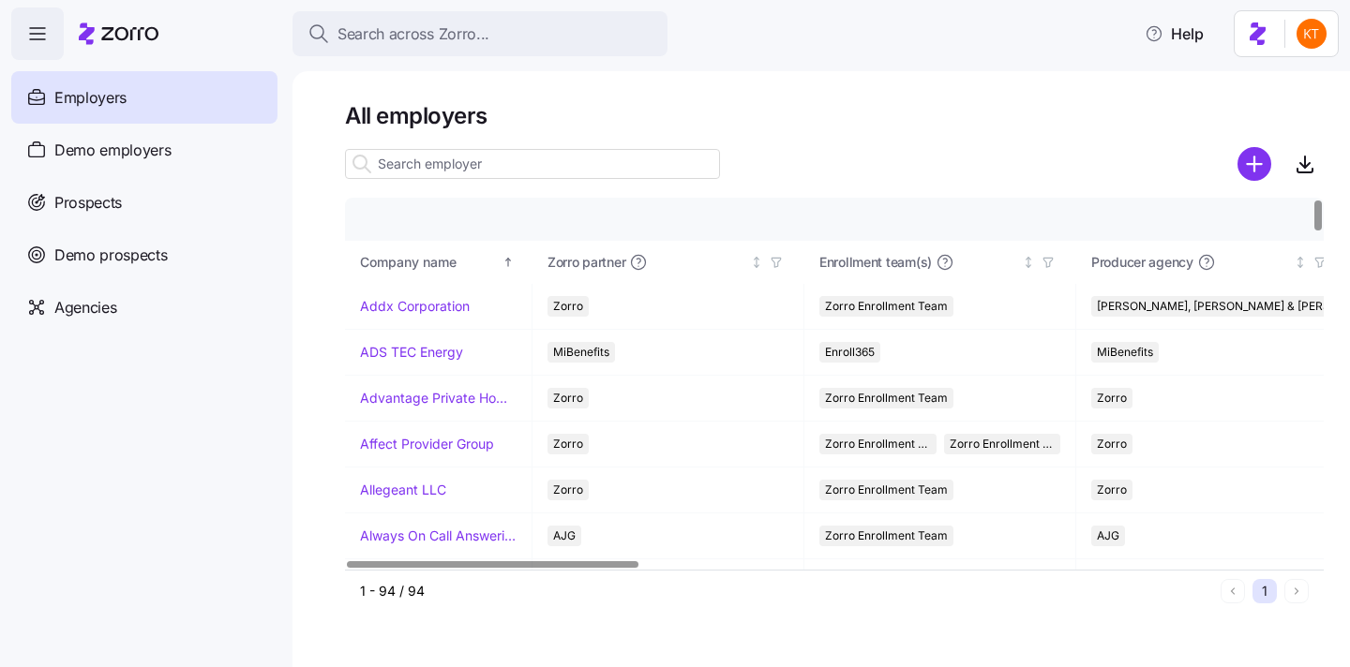
click at [430, 168] on input at bounding box center [532, 164] width 375 height 30
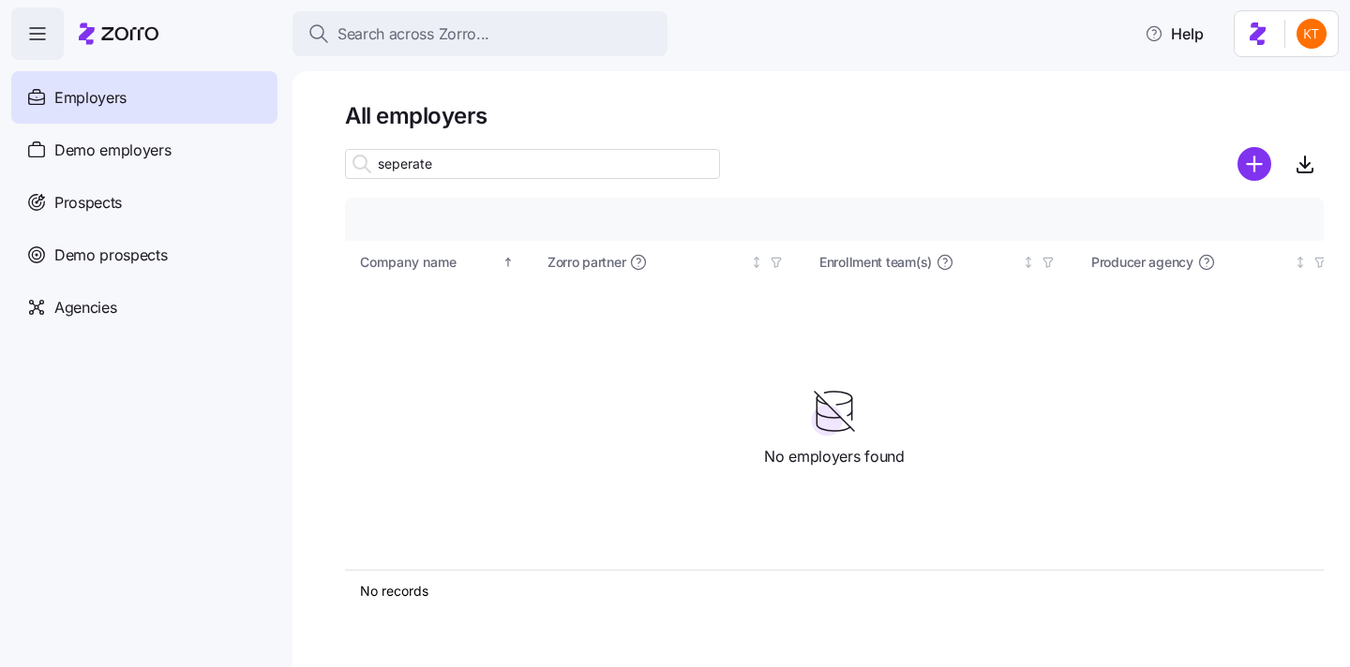
click at [434, 168] on input "seperate" at bounding box center [532, 164] width 375 height 30
click at [442, 167] on input "seperate" at bounding box center [532, 164] width 375 height 30
type input "s"
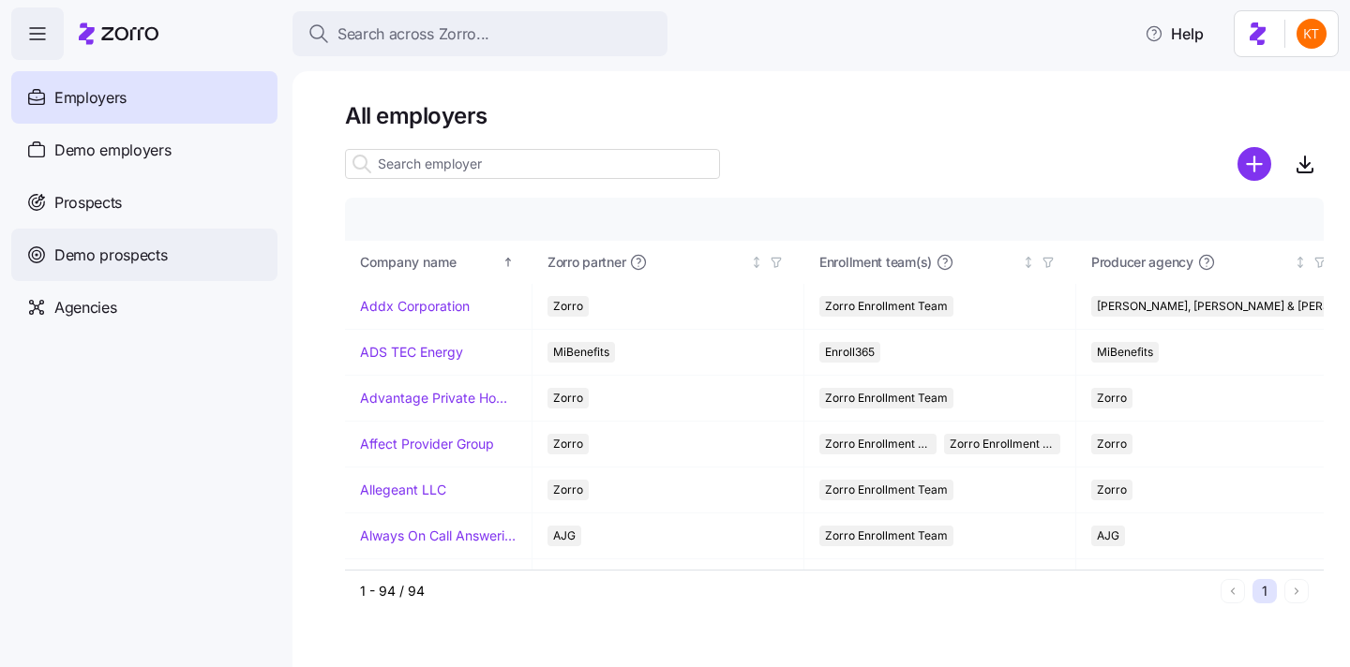
click at [108, 270] on div "Demo prospects" at bounding box center [144, 255] width 266 height 52
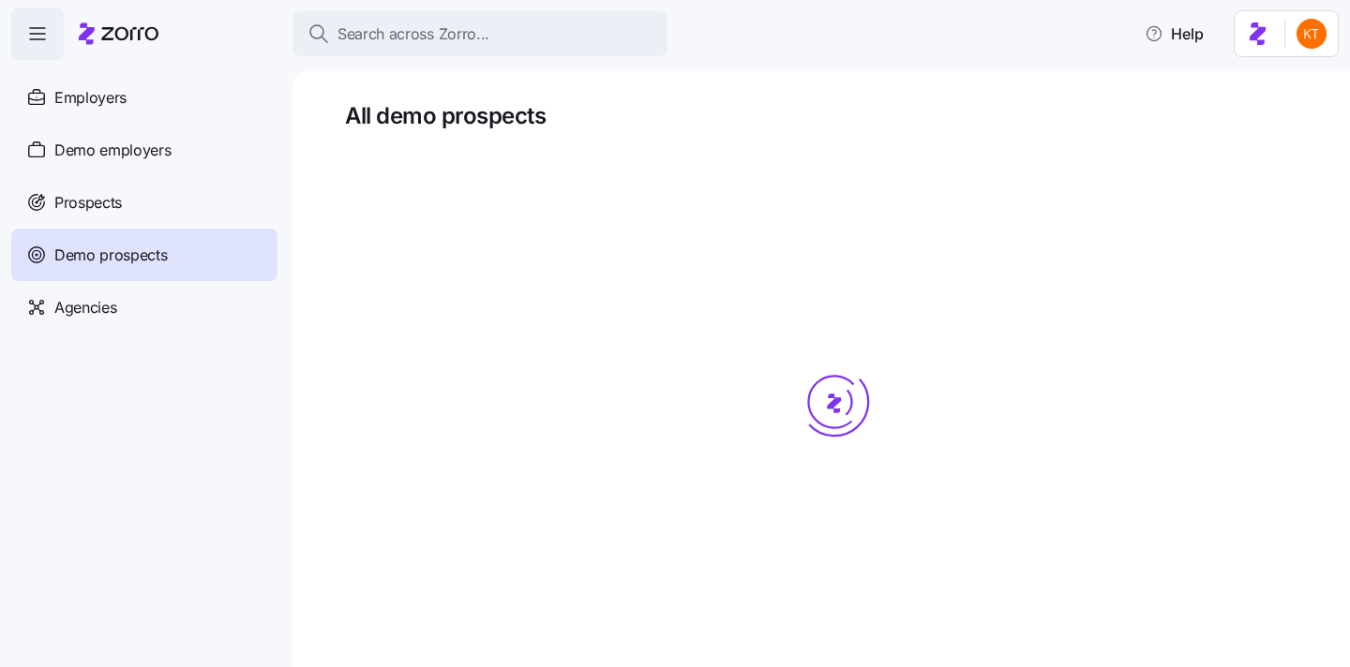
click at [167, 161] on div "Demo employers" at bounding box center [144, 150] width 266 height 52
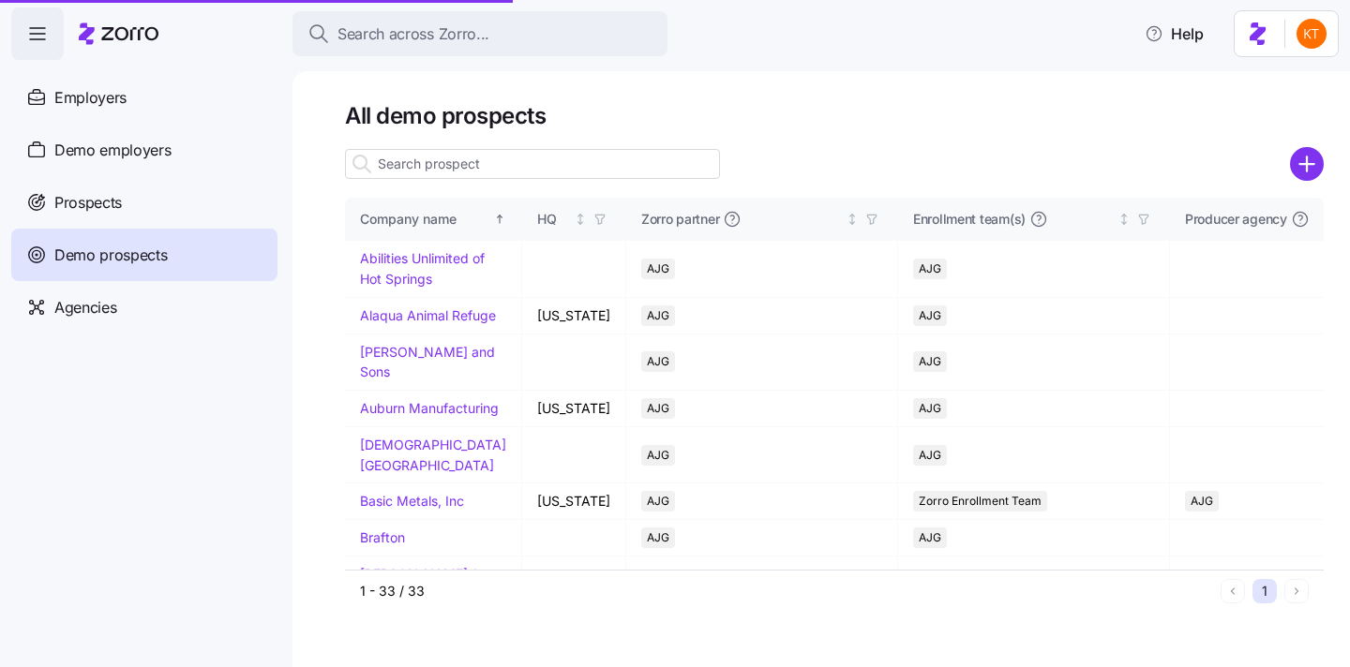
click at [441, 171] on input at bounding box center [532, 164] width 375 height 30
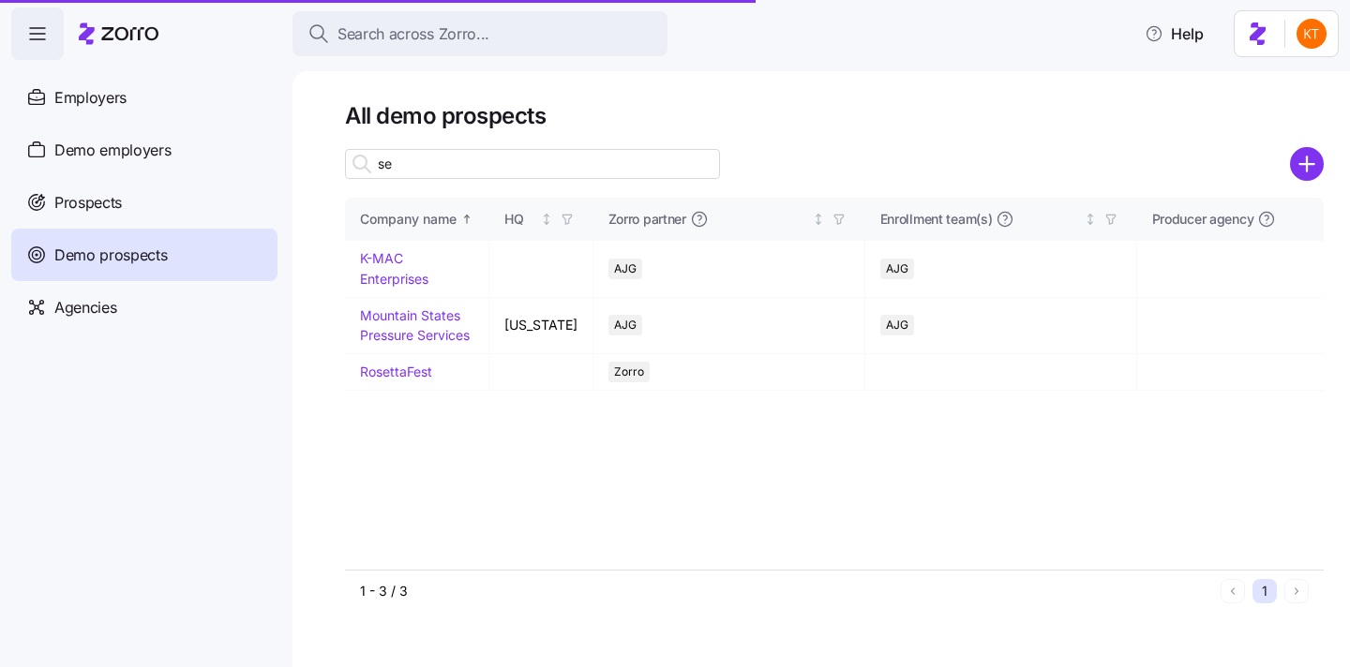
type input "sep"
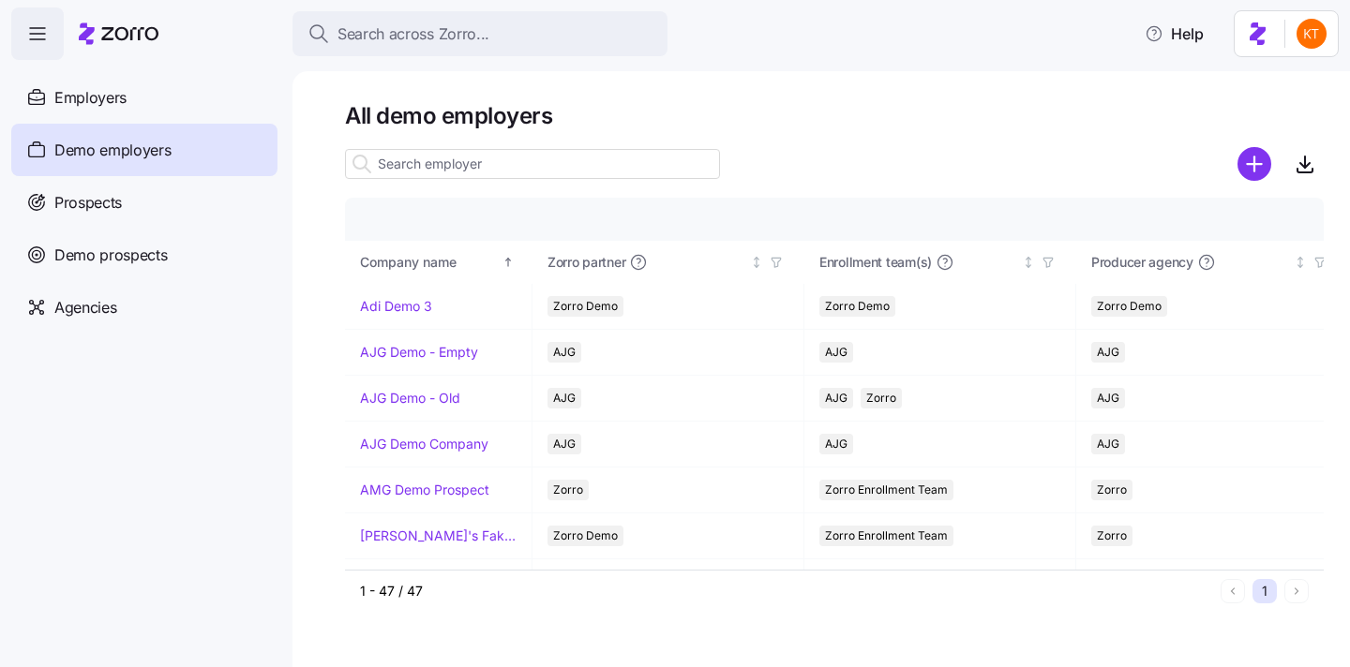
click at [484, 164] on input at bounding box center [532, 164] width 375 height 30
click at [172, 244] on div "Demo prospects" at bounding box center [144, 255] width 266 height 52
click at [415, 169] on input at bounding box center [532, 164] width 375 height 30
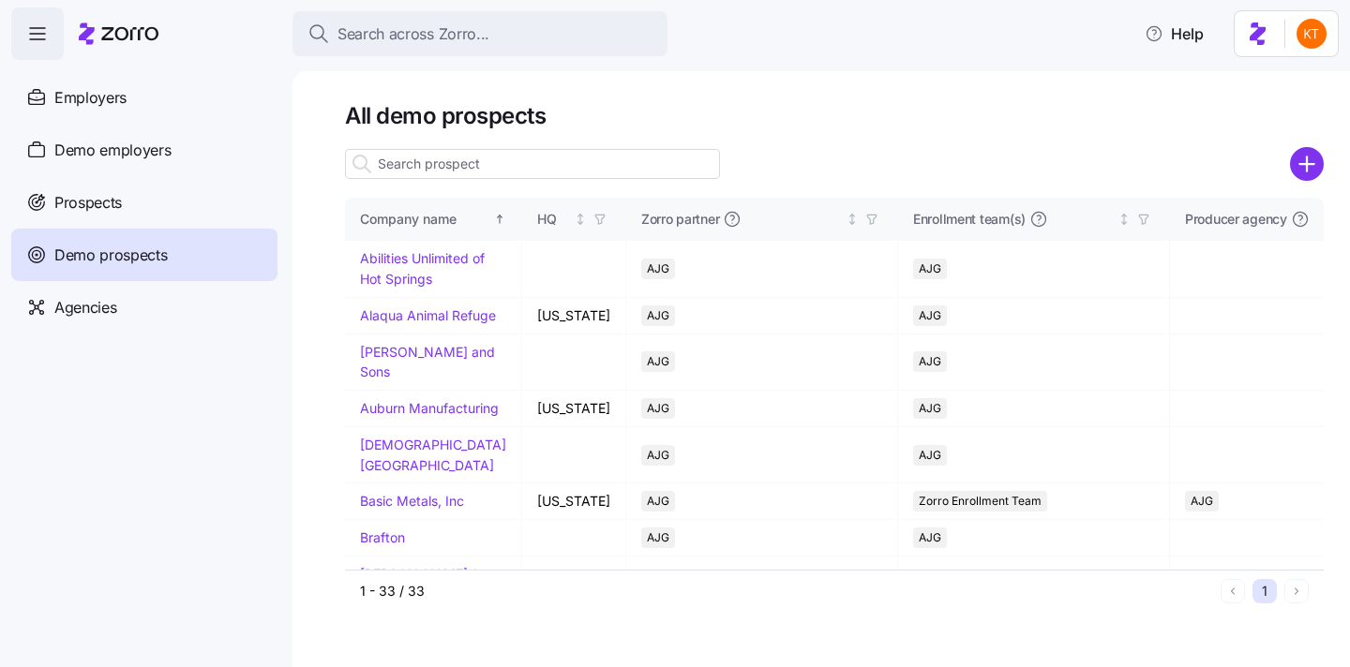
click at [415, 167] on input at bounding box center [532, 164] width 375 height 30
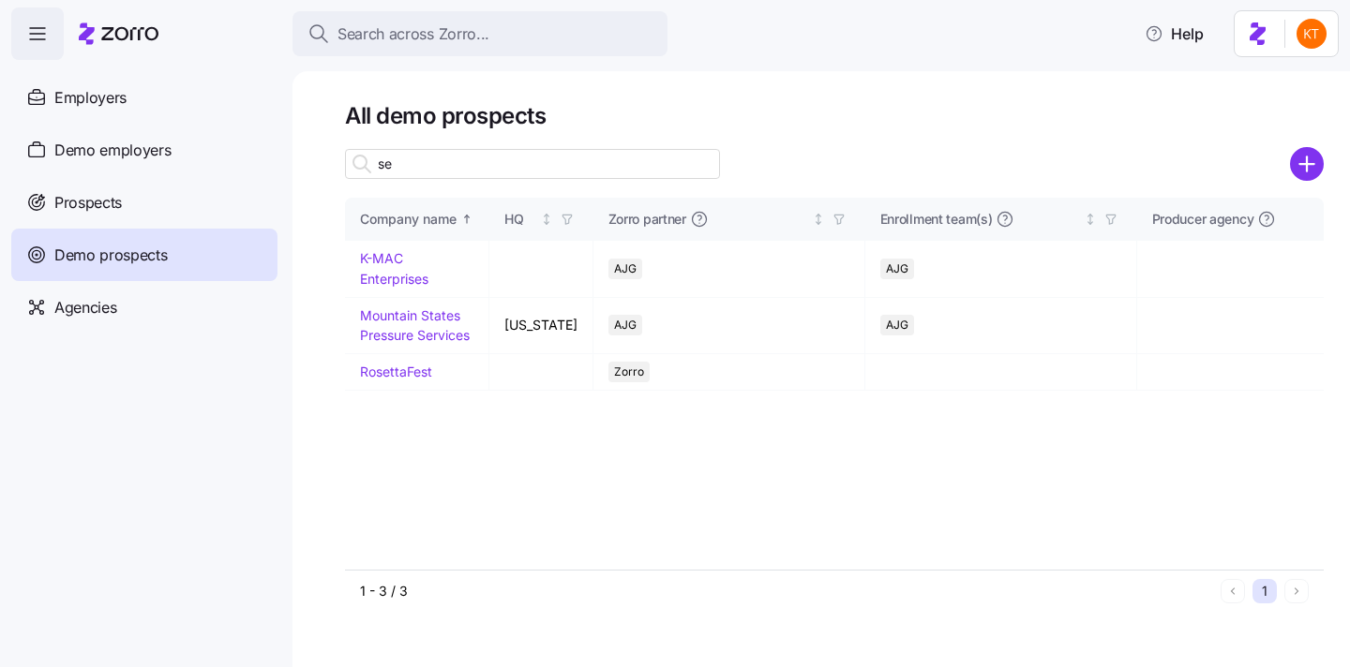
type input "s"
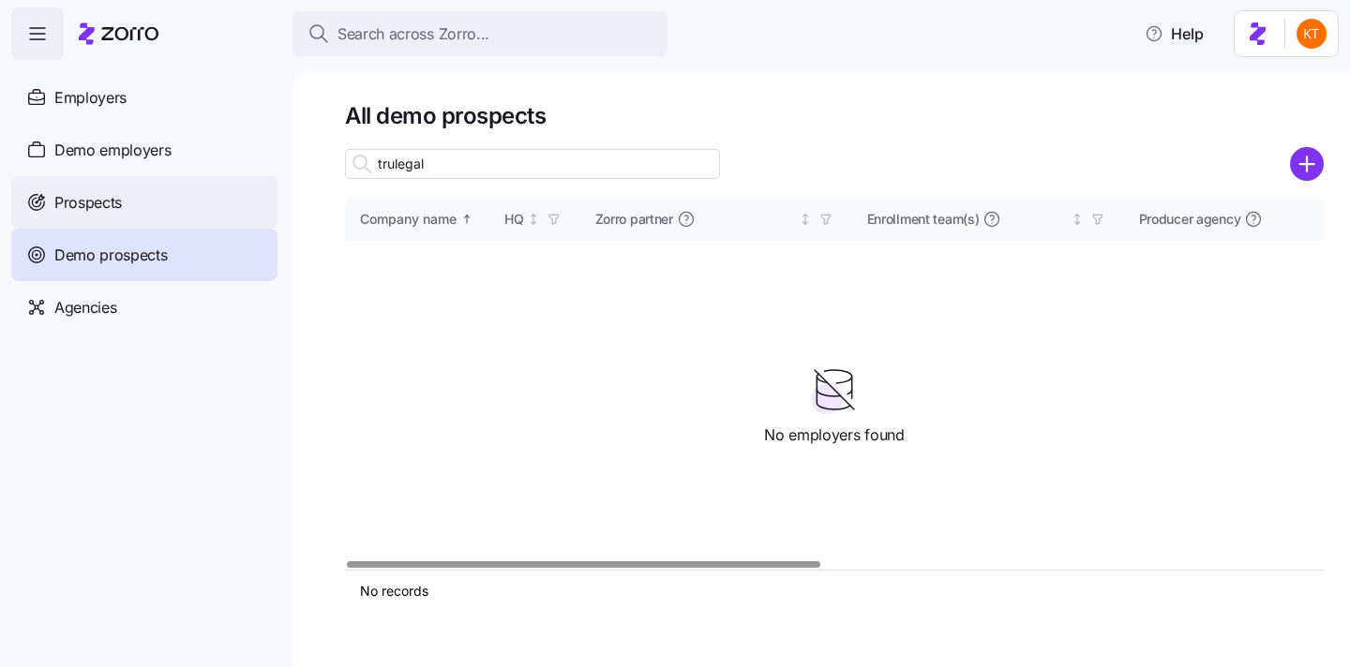
type input "trulegal"
click at [176, 216] on div "Prospects" at bounding box center [144, 202] width 266 height 52
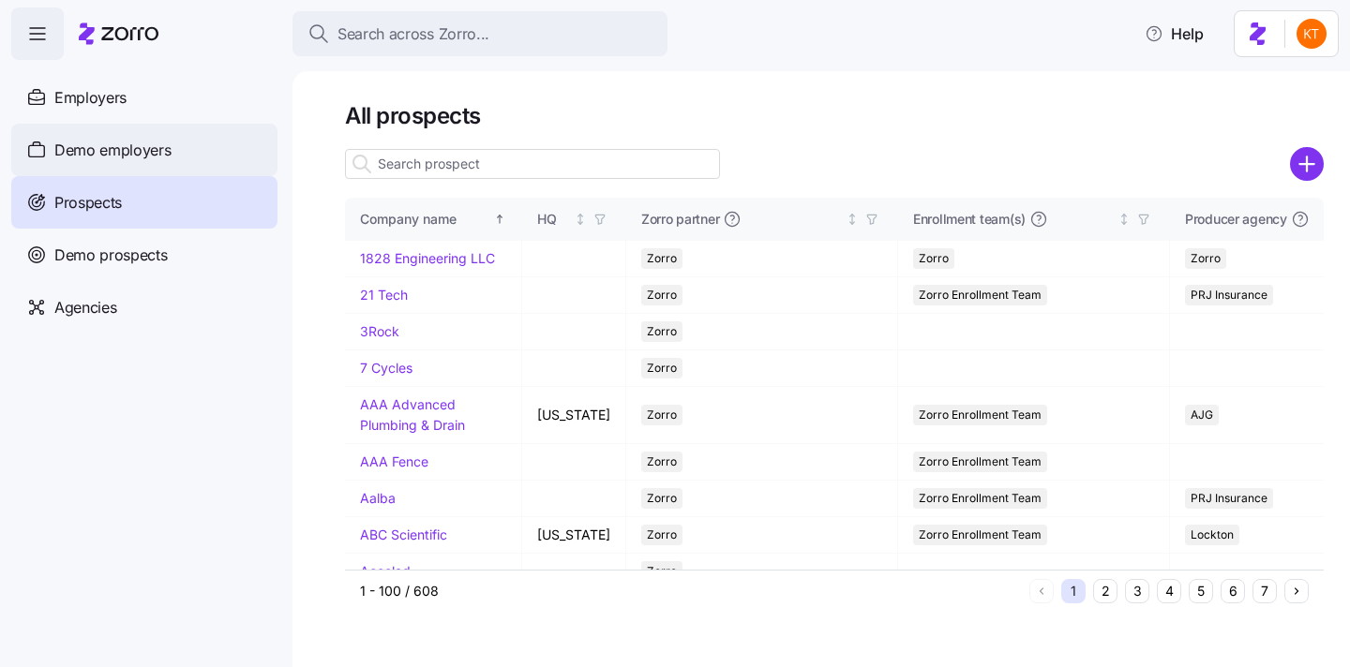
click at [156, 159] on span "Demo employers" at bounding box center [112, 150] width 117 height 23
click at [147, 157] on span "Demo employers" at bounding box center [112, 150] width 117 height 23
click at [1307, 162] on icon "add icon" at bounding box center [1307, 164] width 0 height 14
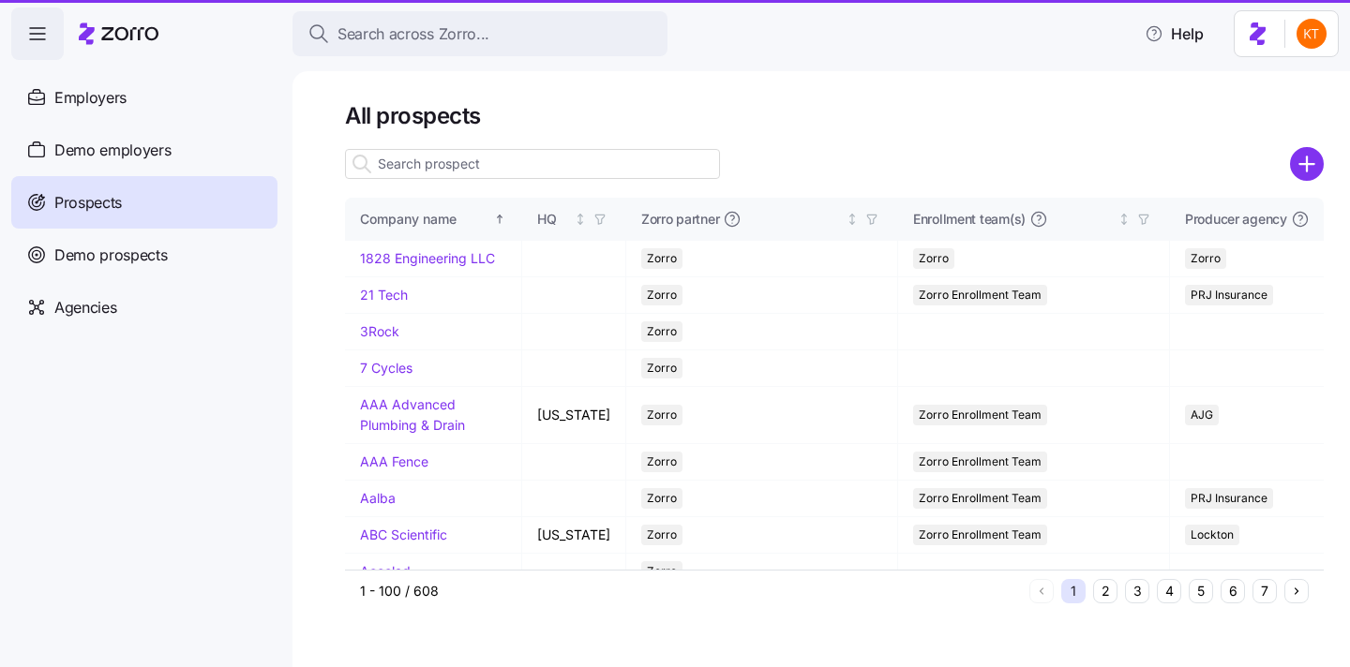
click at [964, 148] on div at bounding box center [675, 333] width 1350 height 667
click at [1275, 59] on div at bounding box center [675, 333] width 1350 height 667
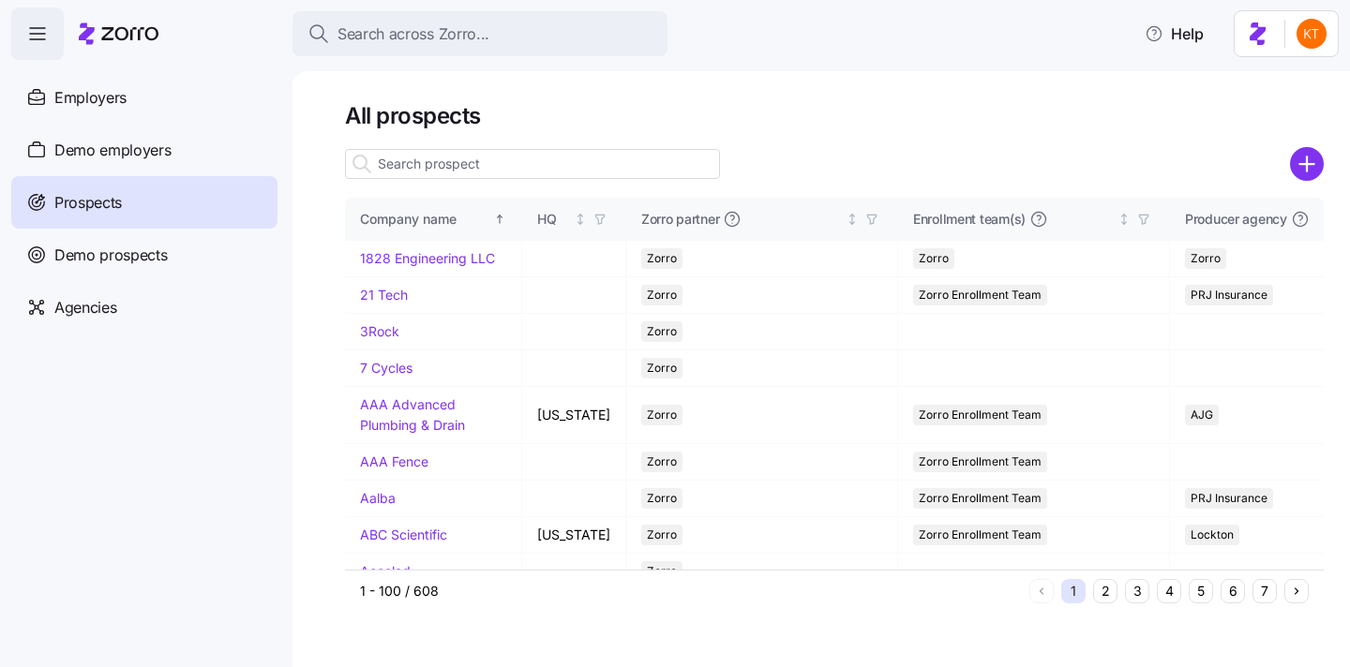
click at [106, 156] on div at bounding box center [675, 333] width 1350 height 667
click at [107, 151] on div at bounding box center [675, 333] width 1350 height 667
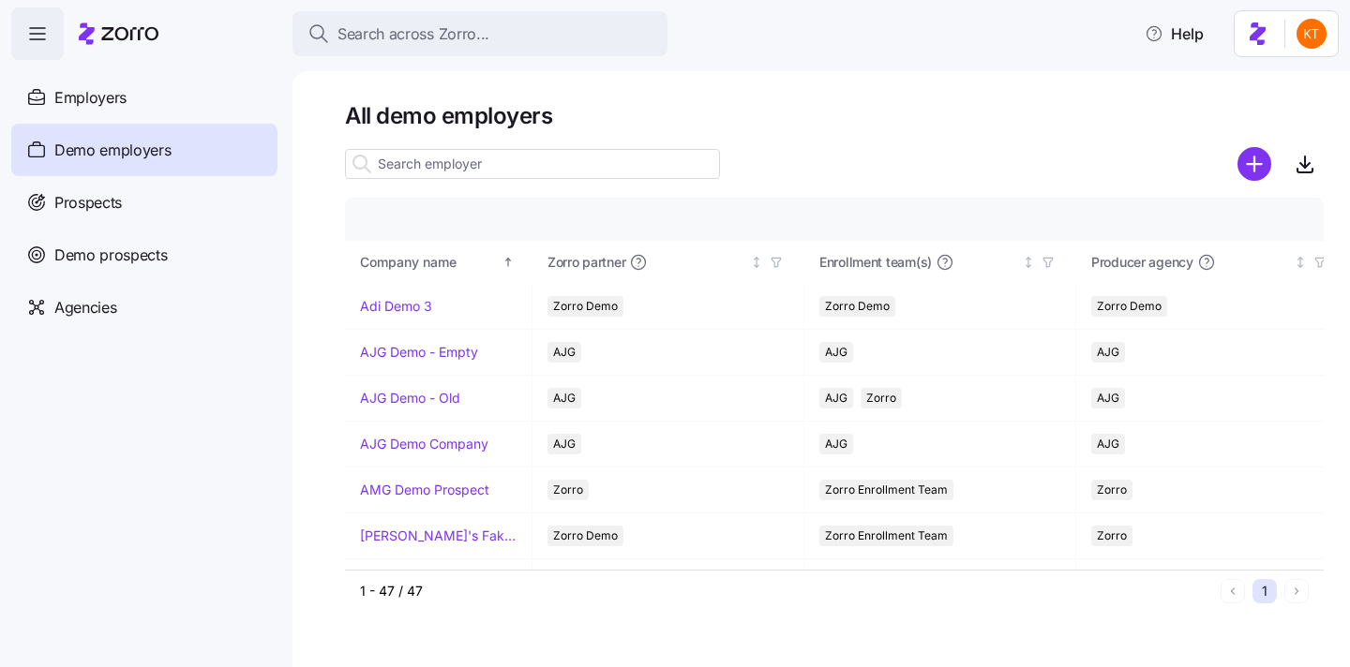
click at [506, 164] on input at bounding box center [532, 164] width 375 height 30
click at [1258, 175] on circle "add icon" at bounding box center [1254, 164] width 31 height 31
